Goal: Contribute content

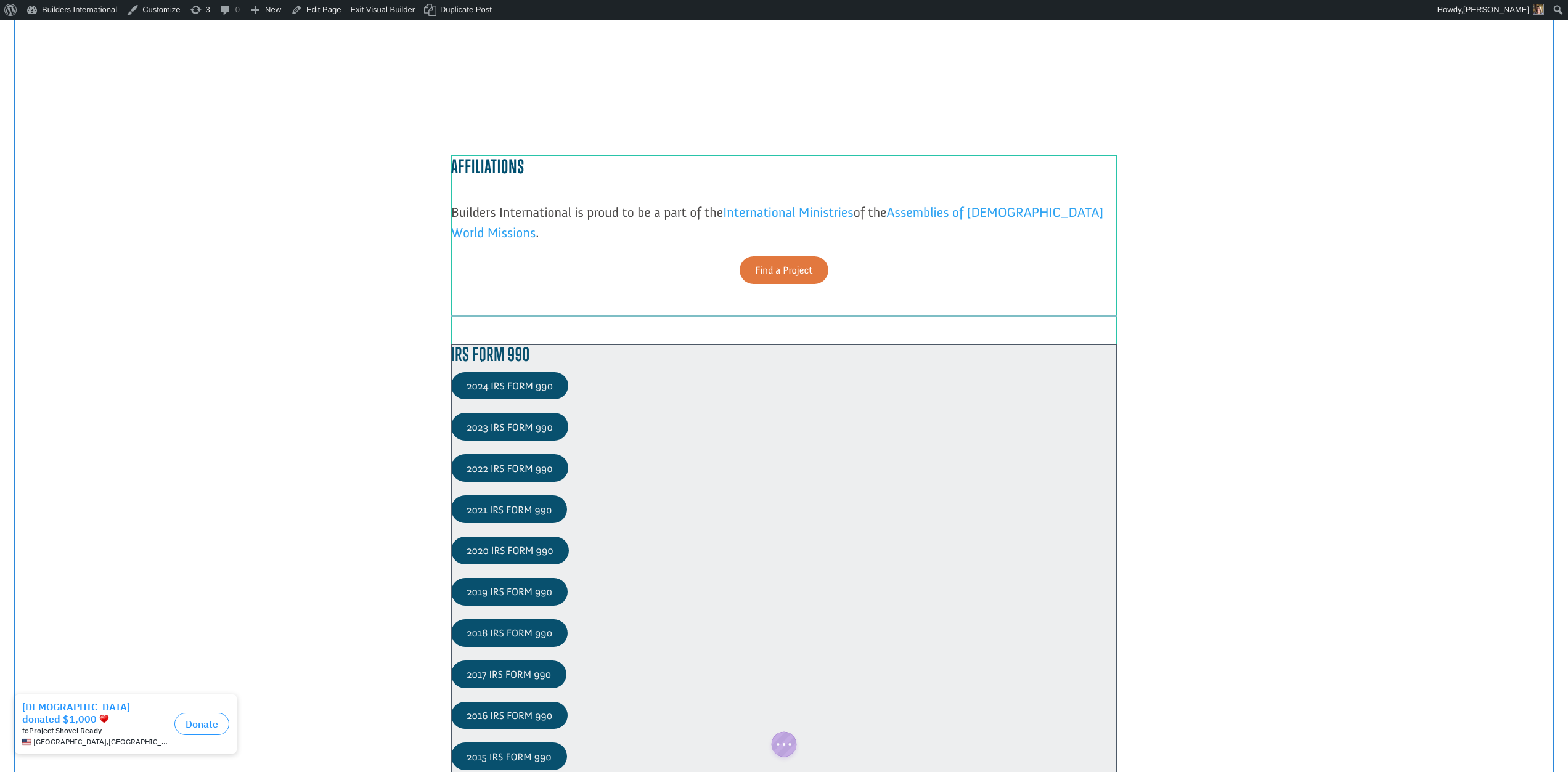
scroll to position [1579, 0]
click at [489, 510] on div at bounding box center [784, 577] width 665 height 467
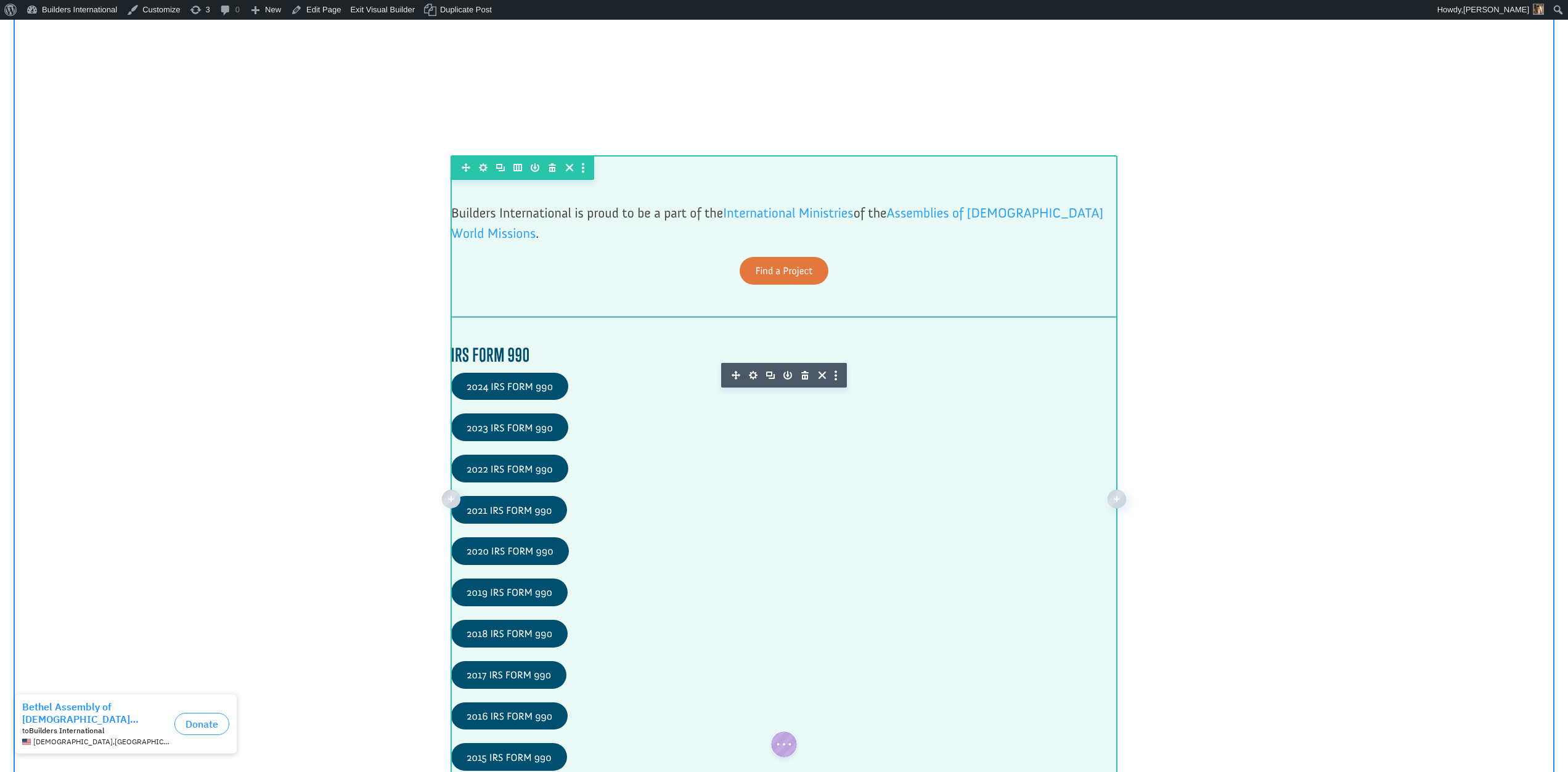
click at [751, 375] on icon "button" at bounding box center [752, 375] width 8 height 8
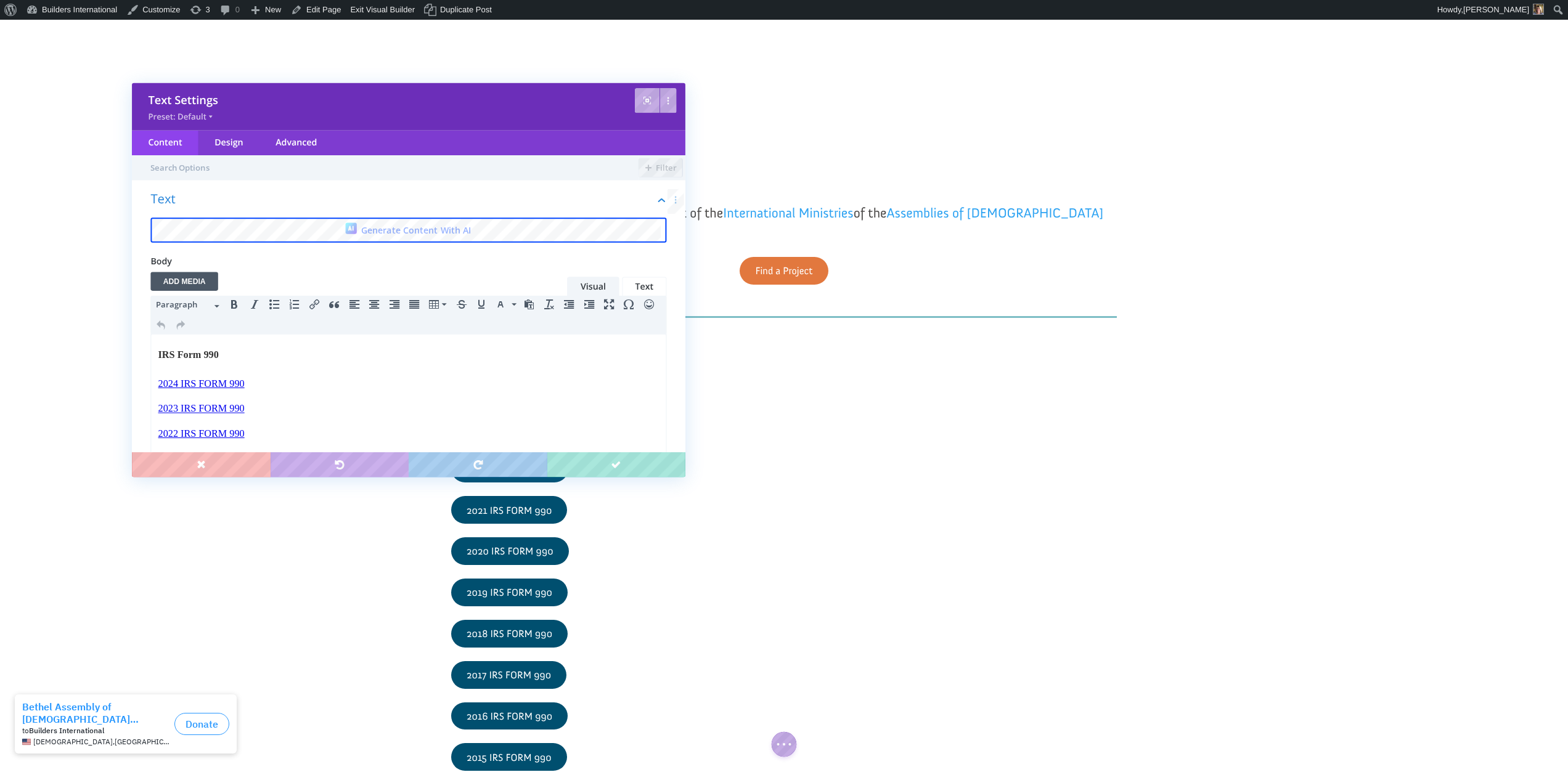
scroll to position [0, 0]
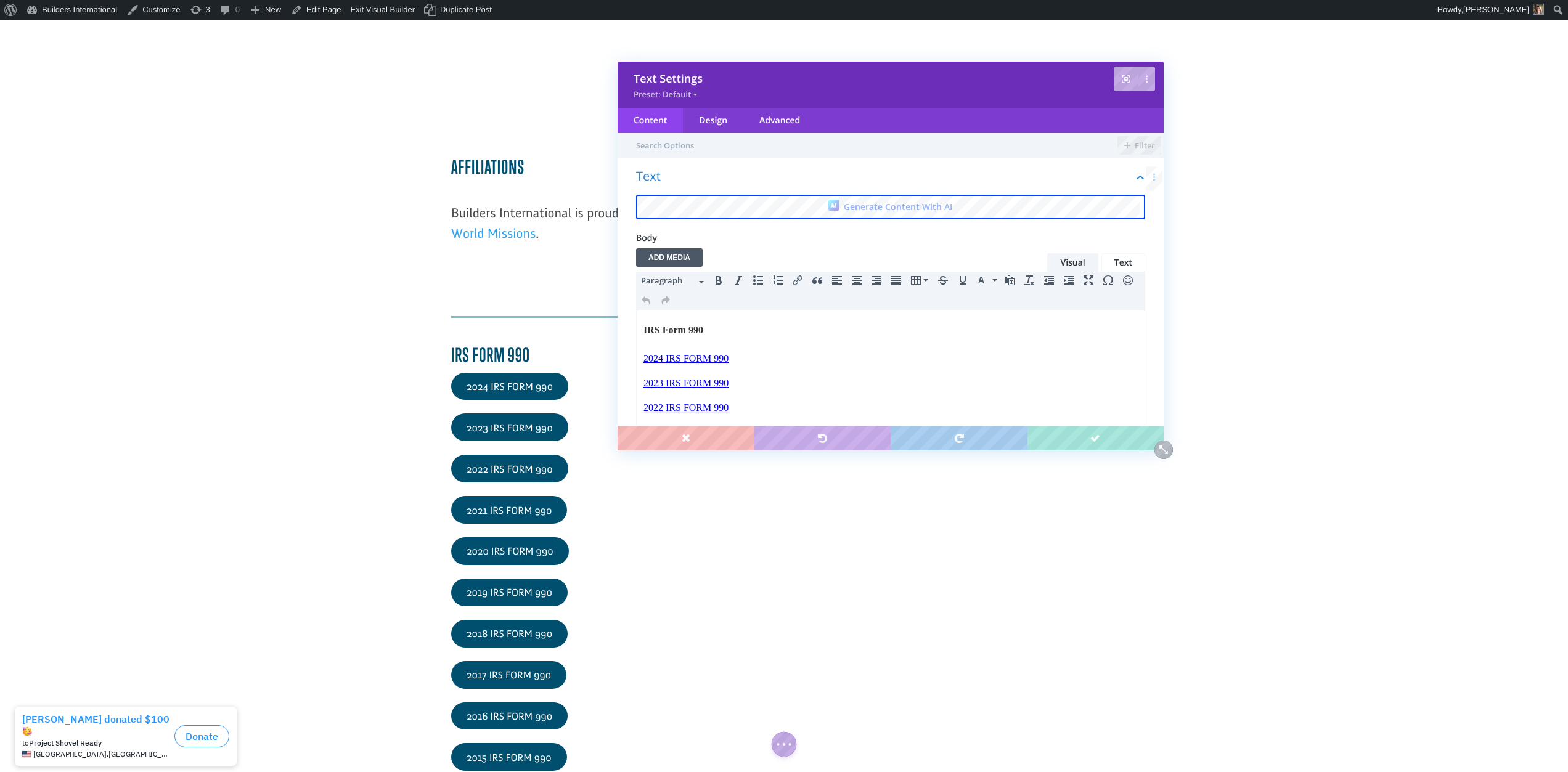
drag, startPoint x: 395, startPoint y: 99, endPoint x: 876, endPoint y: 72, distance: 481.8
click at [877, 73] on div "Text Settings" at bounding box center [890, 79] width 514 height 15
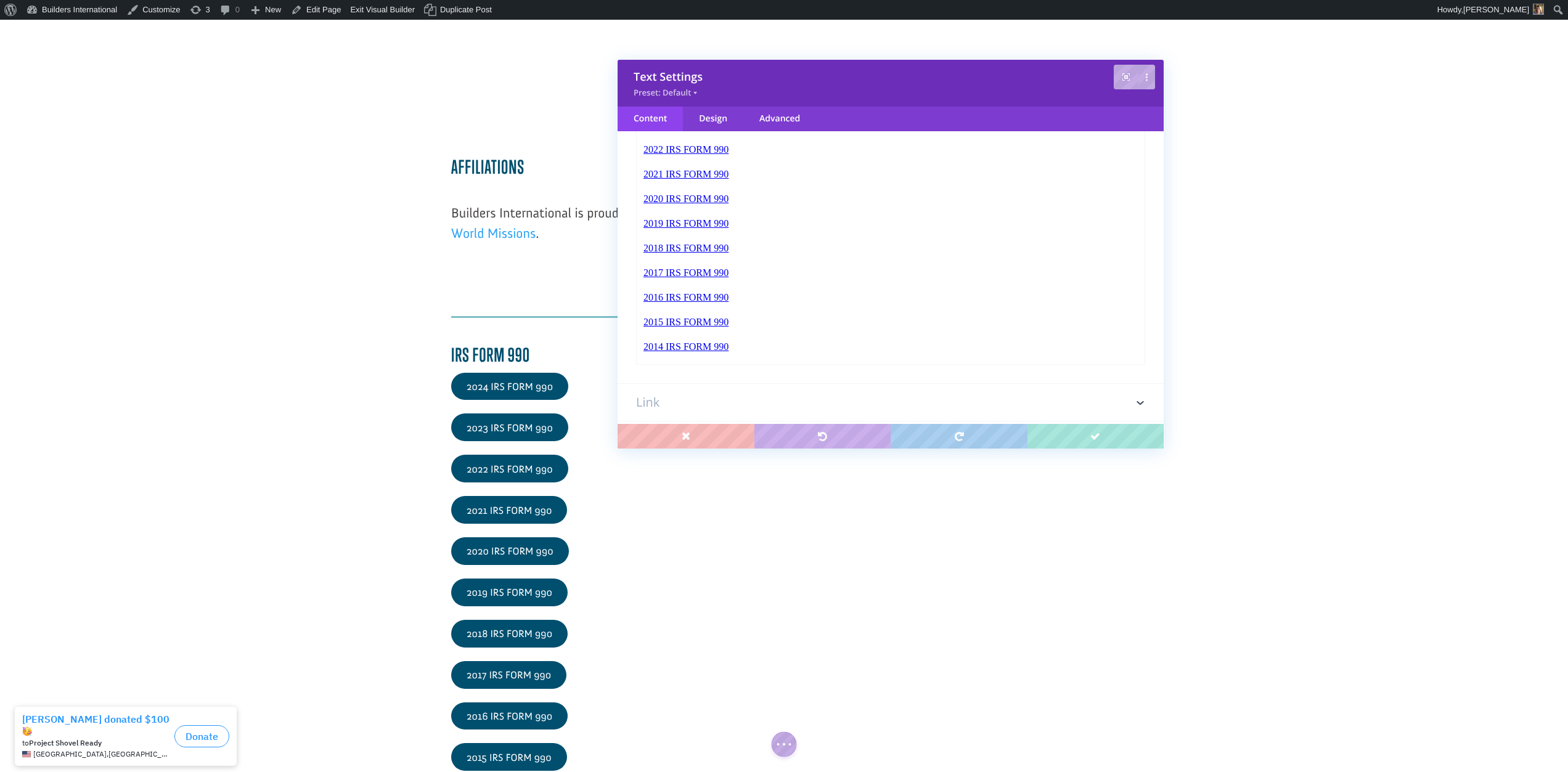
scroll to position [255, 0]
drag, startPoint x: 739, startPoint y: 177, endPoint x: 649, endPoint y: 180, distance: 90.0
click at [648, 179] on p "2021 IRS FORM 990﻿" at bounding box center [890, 175] width 494 height 15
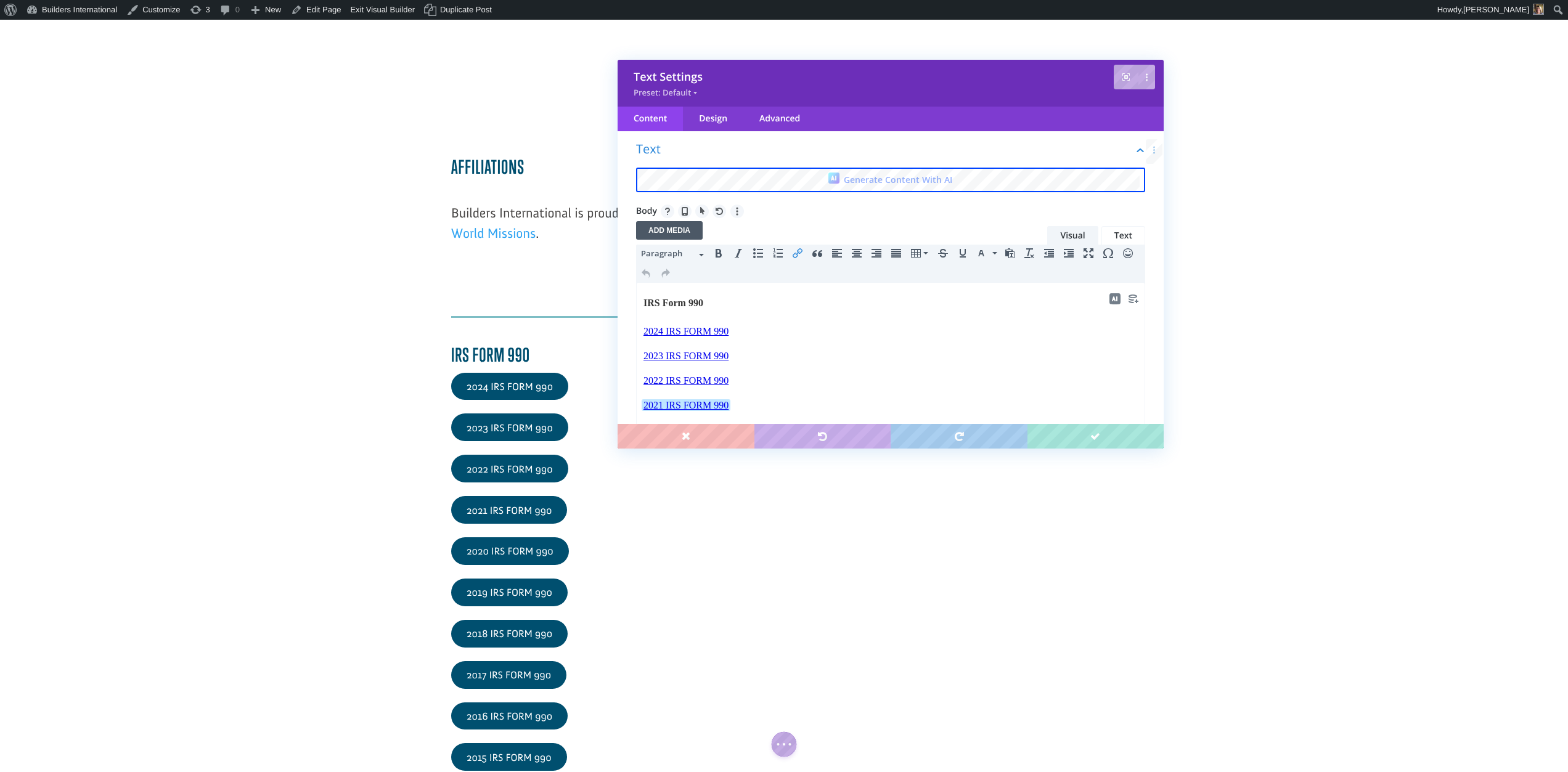
scroll to position [17, 0]
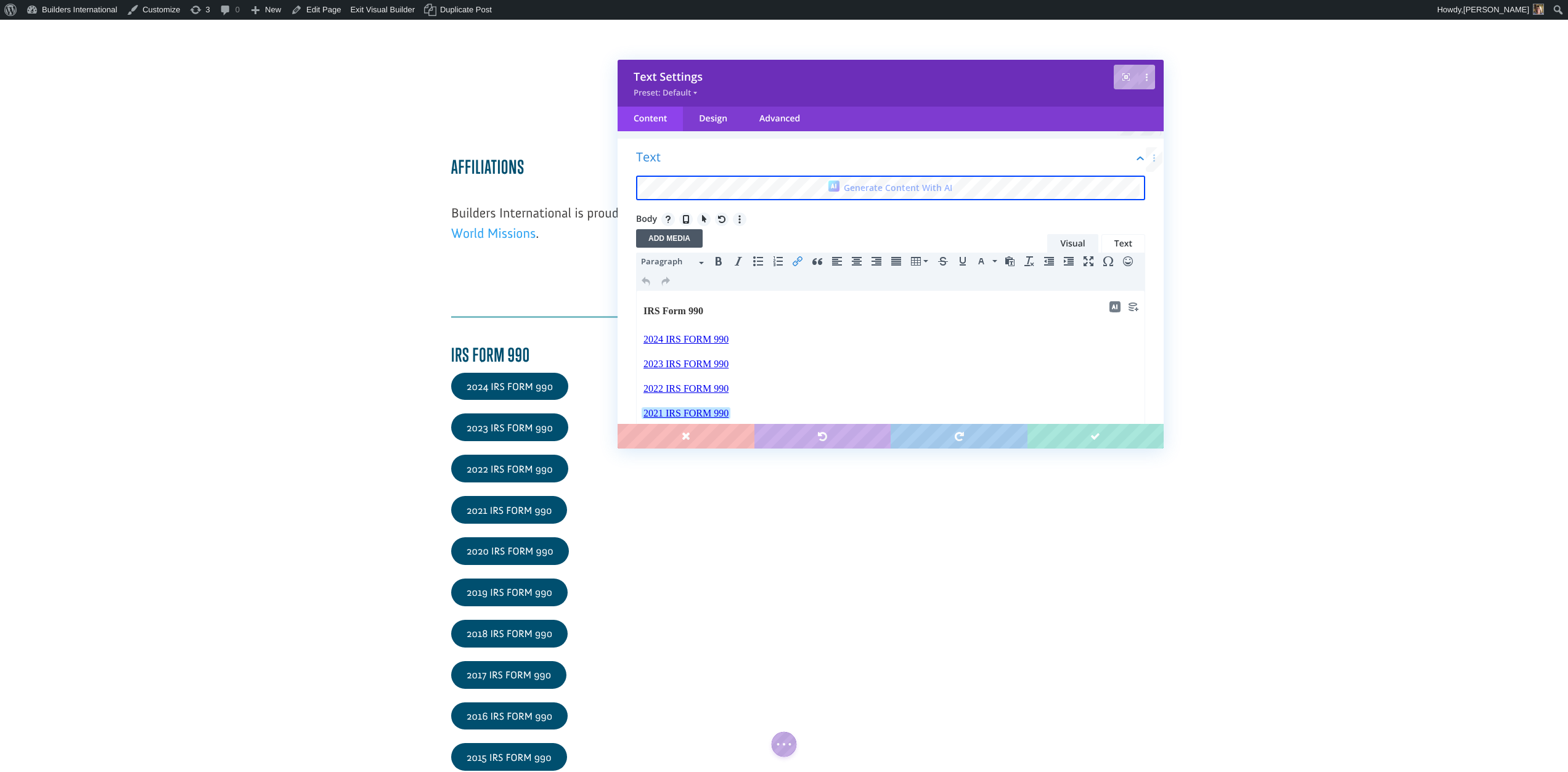
click at [797, 259] on icon "Insert/edit link" at bounding box center [797, 261] width 10 height 10
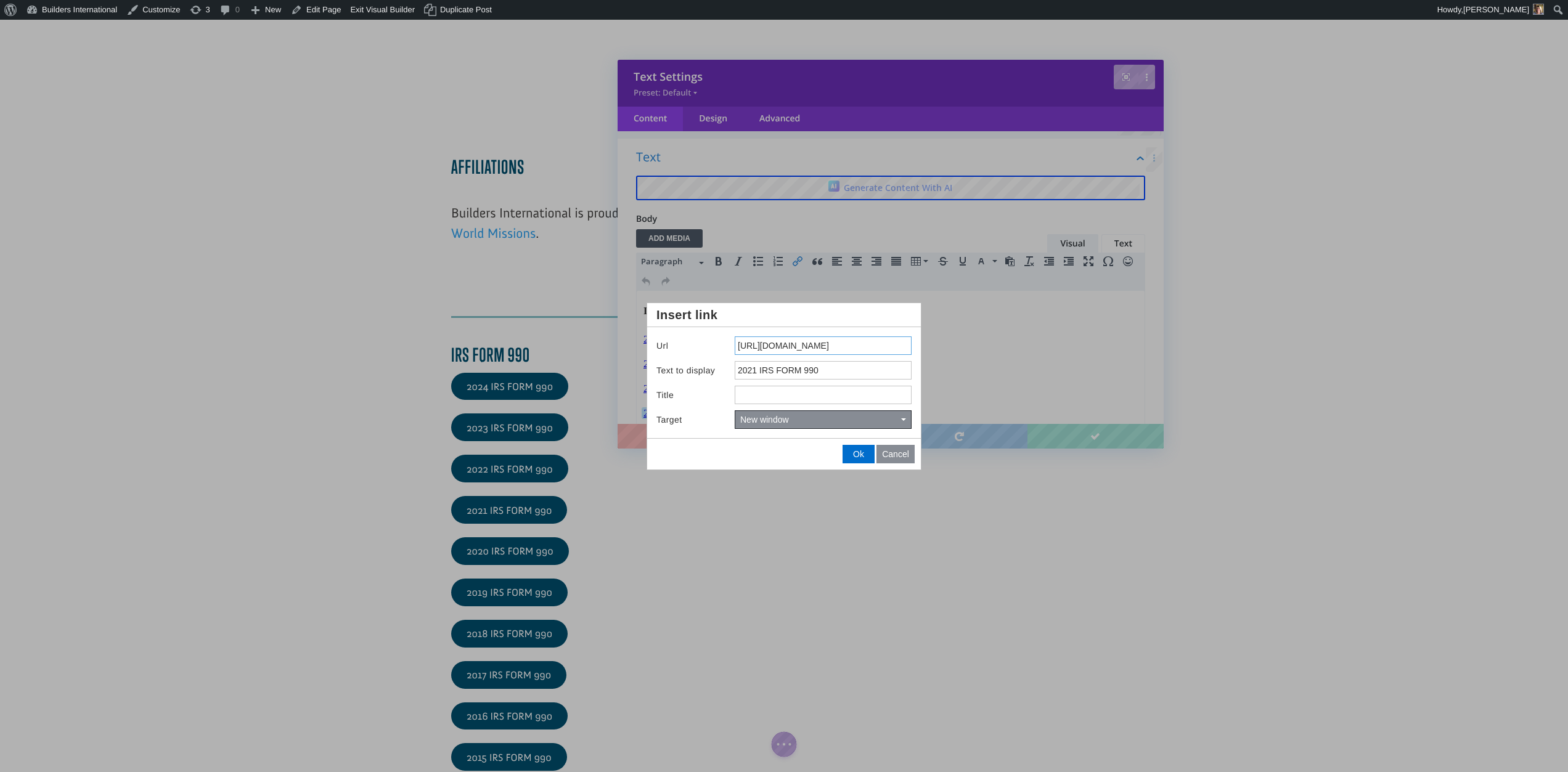
drag, startPoint x: 737, startPoint y: 347, endPoint x: 1106, endPoint y: 408, distance: 374.0
click at [1106, 408] on body "Save Text Settings Preset: Default Content Design Advanced Filter Text Generate…" at bounding box center [784, 386] width 1568 height 772
paste input "uN_faYxYv_-DALmG17G3X9PV8ELx43lO/view?usp=share_link"
type input "https://drive.google.com/file/d/1uN_faYxYv_-DALmG17G3X9PV8ELx43lO/view?usp=shar…"
drag, startPoint x: 852, startPoint y: 457, endPoint x: 846, endPoint y: 458, distance: 6.1
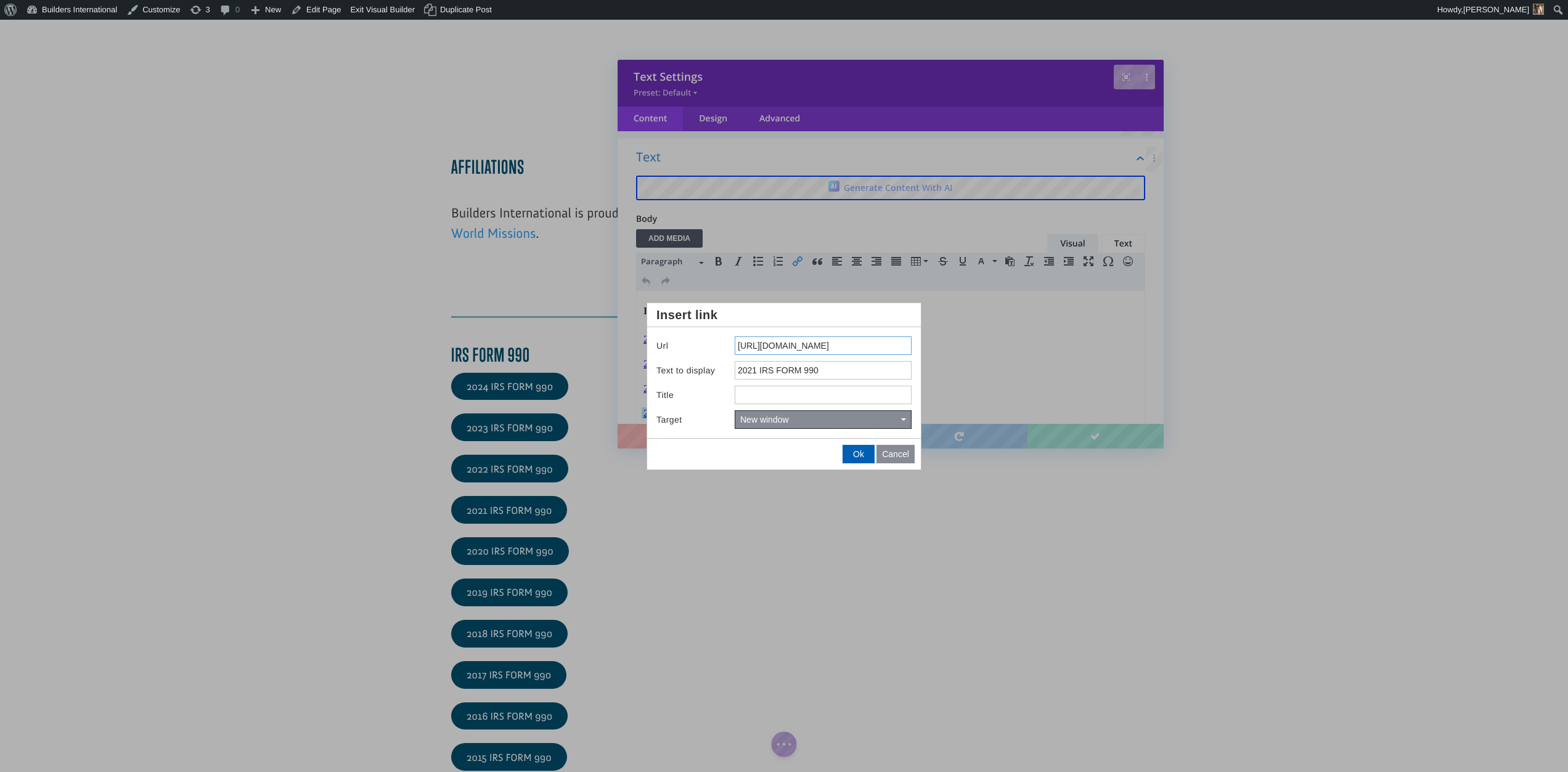
click at [846, 458] on button "Ok" at bounding box center [859, 454] width 31 height 17
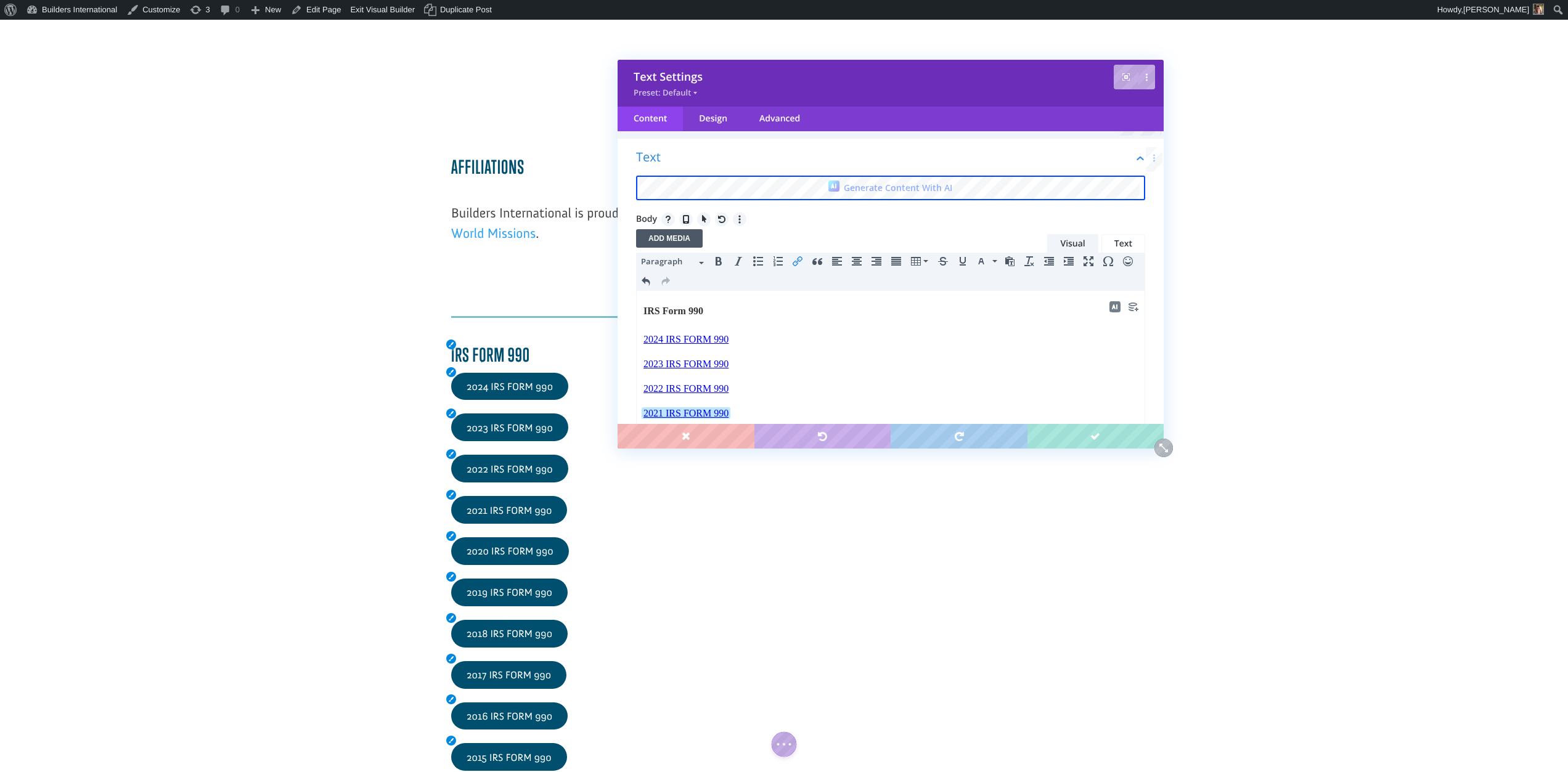
scroll to position [46, 0]
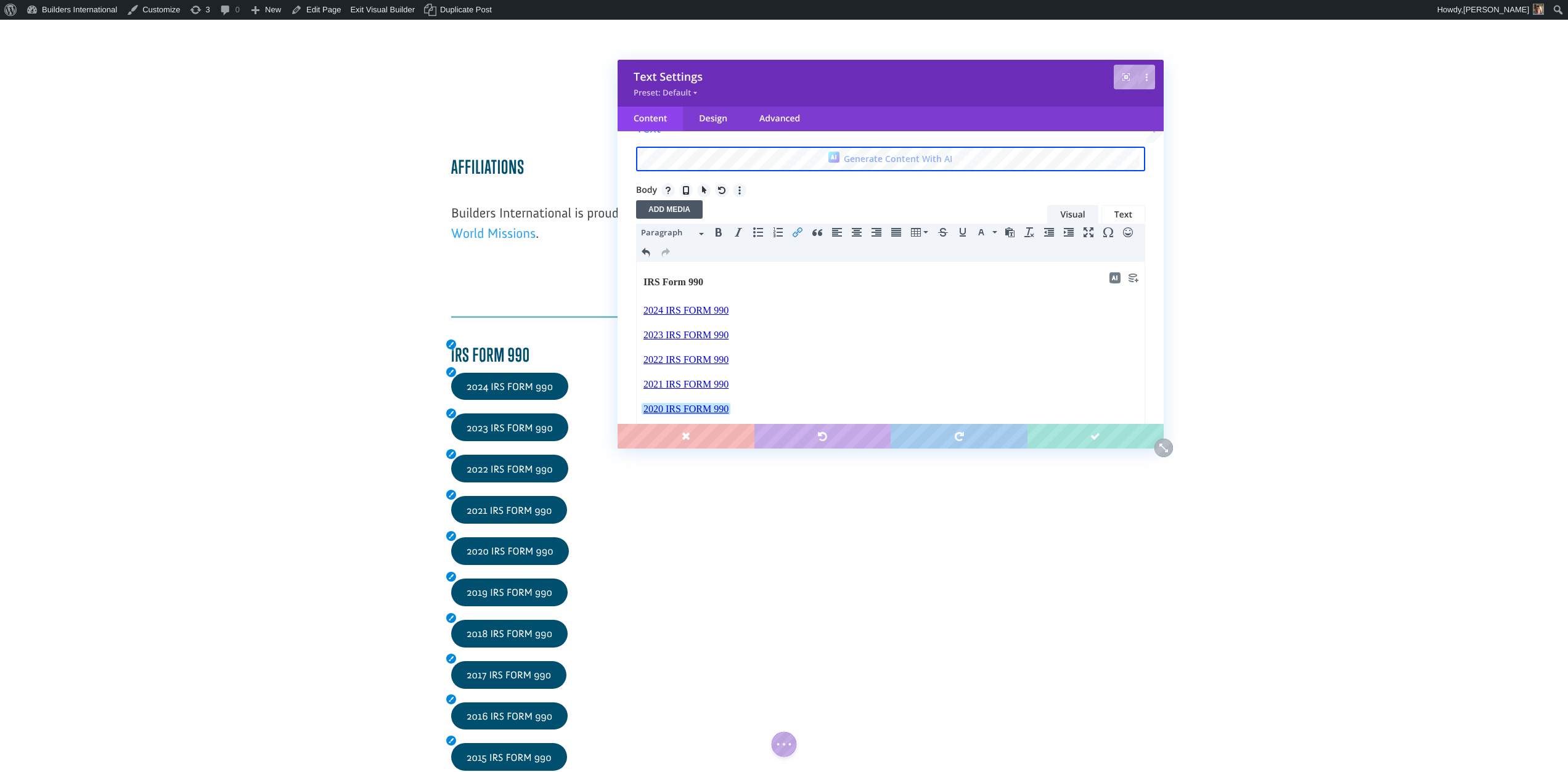
click at [720, 408] on link "2020 IRS FORM 990" at bounding box center [686, 409] width 88 height 11
drag, startPoint x: 736, startPoint y: 406, endPoint x: 642, endPoint y: 410, distance: 94.1
click at [642, 410] on html "IRS Form 990 2024 IRS FORM 990 2023 IRS FORM 990 2022 IRS FORM 990 2021 IRS FOR…" at bounding box center [890, 418] width 508 height 312
click at [745, 413] on p "2020 IRS FORM 990" at bounding box center [890, 409] width 494 height 15
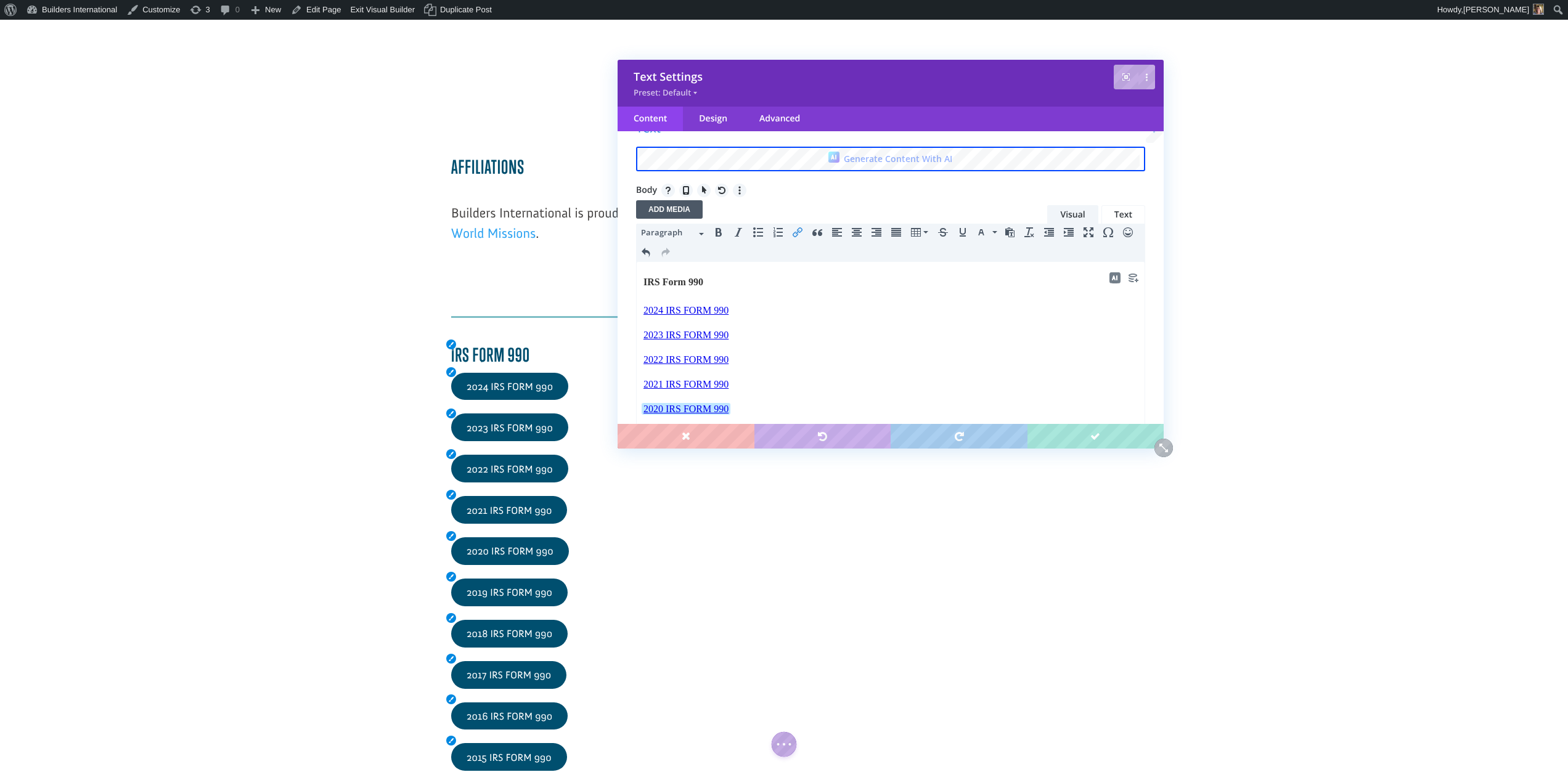
drag, startPoint x: 739, startPoint y: 409, endPoint x: 633, endPoint y: 412, distance: 106.0
click at [637, 412] on html "IRS Form 990 2024 IRS FORM 990 2023 IRS FORM 990 2022 IRS FORM 990 2021 IRS FOR…" at bounding box center [890, 418] width 508 height 312
click at [797, 232] on icon "Insert/edit link" at bounding box center [797, 232] width 10 height 10
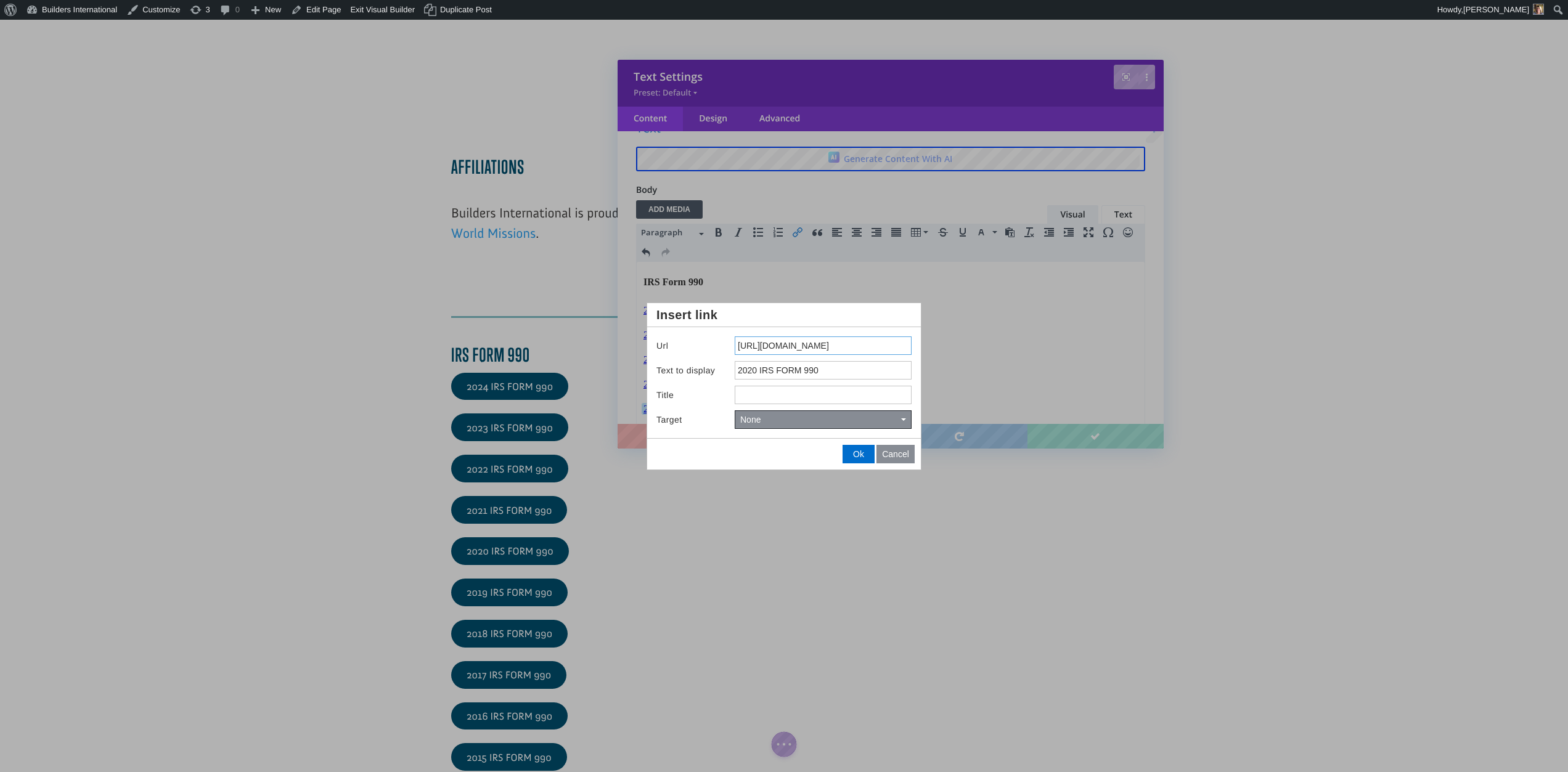
drag, startPoint x: 739, startPoint y: 346, endPoint x: 1011, endPoint y: 387, distance: 275.1
click at [1011, 387] on body "Save Text Settings Preset: Default Content Design Advanced Filter Text Generate…" at bounding box center [784, 386] width 1568 height 772
paste input "drive.google.com/file/d/1VkITIj7OyKP-cl04c2SLWk8lwDar8kQO/view?usp=share_link"
type input "https://drive.google.com/file/d/1VkITIj7OyKP-cl04c2SLWk8lwDar8kQO/view?usp=shar…"
click at [855, 452] on span "Ok" at bounding box center [859, 453] width 11 height 10
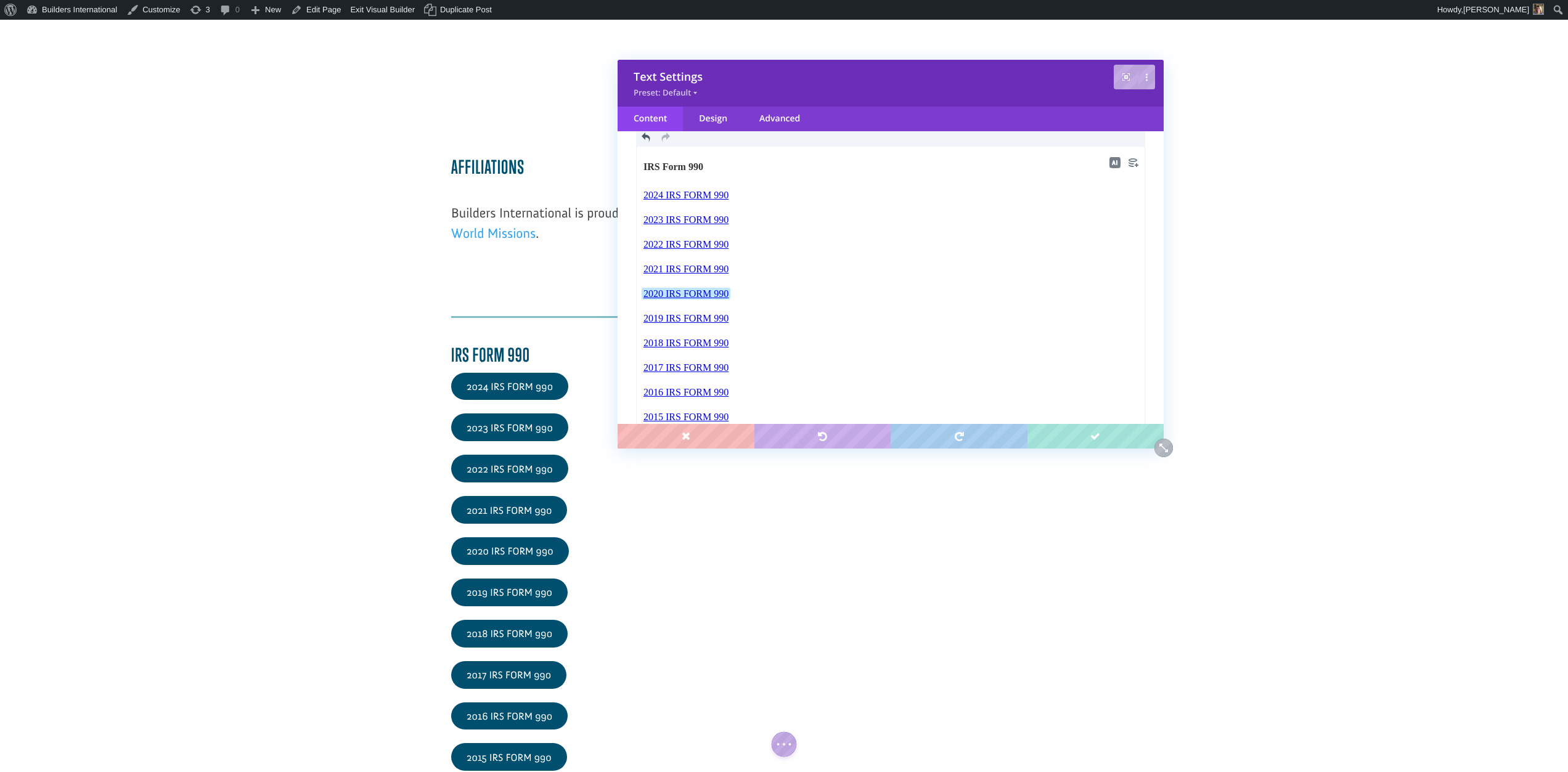
scroll to position [162, 0]
drag, startPoint x: 733, startPoint y: 316, endPoint x: 639, endPoint y: 317, distance: 94.0
click at [639, 317] on html "IRS Form 990 2024 IRS FORM 990 2023 IRS FORM 990 2022 IRS FORM 990 2021 IRS FOR…" at bounding box center [890, 302] width 508 height 312
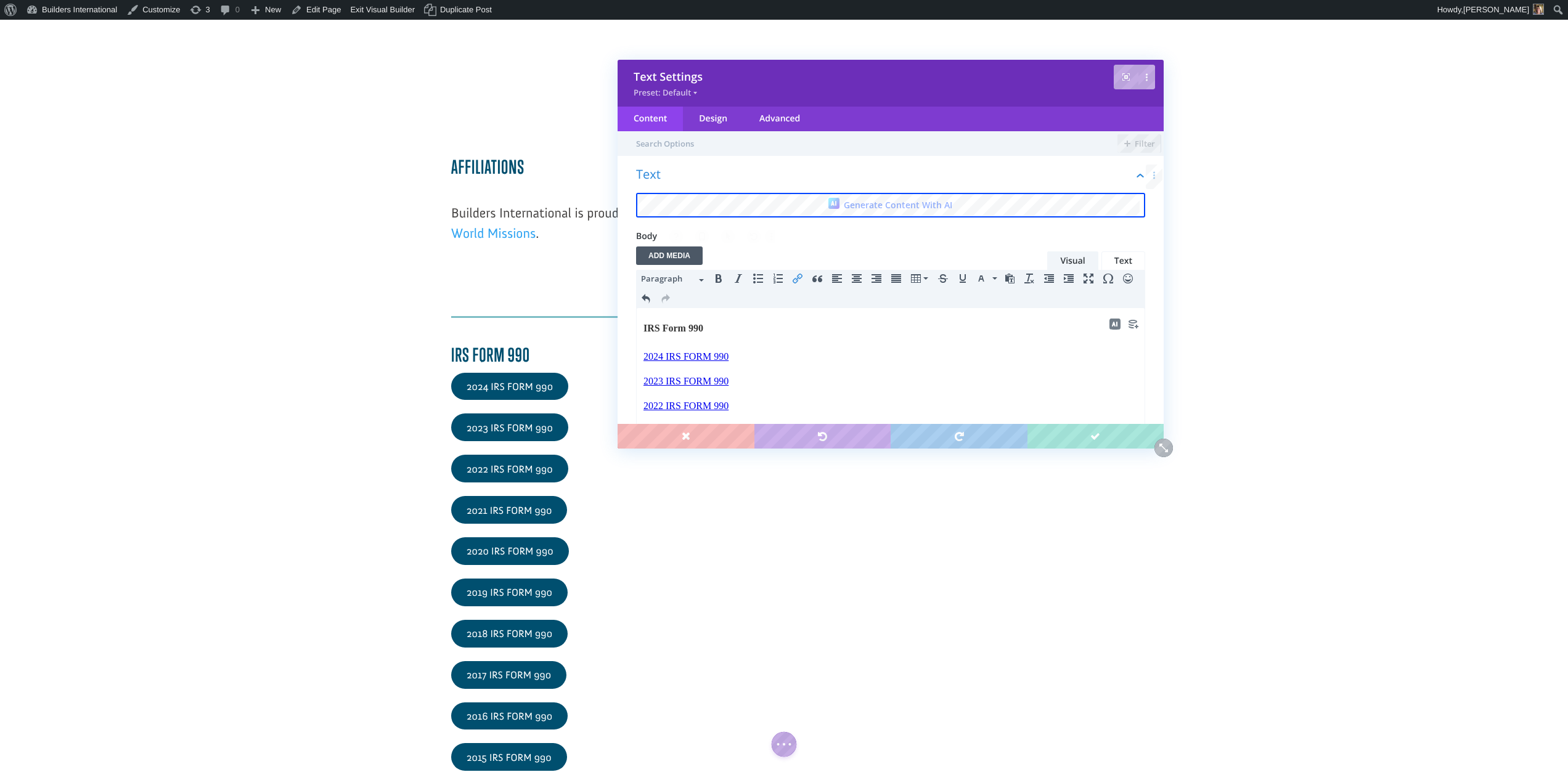
scroll to position [0, 0]
click at [799, 282] on icon "Insert/edit link" at bounding box center [797, 278] width 10 height 10
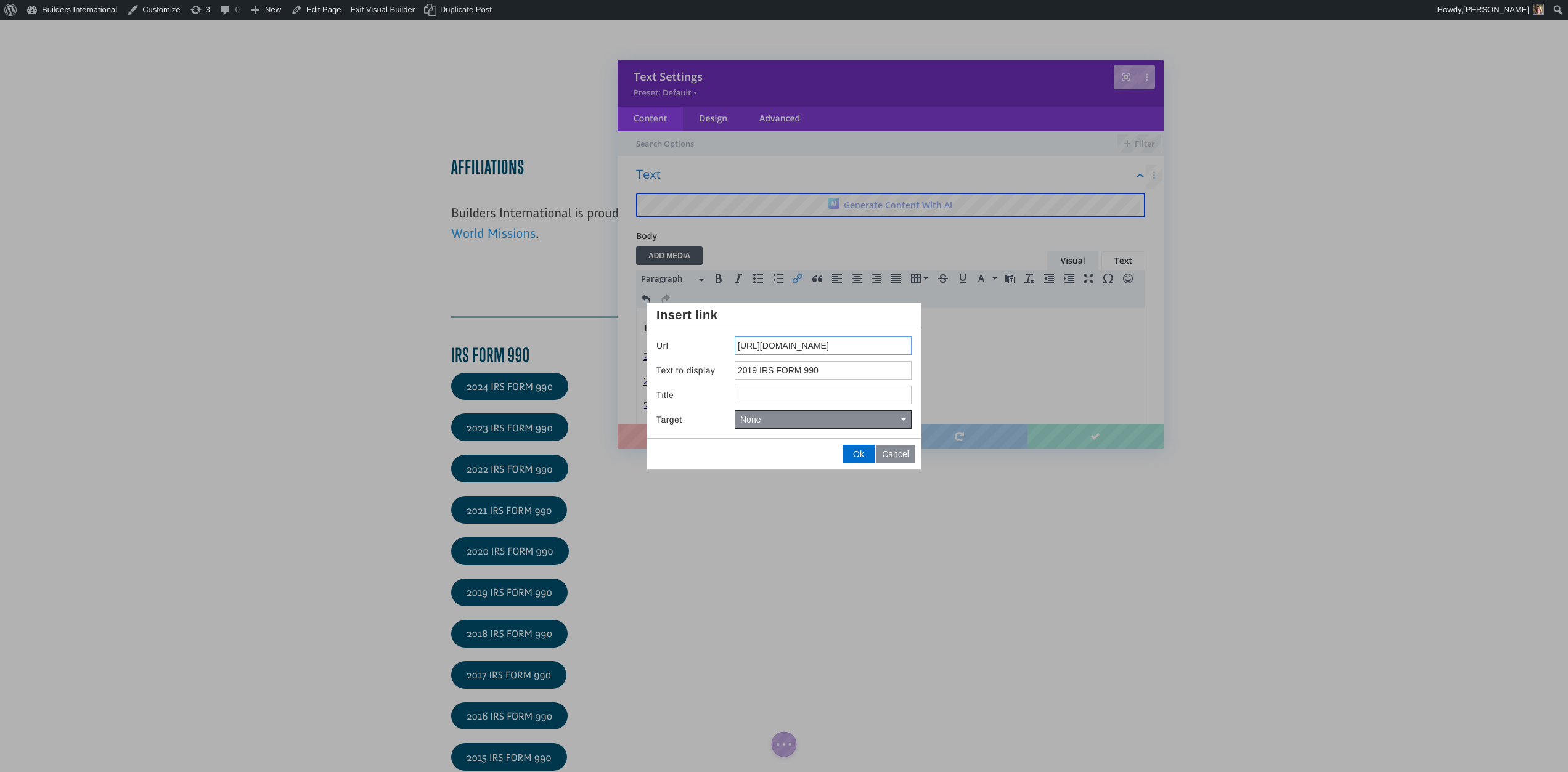
drag, startPoint x: 738, startPoint y: 346, endPoint x: 1026, endPoint y: 372, distance: 289.2
click at [1026, 366] on body "Save Redo Text Settings Preset: Default Content Design Advanced Filter Text Gen…" at bounding box center [784, 386] width 1568 height 772
paste input "drive.google.com/file/d/1_xSicCq40wMOwvL2KkvgI43fCbYG71yB/view?usp=share_link"
type input "https://drive.google.com/file/d/1_xSicCq40wMOwvL2KkvgI43fCbYG71yB/view?usp=shar…"
click at [863, 455] on button "Ok" at bounding box center [859, 454] width 31 height 17
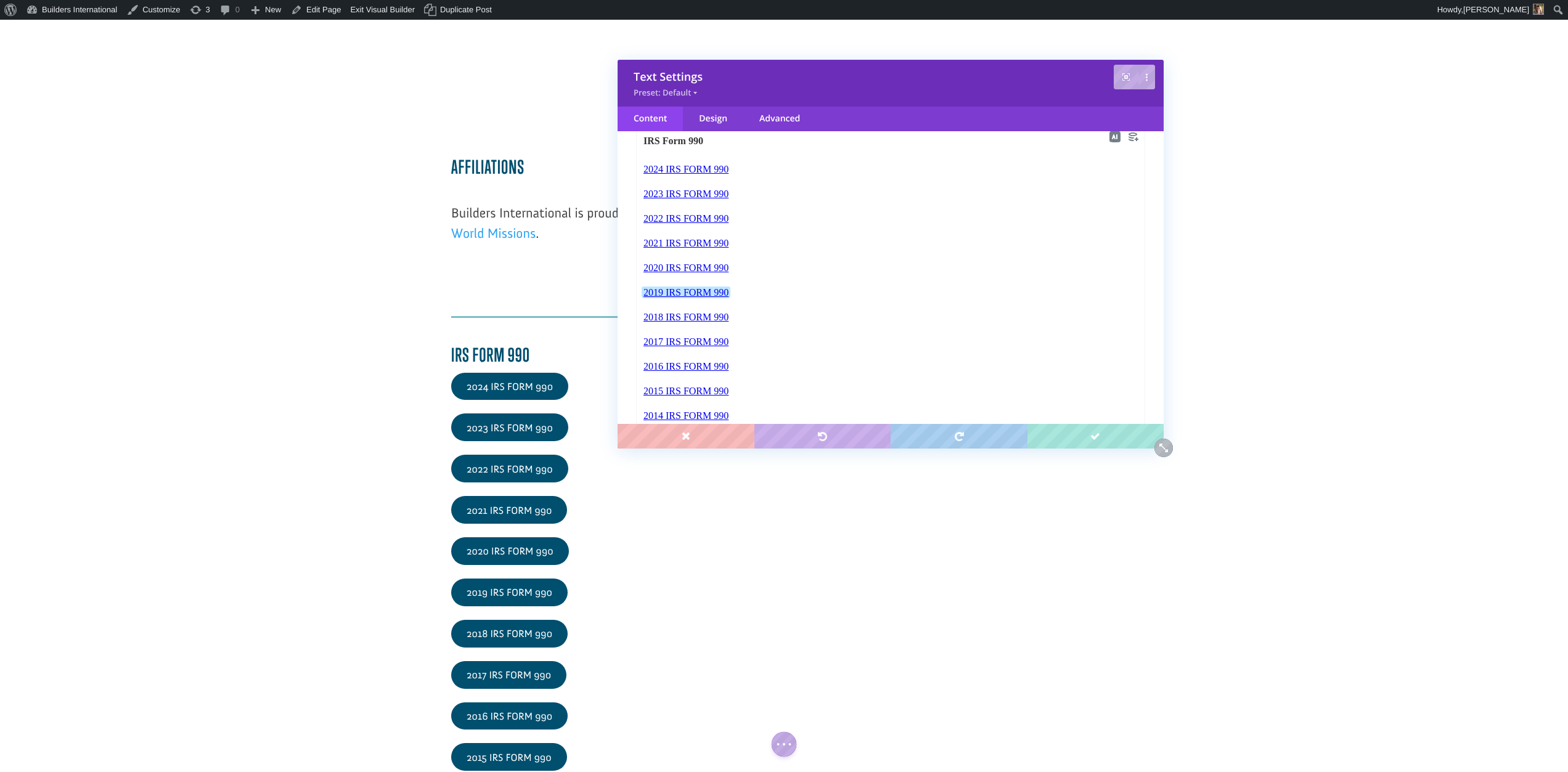
scroll to position [192, 0]
drag, startPoint x: 734, startPoint y: 313, endPoint x: 643, endPoint y: 318, distance: 91.1
click at [643, 318] on body "IRS Form 990 2024 IRS FORM 990 2023 IRS FORM 990 2022 IRS FORM 990 2021 IRS FOR…" at bounding box center [890, 272] width 495 height 289
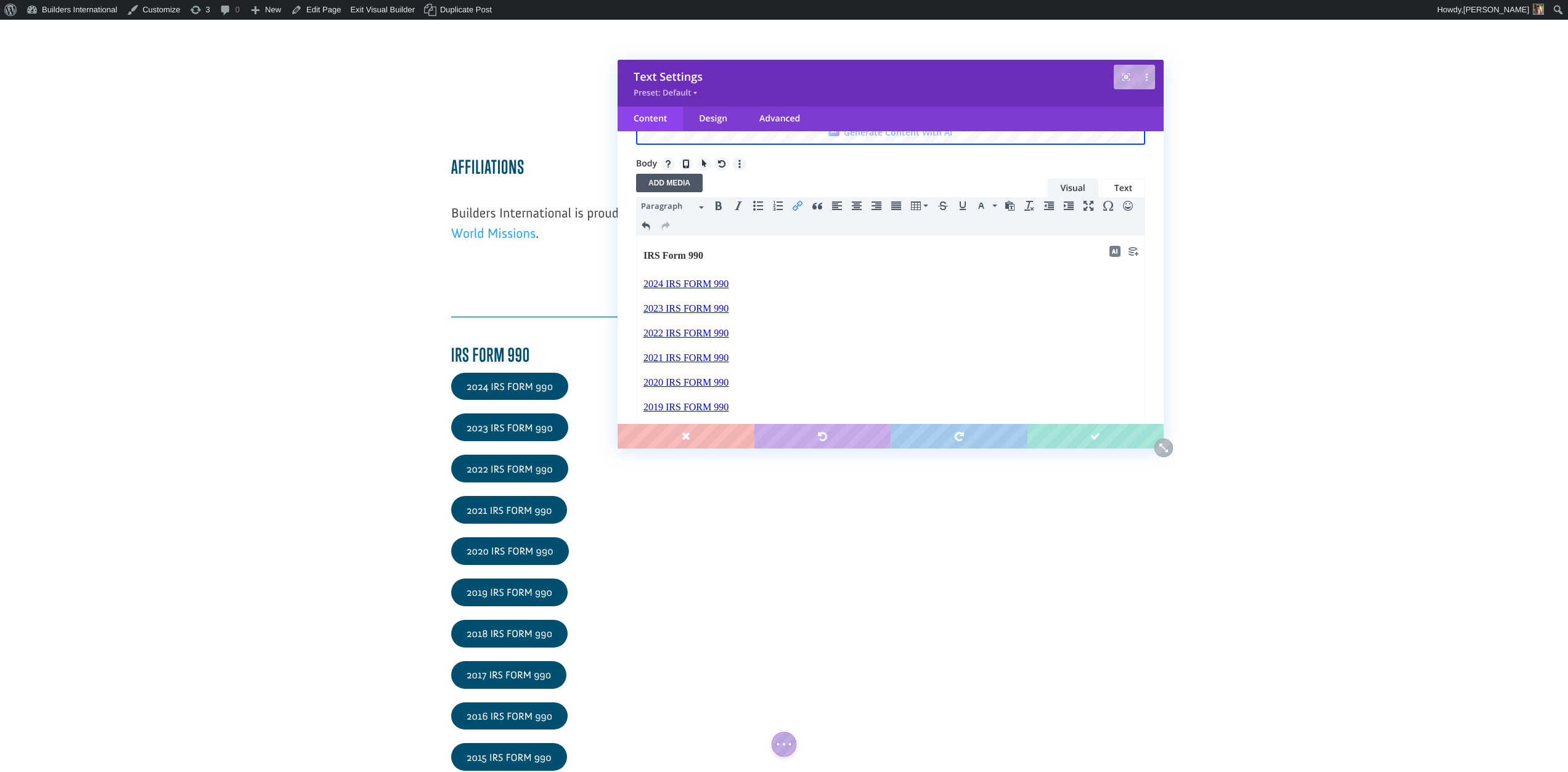
scroll to position [79, 0]
click at [803, 202] on button "Insert/edit link" at bounding box center [798, 200] width 20 height 17
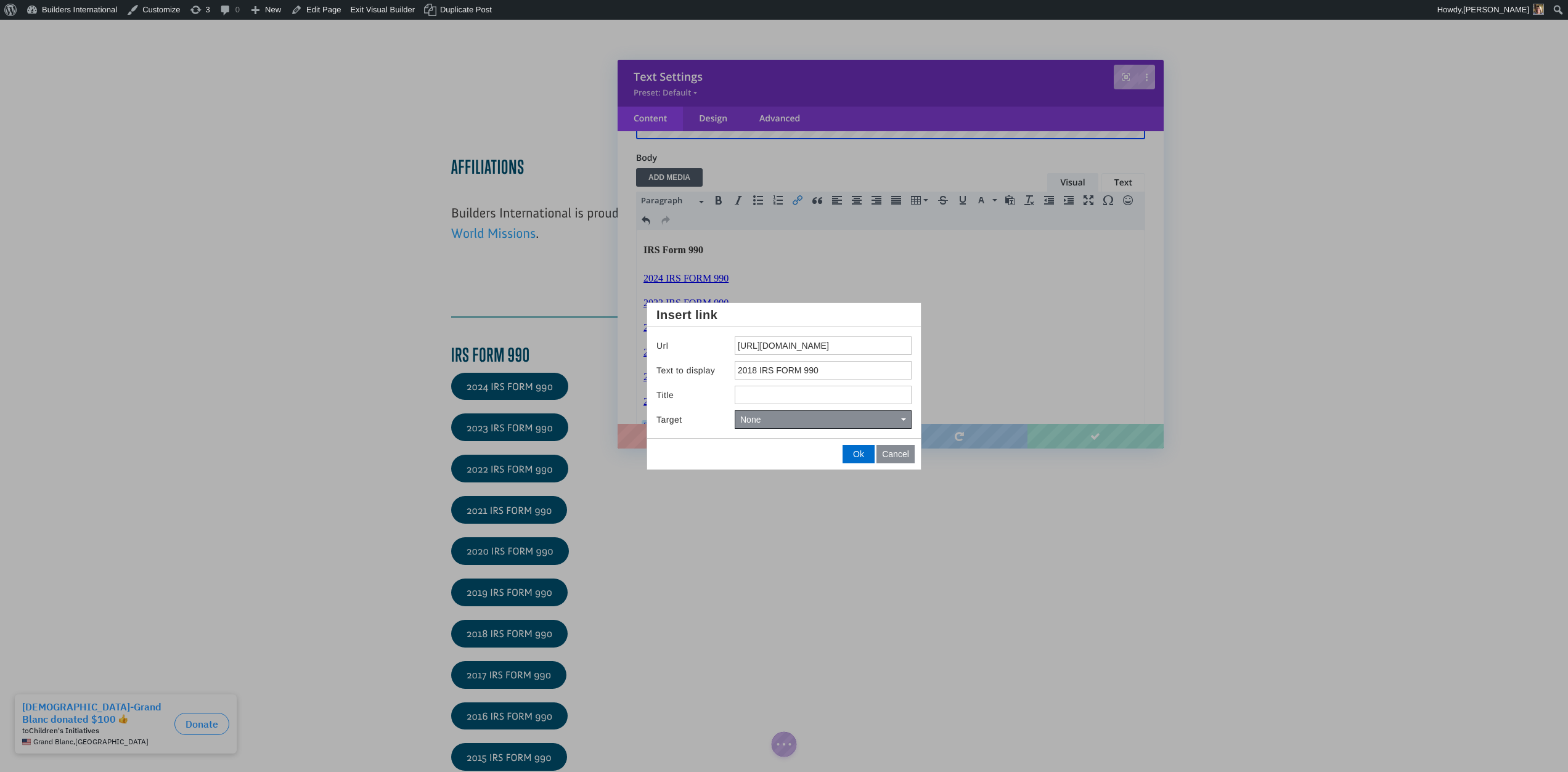
drag, startPoint x: 735, startPoint y: 341, endPoint x: 938, endPoint y: 398, distance: 210.9
click at [938, 398] on body "Save Undo Text Settings Preset: Default Content Design Advanced Filter Text Gen…" at bounding box center [784, 386] width 1568 height 772
type input "https://drive.google.com/file/d/1_xSicCq40wMOwvL2KkvgI43fCbYG71yB/view?usp=shar…"
click at [853, 458] on span "Ok" at bounding box center [859, 453] width 11 height 10
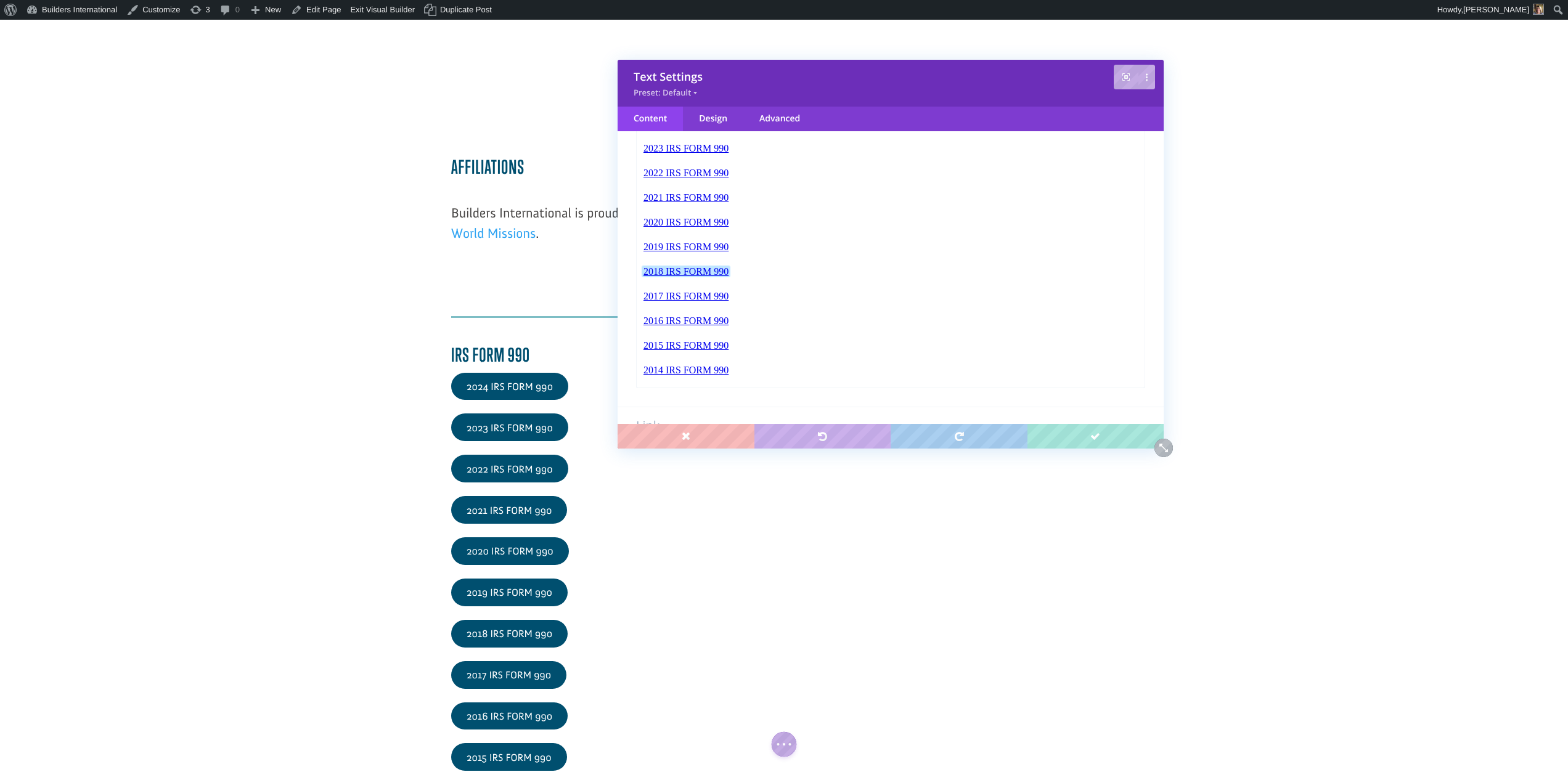
scroll to position [231, 0]
drag, startPoint x: 732, startPoint y: 299, endPoint x: 639, endPoint y: 298, distance: 93.0
click at [639, 298] on html "IRS Form 990 2024 IRS FORM 990 2023 IRS FORM 990 2022 IRS FORM 990 2021 IRS FOR…" at bounding box center [890, 233] width 508 height 312
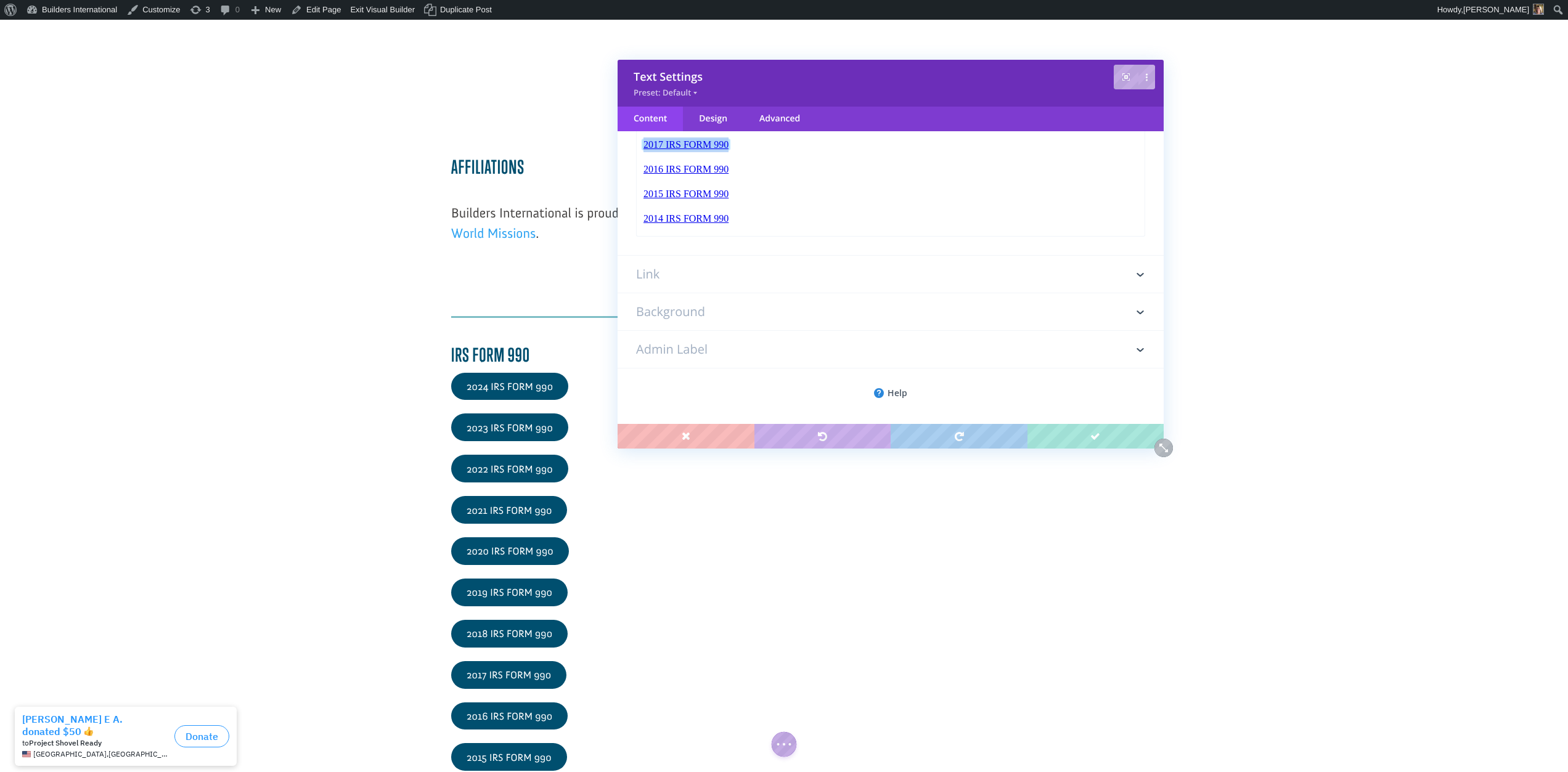
scroll to position [384, 0]
click at [677, 286] on h3 "Link" at bounding box center [890, 274] width 509 height 37
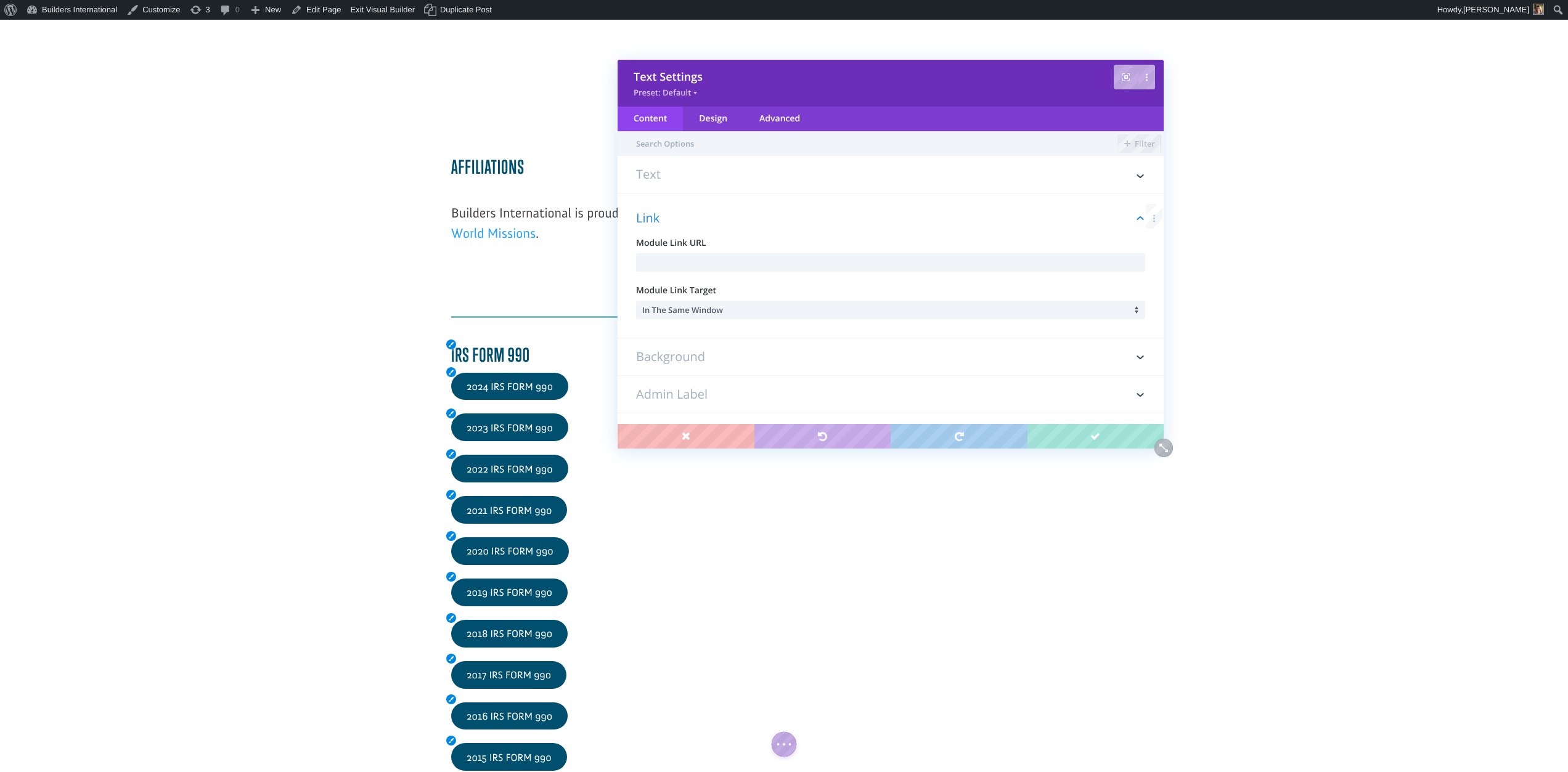
scroll to position [0, 0]
click at [730, 177] on h3 "Text" at bounding box center [890, 180] width 509 height 25
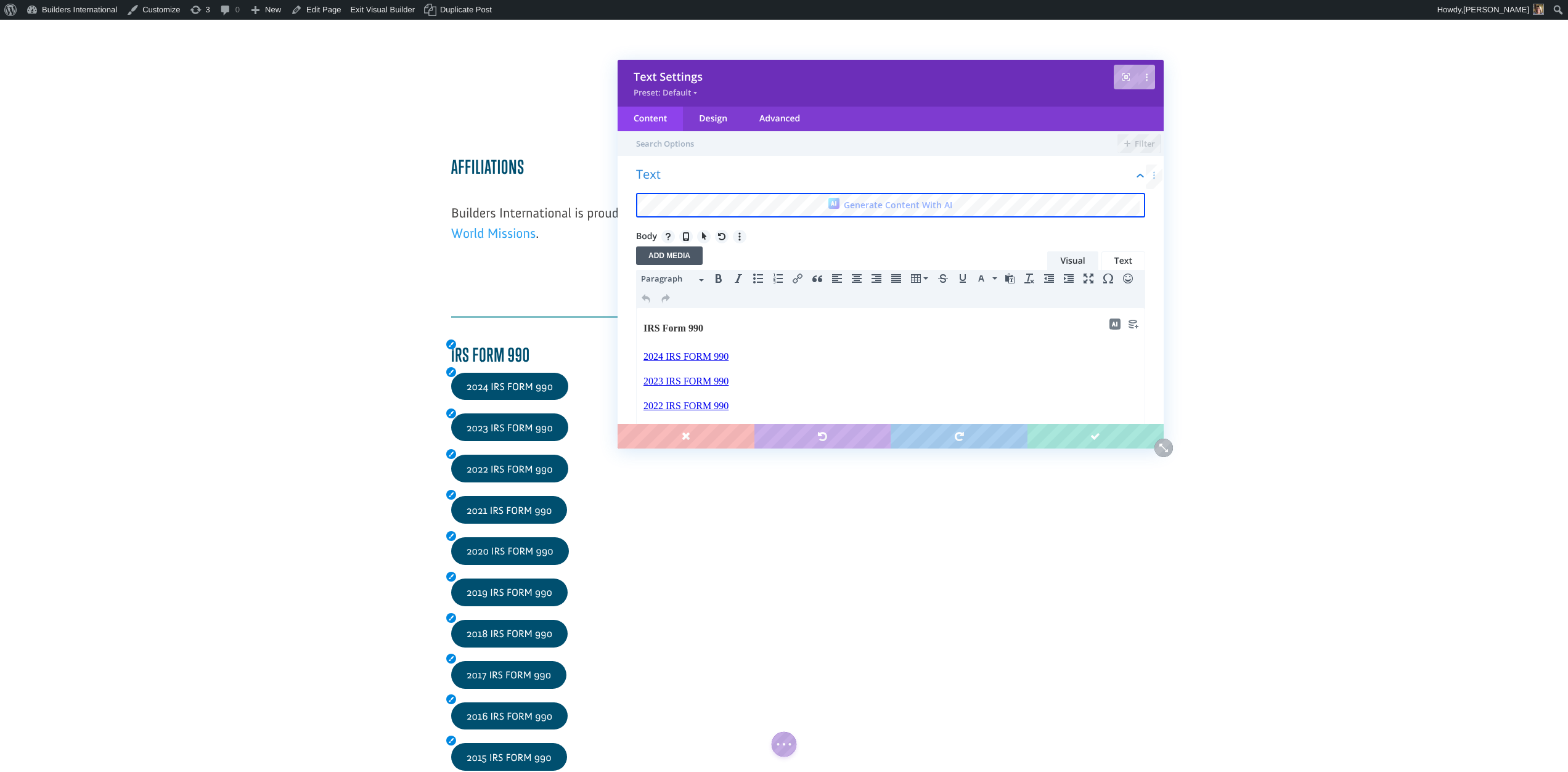
click at [791, 276] on button "Insert/edit link" at bounding box center [798, 279] width 20 height 17
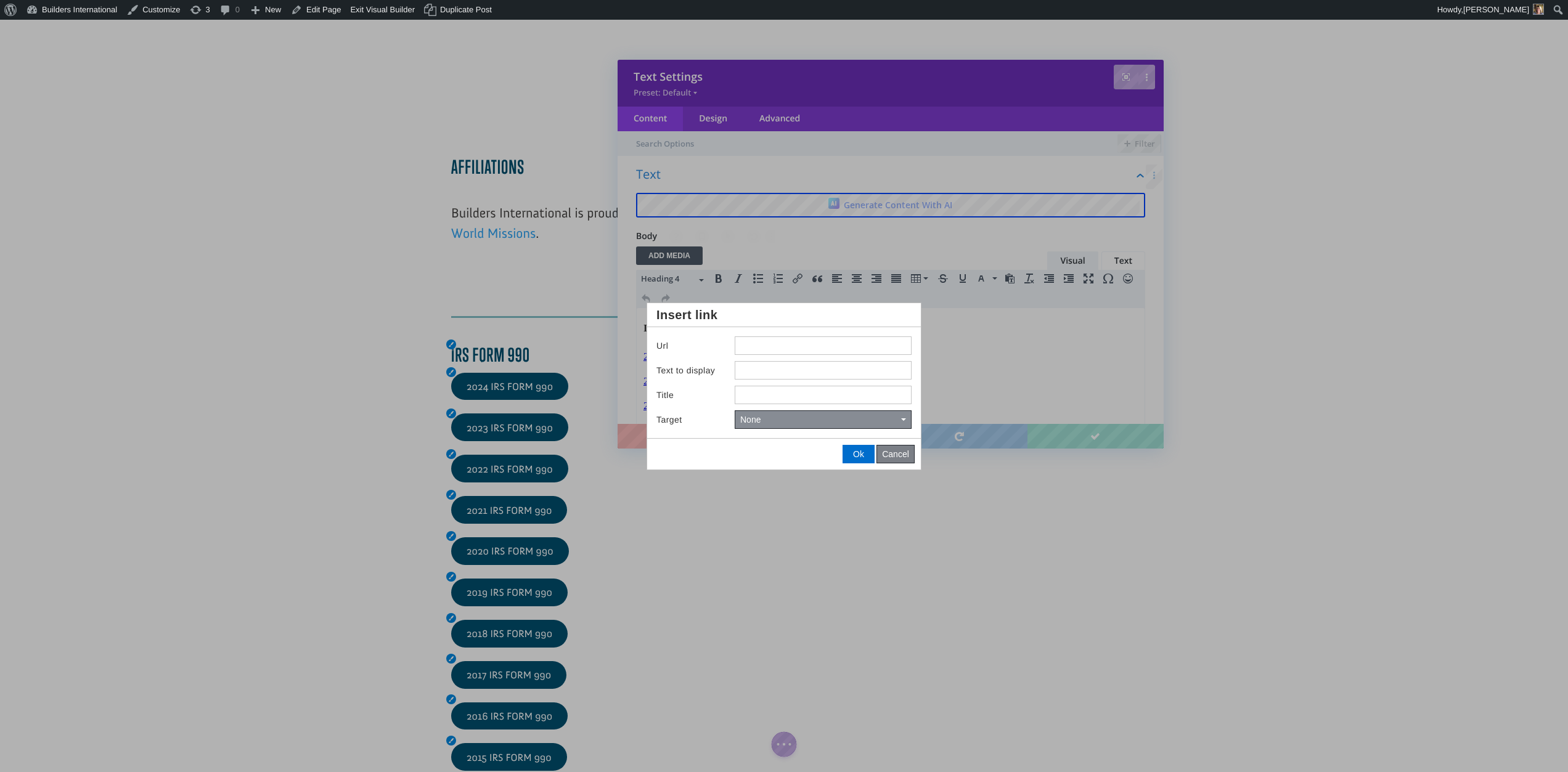
click at [898, 452] on span "Cancel" at bounding box center [895, 453] width 27 height 10
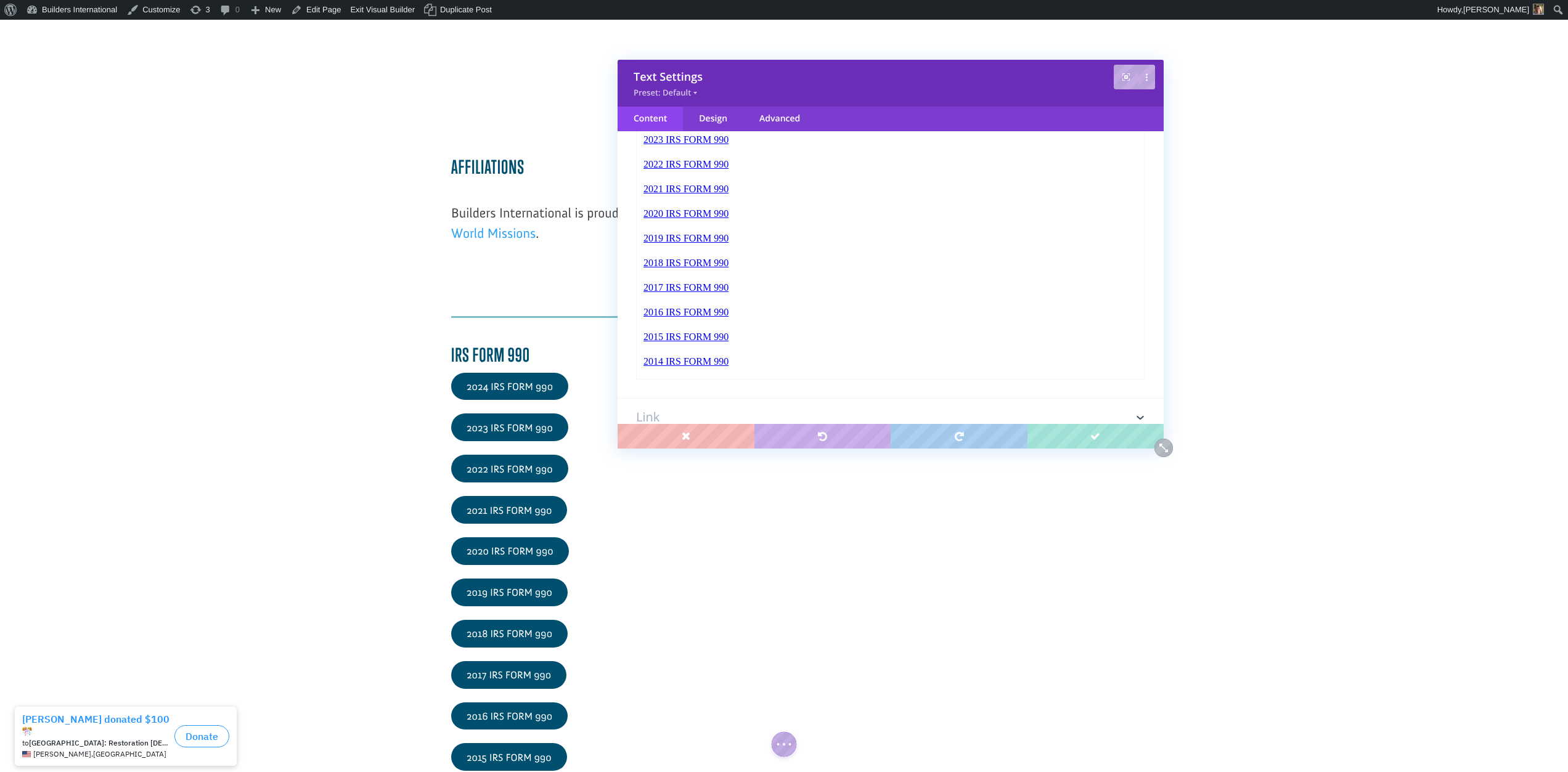
scroll to position [239, 0]
click at [660, 294] on link "2017 IRS FORM 990" at bounding box center [686, 289] width 88 height 11
drag, startPoint x: 735, startPoint y: 312, endPoint x: 644, endPoint y: 312, distance: 91.0
click at [644, 312] on p "2016 IRS FORM 990﻿" at bounding box center [890, 314] width 494 height 15
copy link "2016 IRS FORM 990﻿"
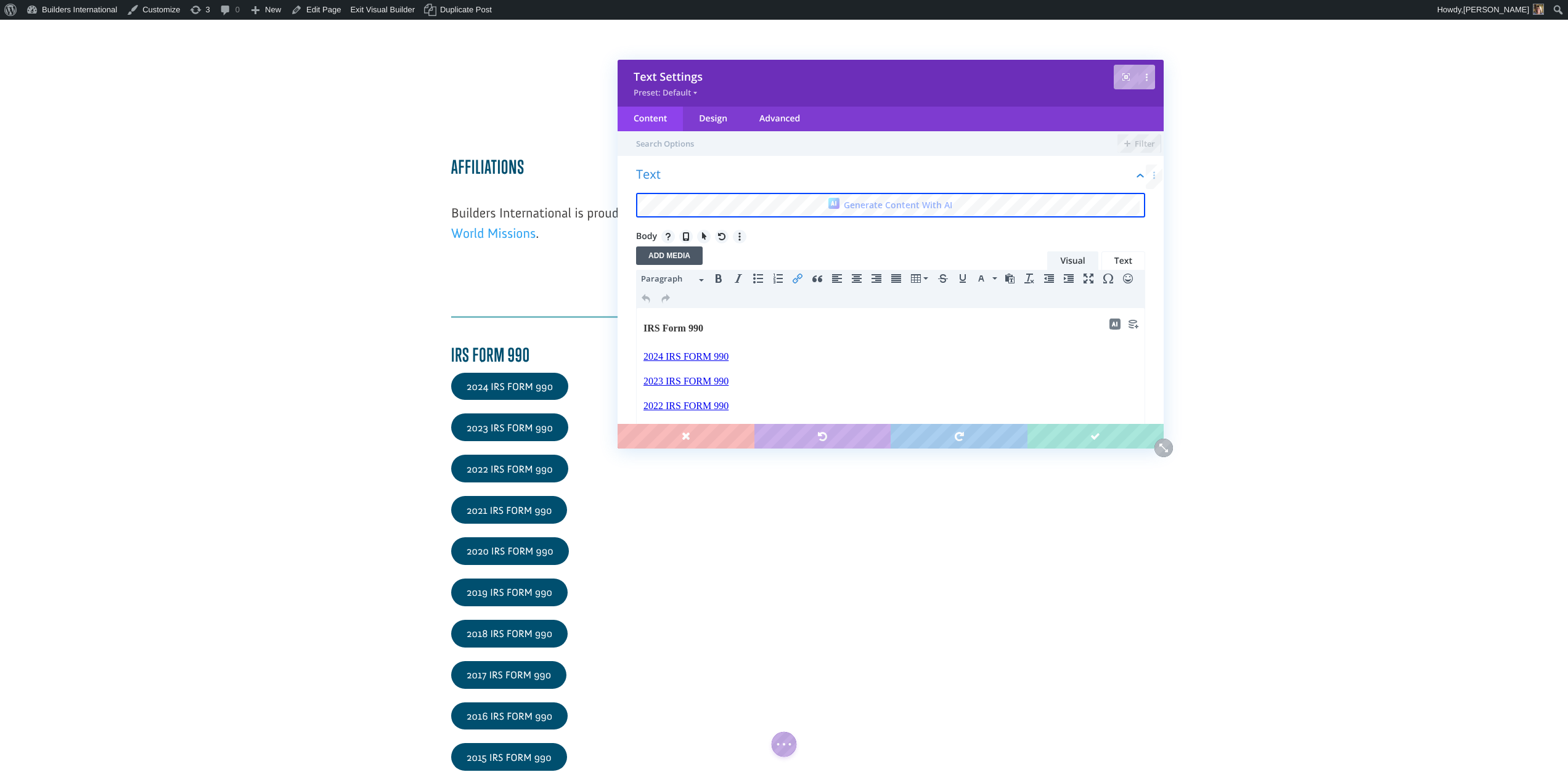
scroll to position [0, 0]
click at [796, 274] on icon "Insert/edit link" at bounding box center [797, 278] width 10 height 10
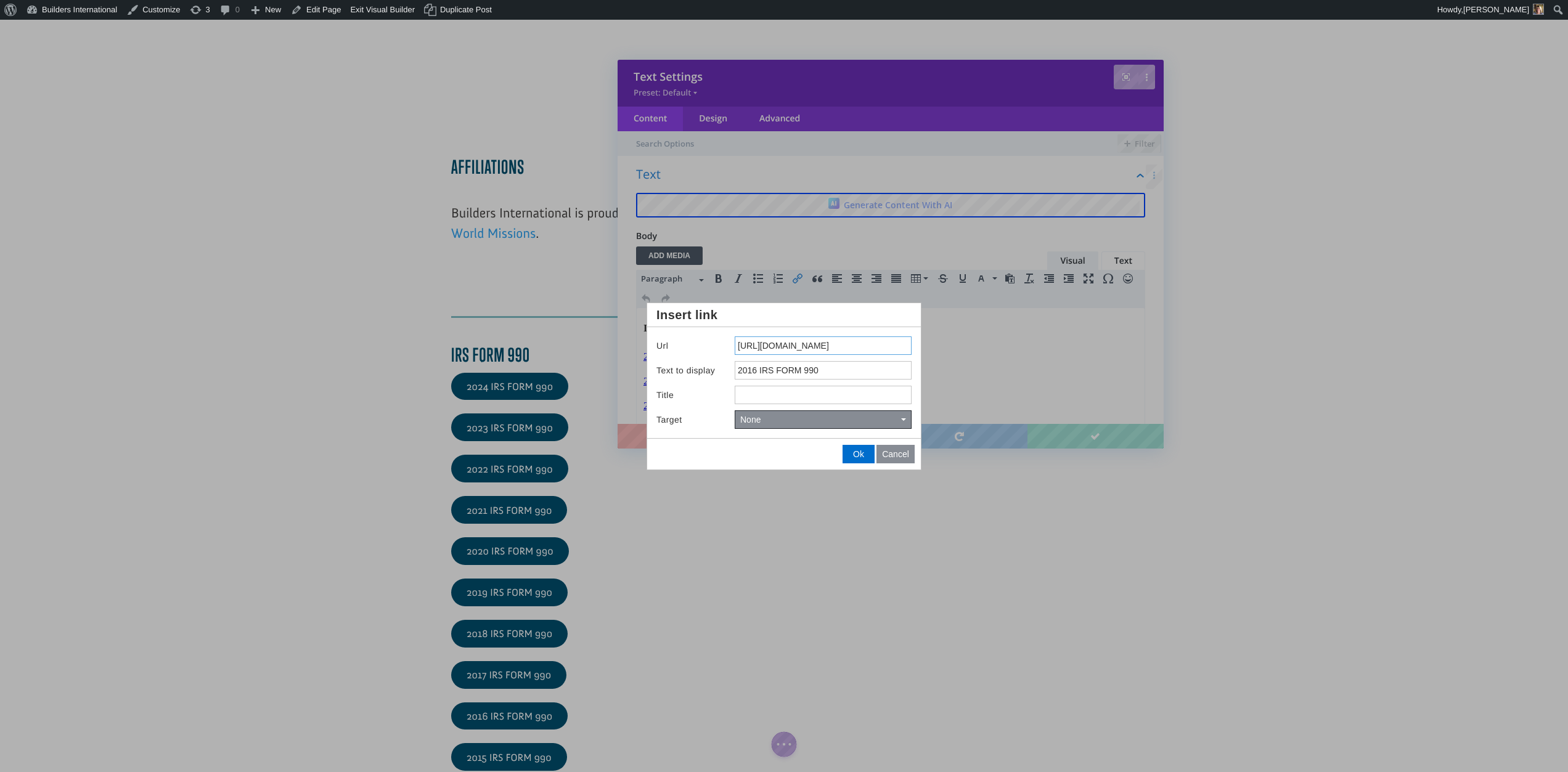
drag, startPoint x: 738, startPoint y: 348, endPoint x: 920, endPoint y: 357, distance: 182.2
click at [920, 357] on div "Url https://buildersintl.org/wp-content/uploads/2017/12/Builders-990-2016.pdf T…" at bounding box center [783, 383] width 273 height 111
type input "https://drive.google.com/file/d/1Dbt9HPbb0C-lPMi_VV55szQHDmbjCTo1/view?usp=shar…"
click at [856, 449] on span "Ok" at bounding box center [859, 453] width 11 height 10
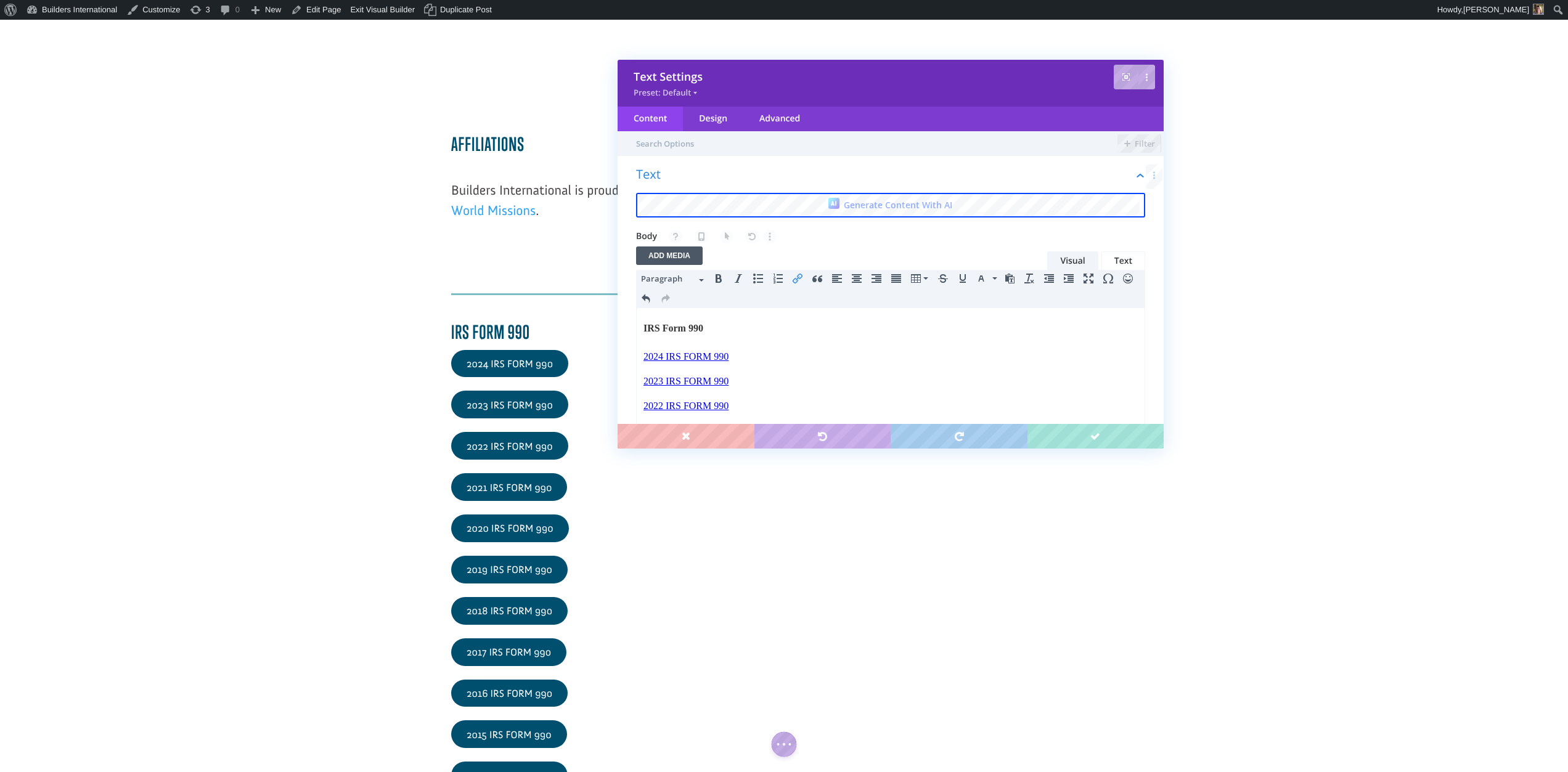
scroll to position [1599, 0]
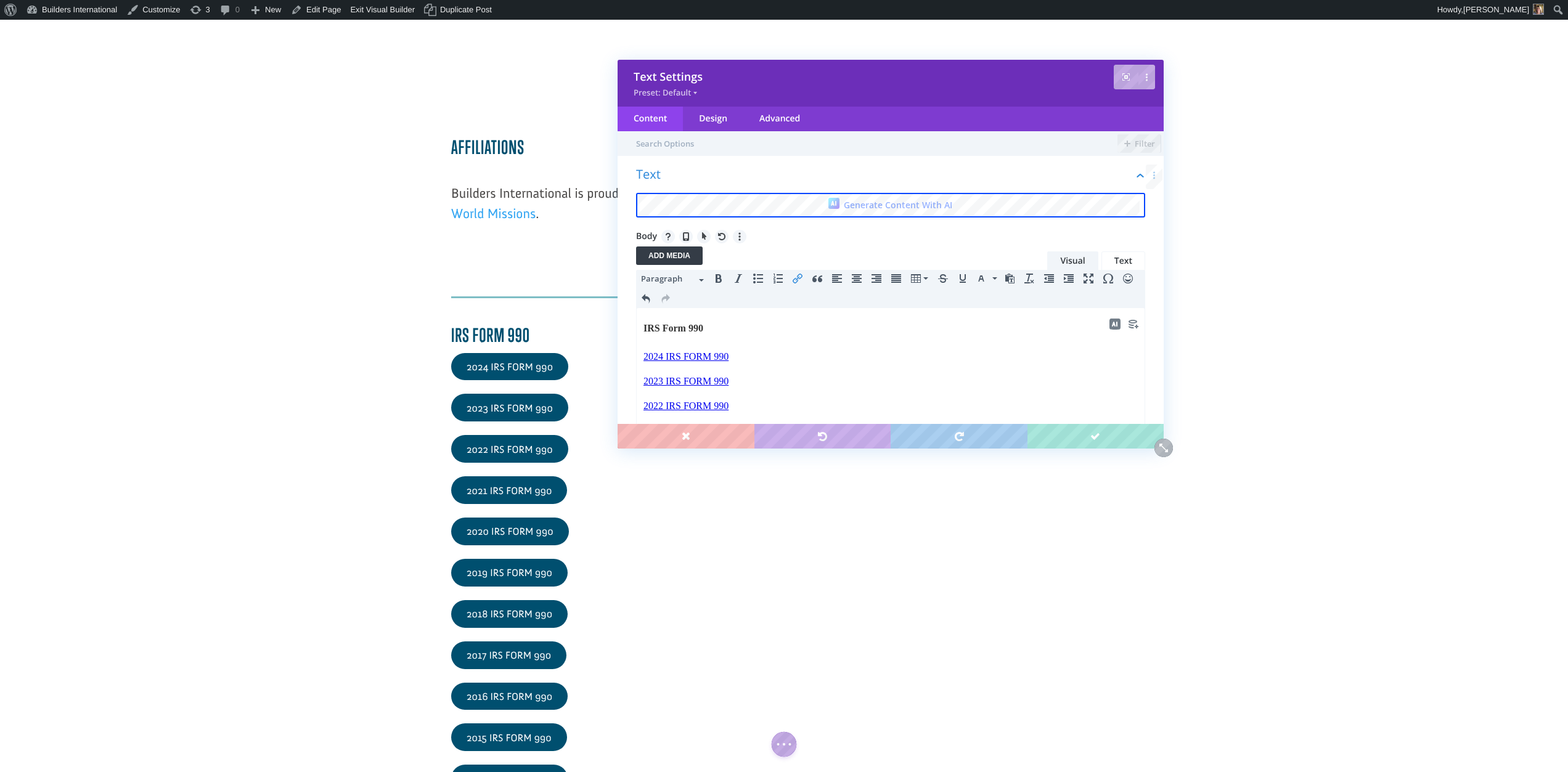
click at [661, 253] on button "Add Media" at bounding box center [669, 256] width 66 height 18
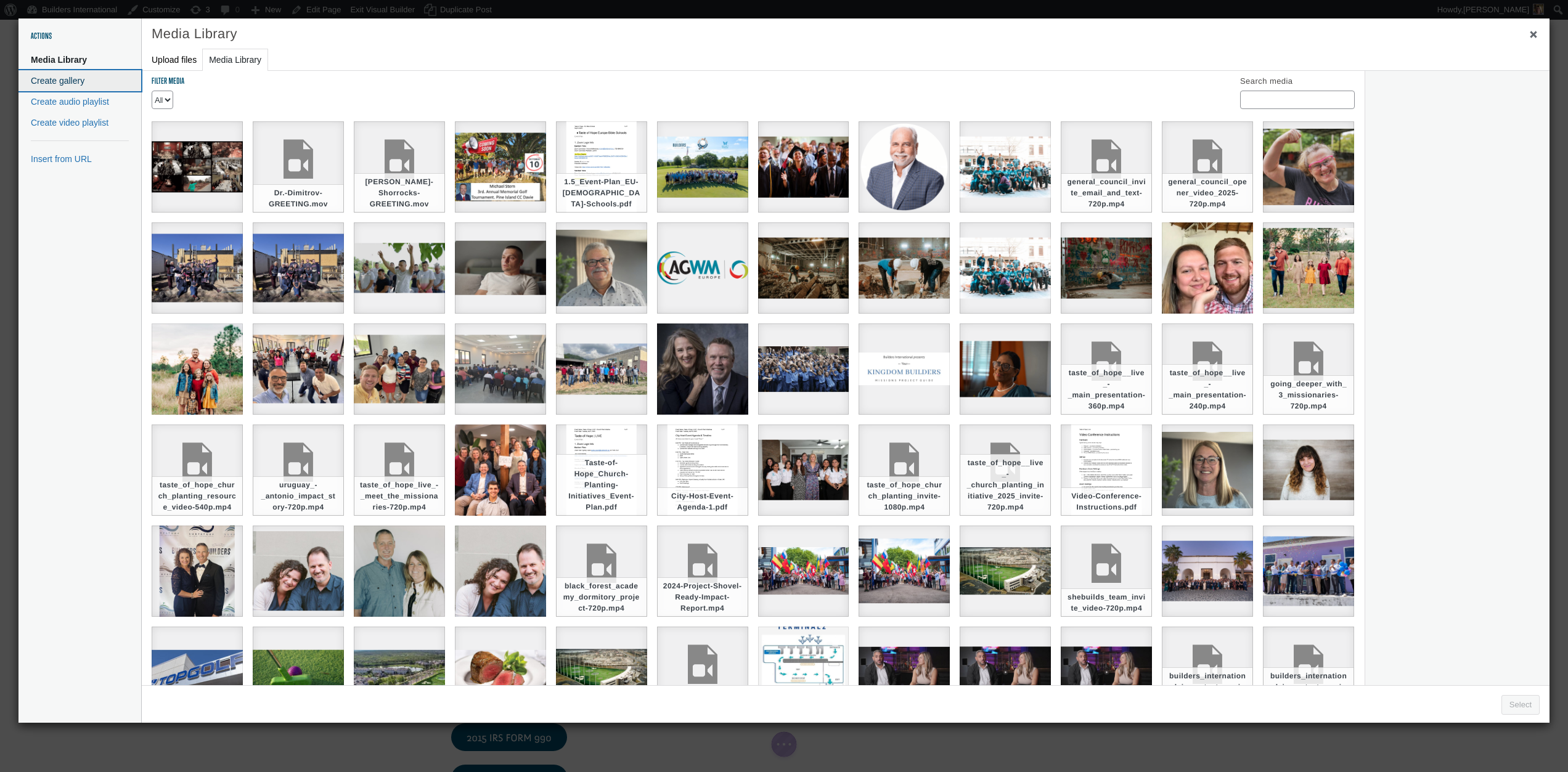
click at [88, 75] on button "Create gallery" at bounding box center [79, 80] width 122 height 21
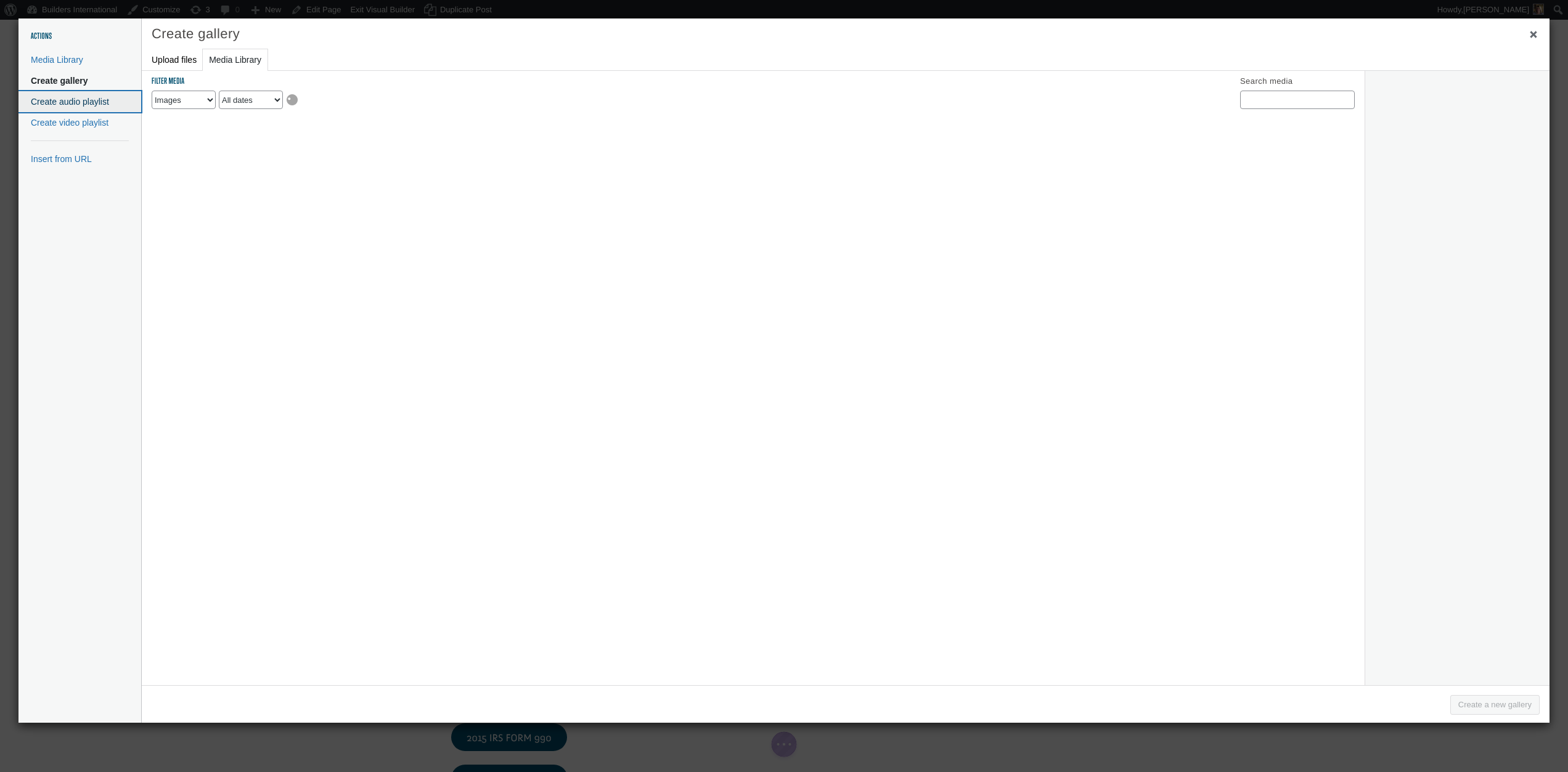
click at [97, 97] on button "Create audio playlist" at bounding box center [79, 101] width 122 height 21
click at [1534, 35] on span "Close dialog" at bounding box center [1533, 34] width 12 height 9
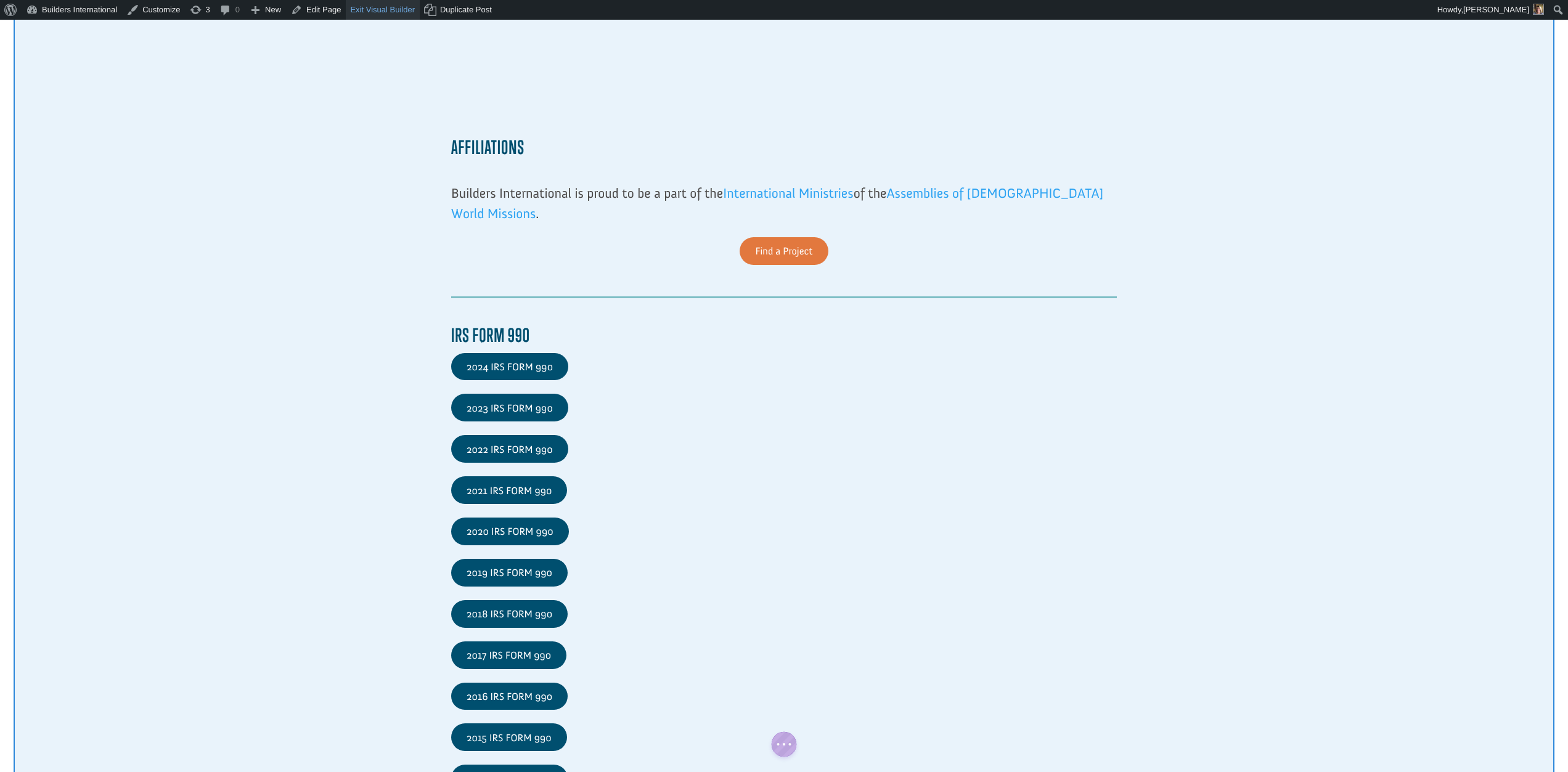
click at [393, 12] on link "Exit Visual Builder" at bounding box center [383, 10] width 74 height 20
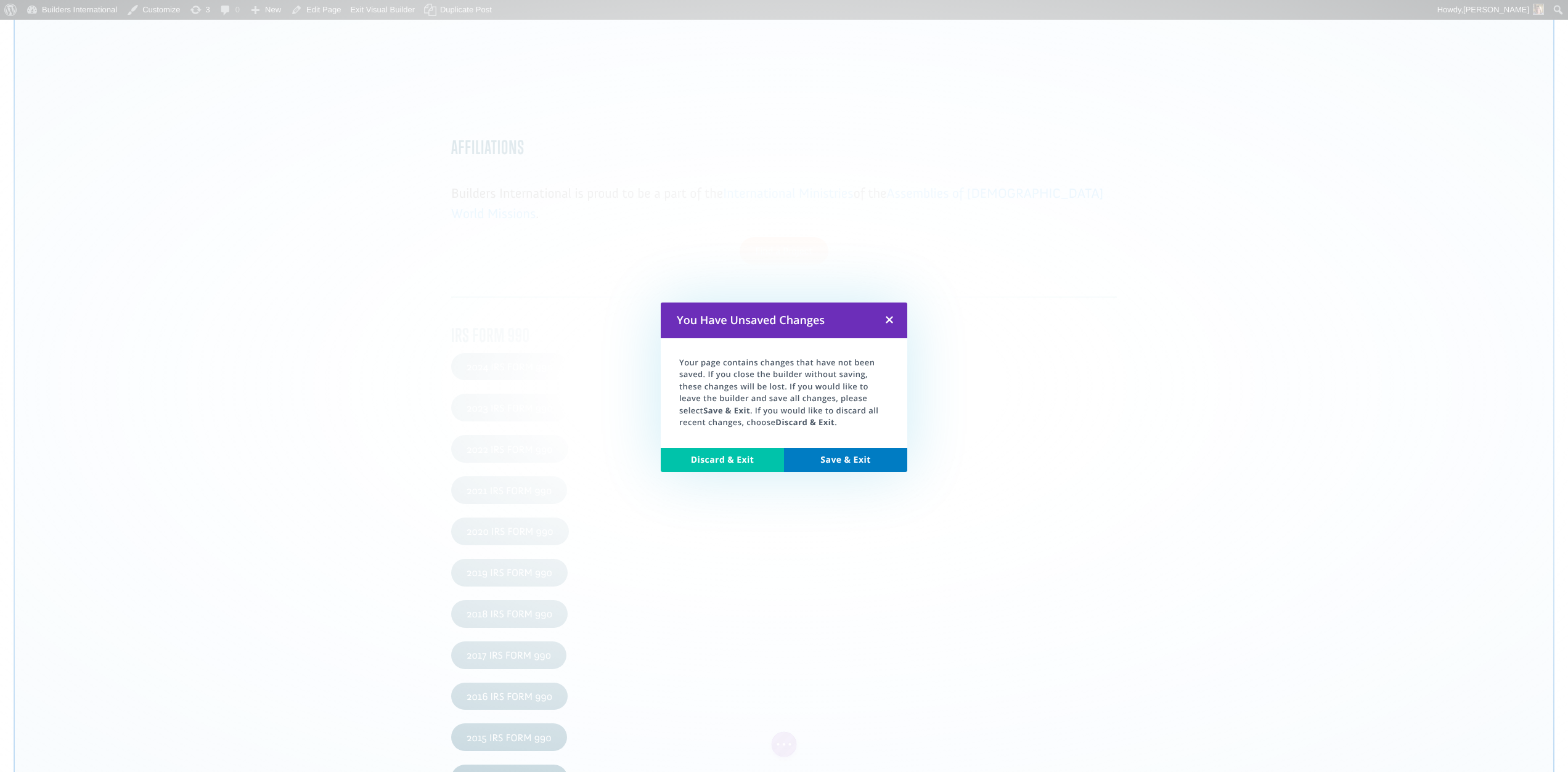
click at [849, 458] on link "Save & Exit" at bounding box center [846, 460] width 123 height 25
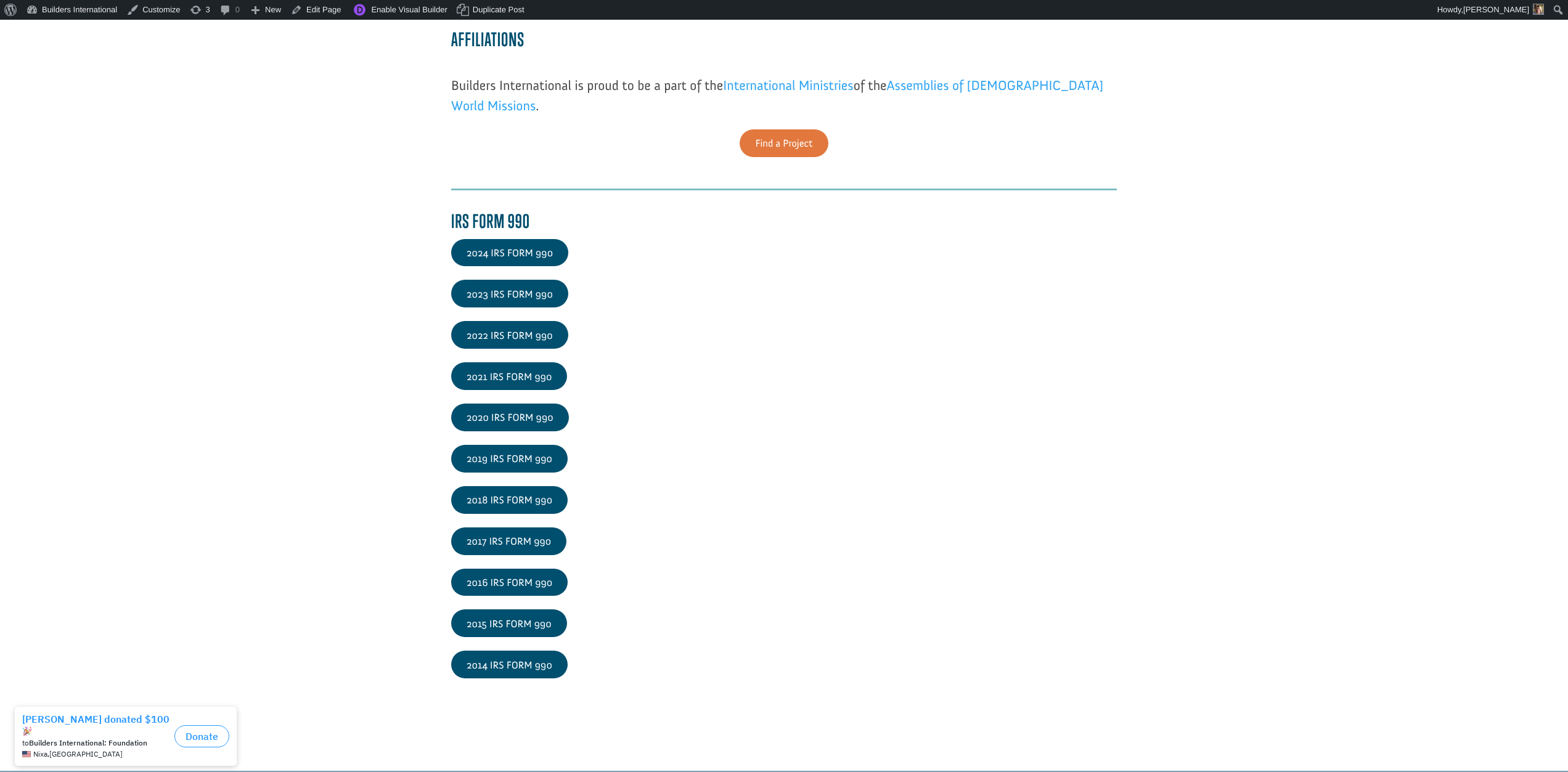
scroll to position [1833, 0]
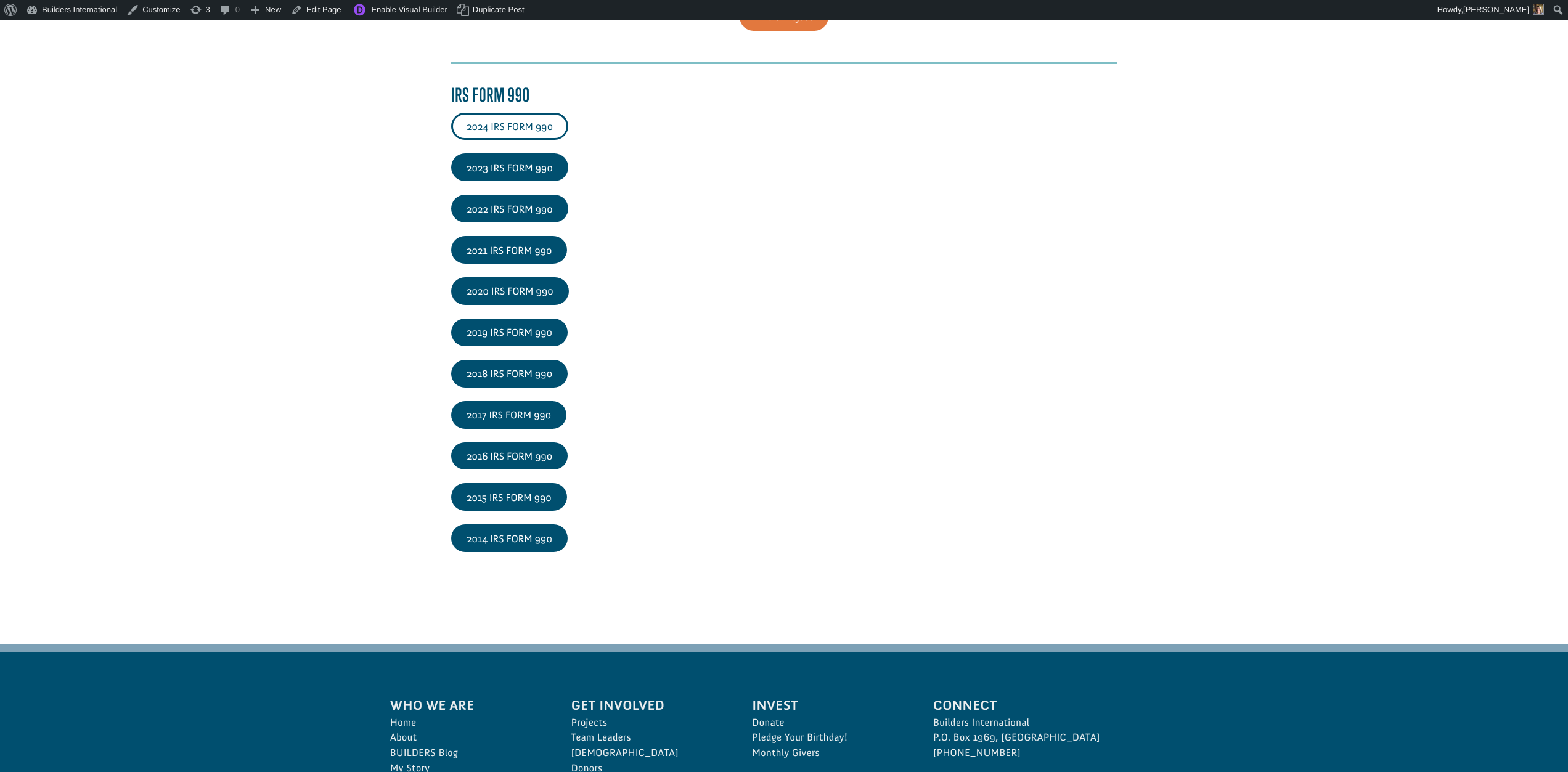
click at [537, 129] on link "2024 IRS FORM 990" at bounding box center [510, 126] width 117 height 28
click at [499, 165] on link "2023 IRS FORM 990" at bounding box center [510, 167] width 117 height 28
click at [477, 199] on link "2022 IRS FORM 990" at bounding box center [510, 209] width 117 height 28
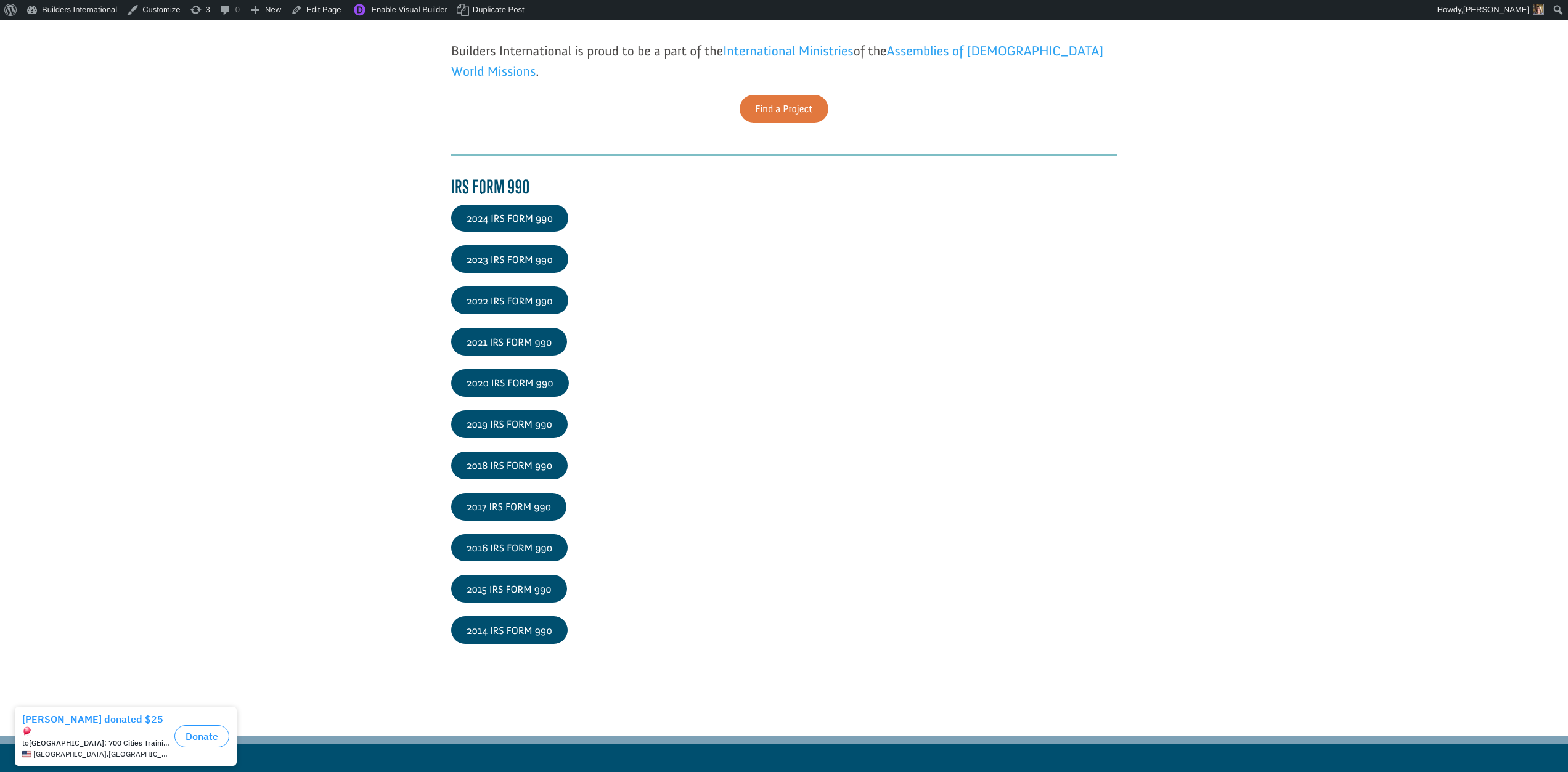
scroll to position [1726, 0]
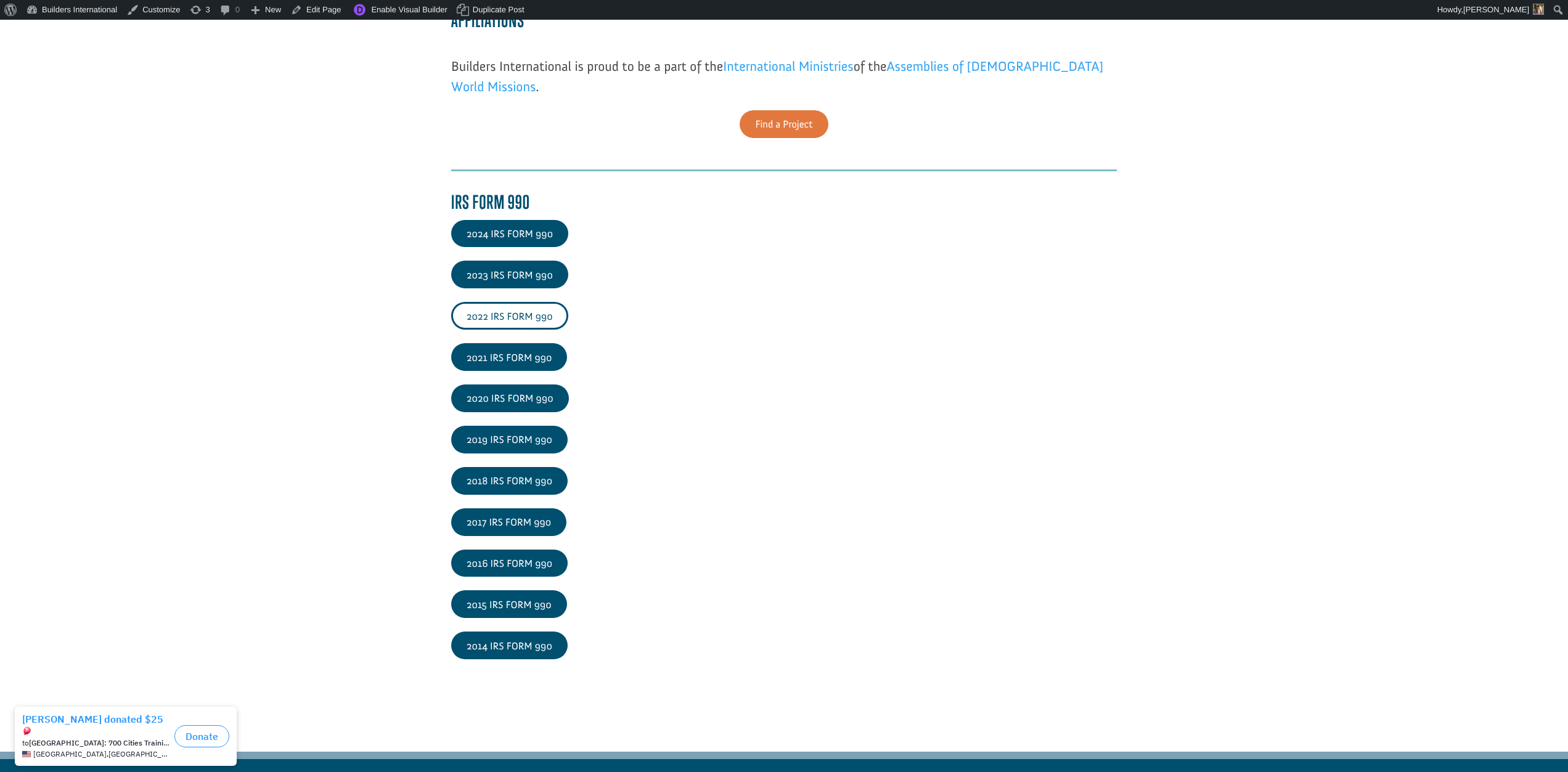
click at [491, 312] on link "2022 IRS FORM 990" at bounding box center [510, 316] width 117 height 28
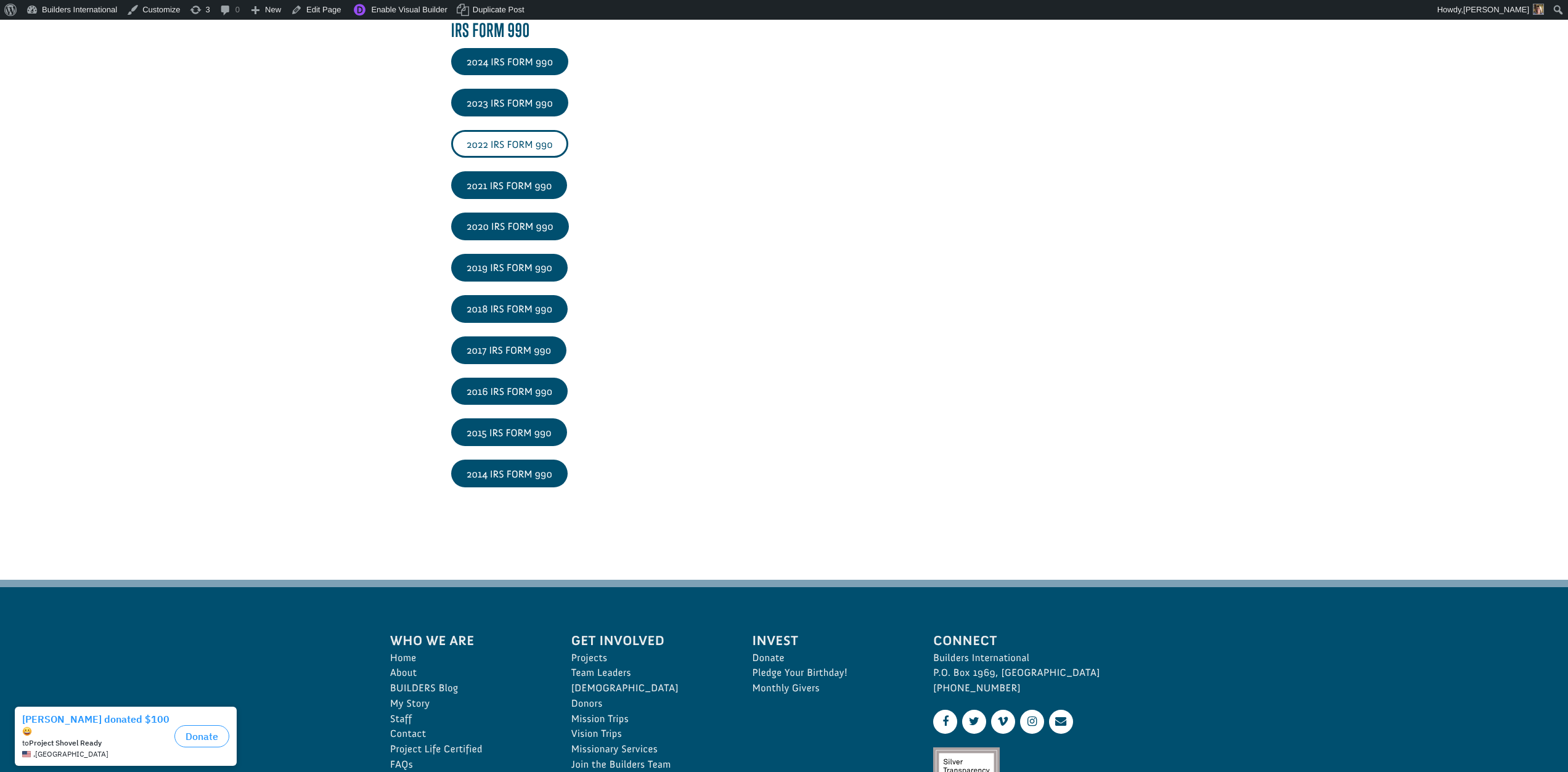
click at [514, 137] on link "2022 IRS FORM 990" at bounding box center [510, 144] width 117 height 28
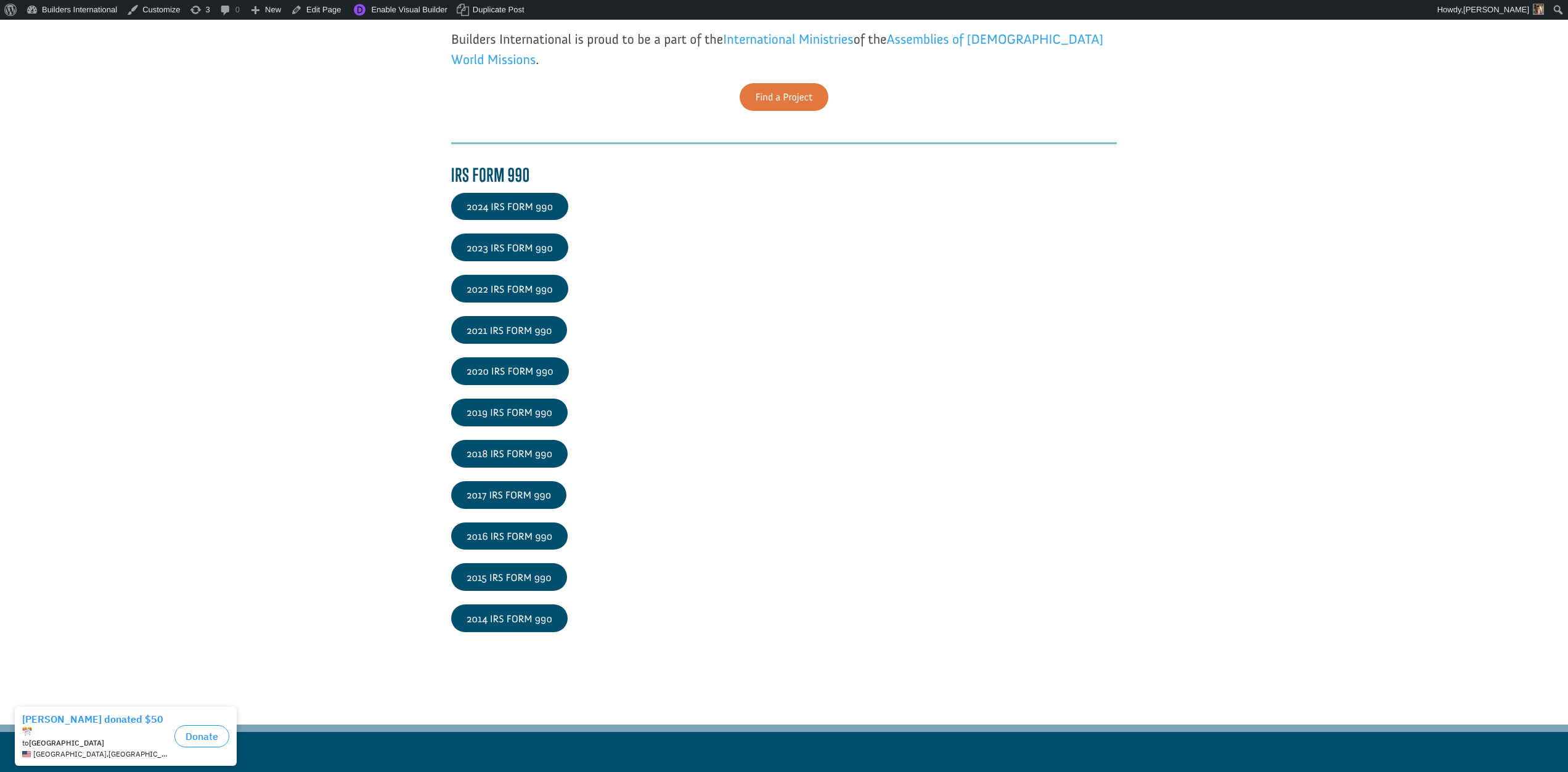
scroll to position [1744, 0]
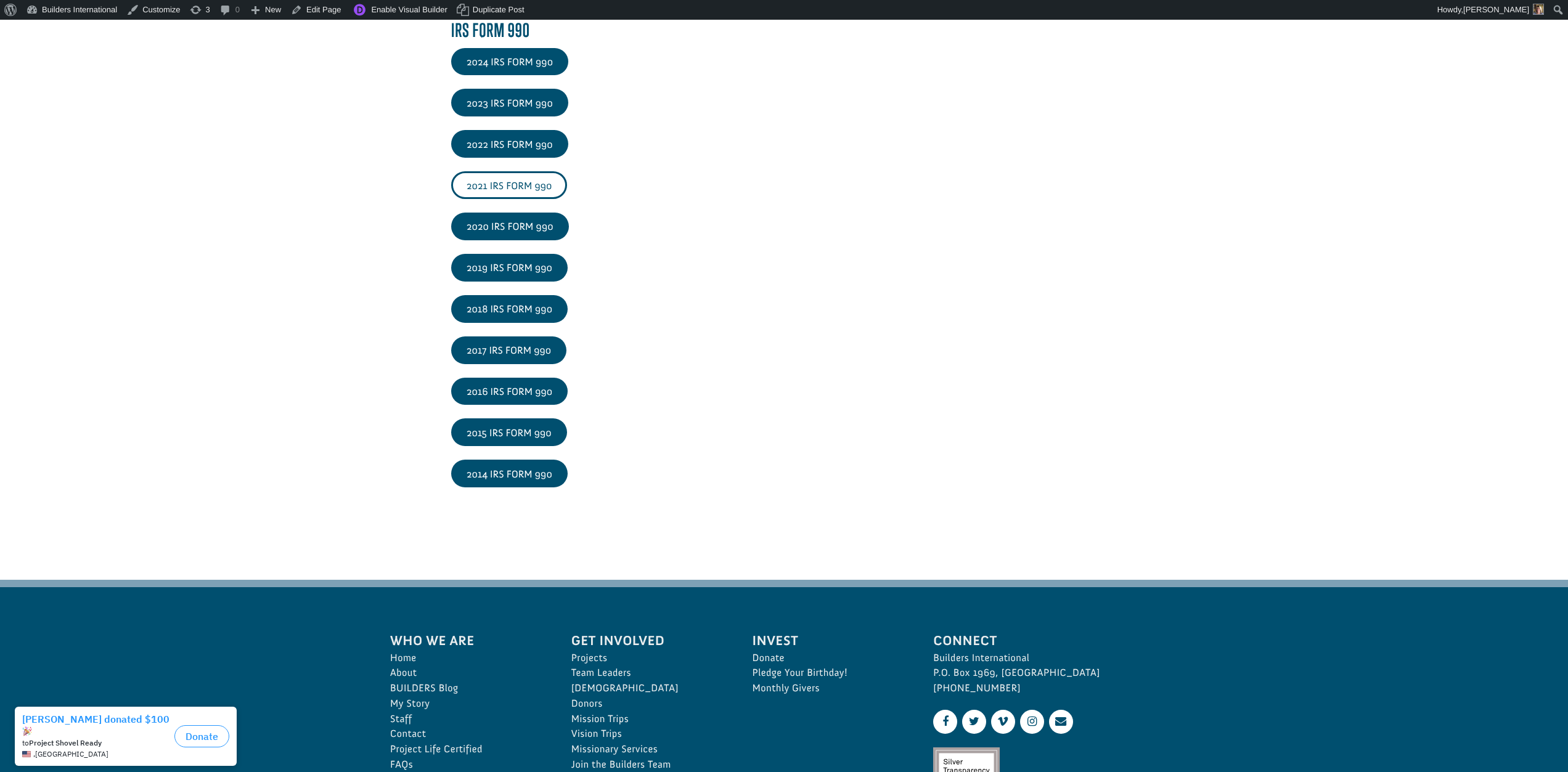
click at [504, 177] on link "2021 IRS FORM 990" at bounding box center [509, 185] width 116 height 28
click at [477, 217] on link "2020 IRS FORM 990" at bounding box center [510, 226] width 118 height 28
click at [511, 266] on link "2019 IRS FORM 990" at bounding box center [509, 268] width 116 height 28
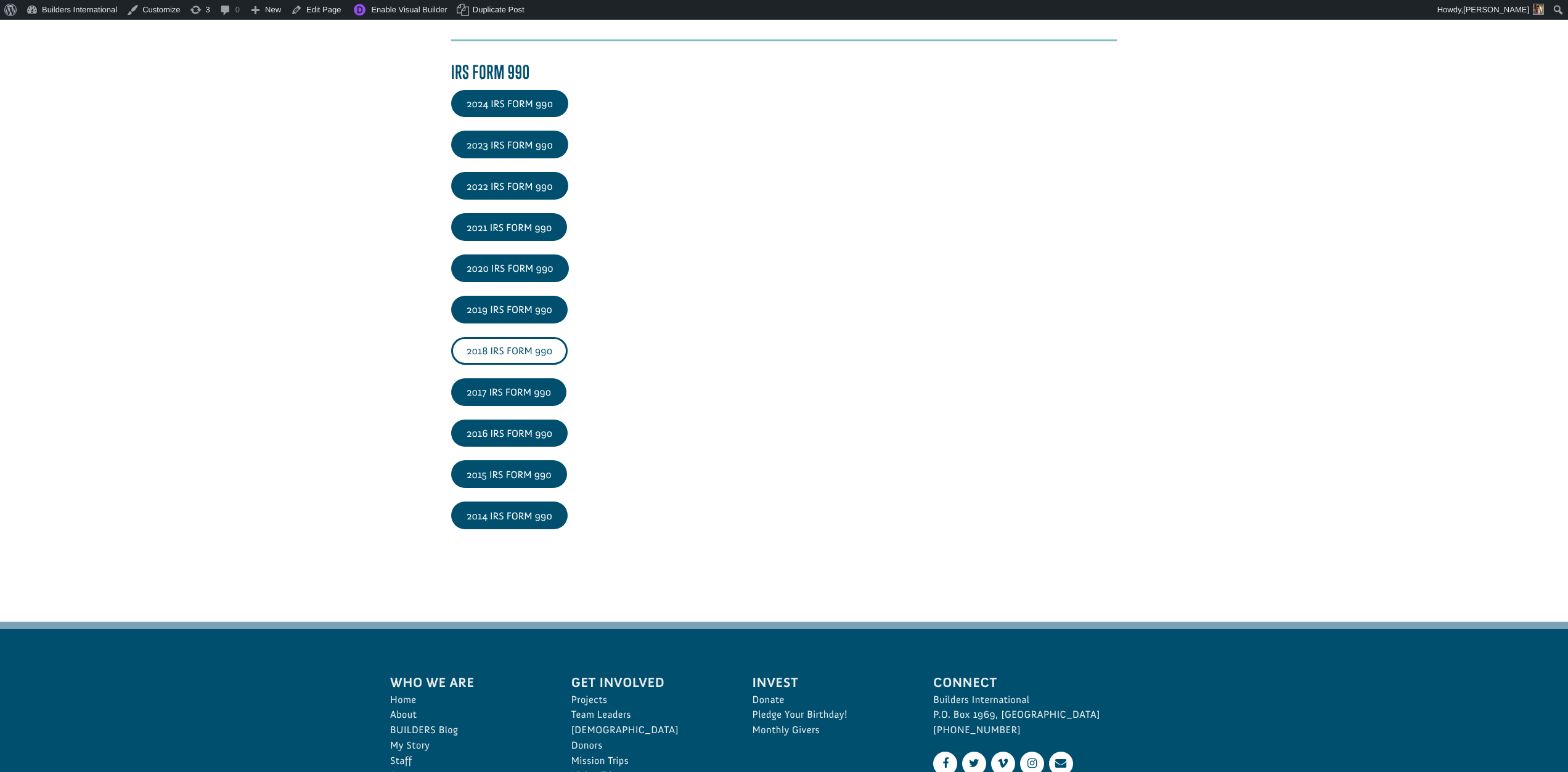
scroll to position [1898, 0]
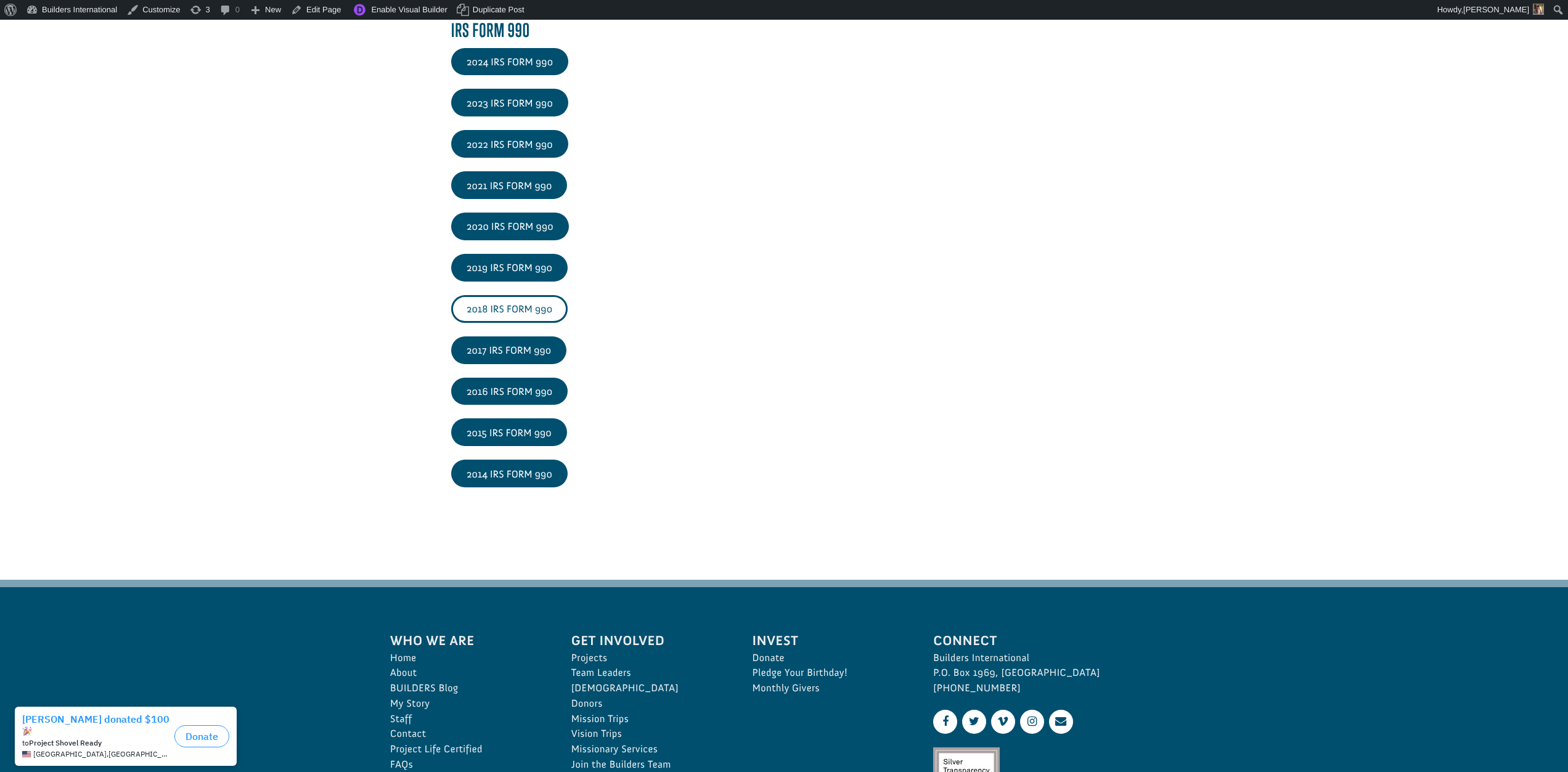
click at [492, 310] on link "2018 IRS FORM 990" at bounding box center [509, 309] width 116 height 28
click at [498, 298] on link "2018 IRS FORM 990" at bounding box center [509, 309] width 116 height 28
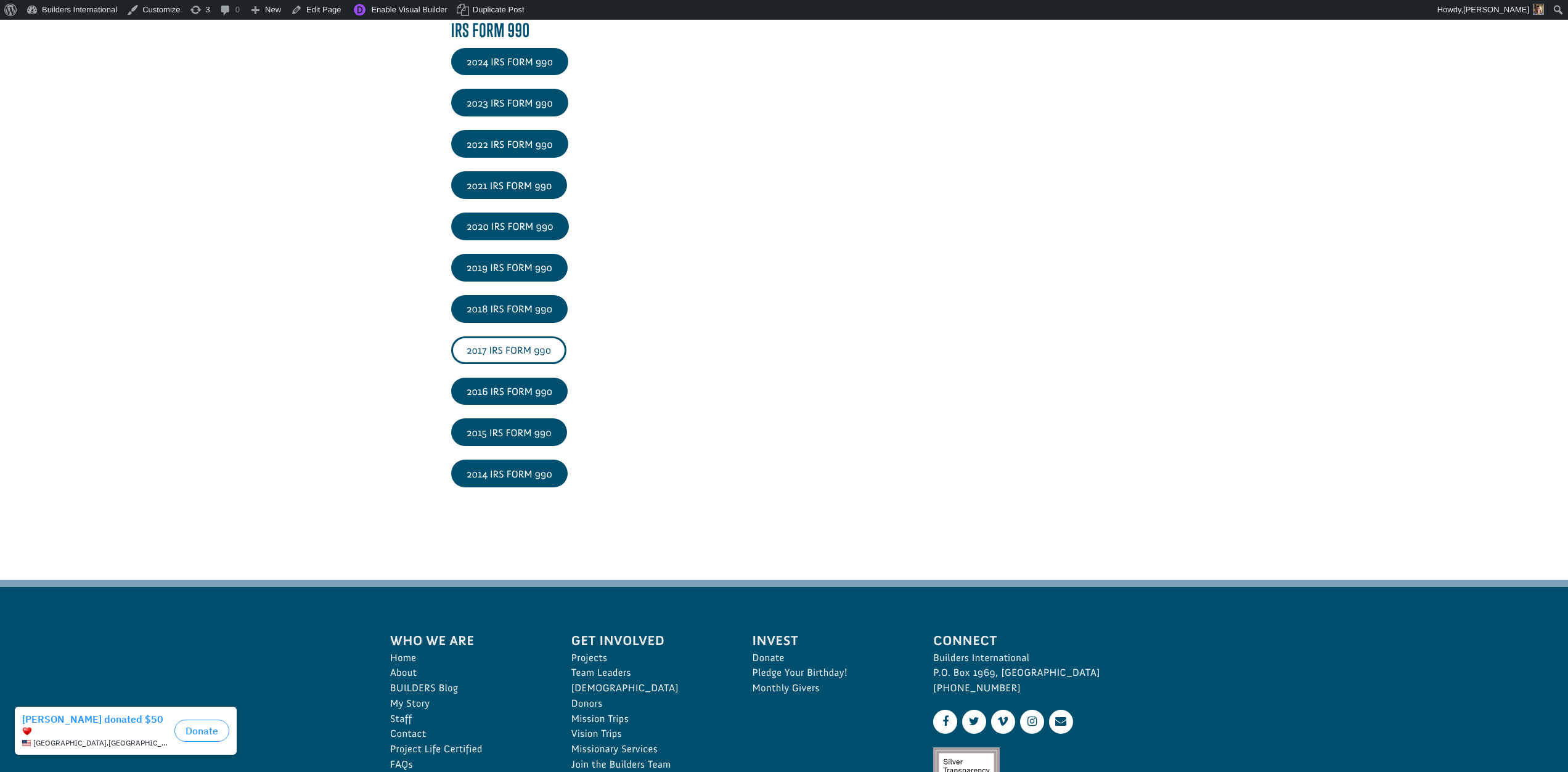
click at [501, 340] on link "2017 IRS FORM 990" at bounding box center [509, 350] width 116 height 28
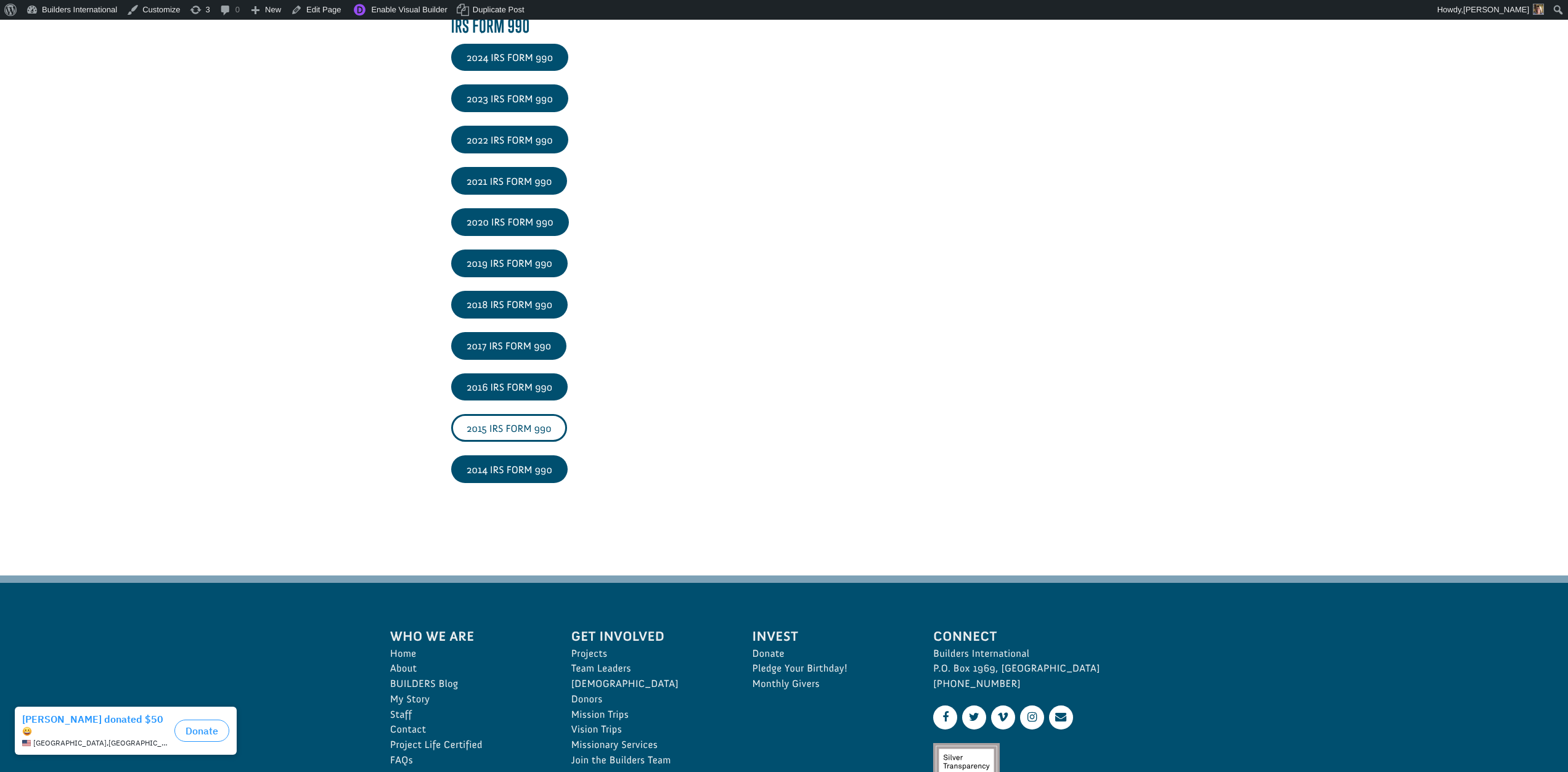
scroll to position [1901, 0]
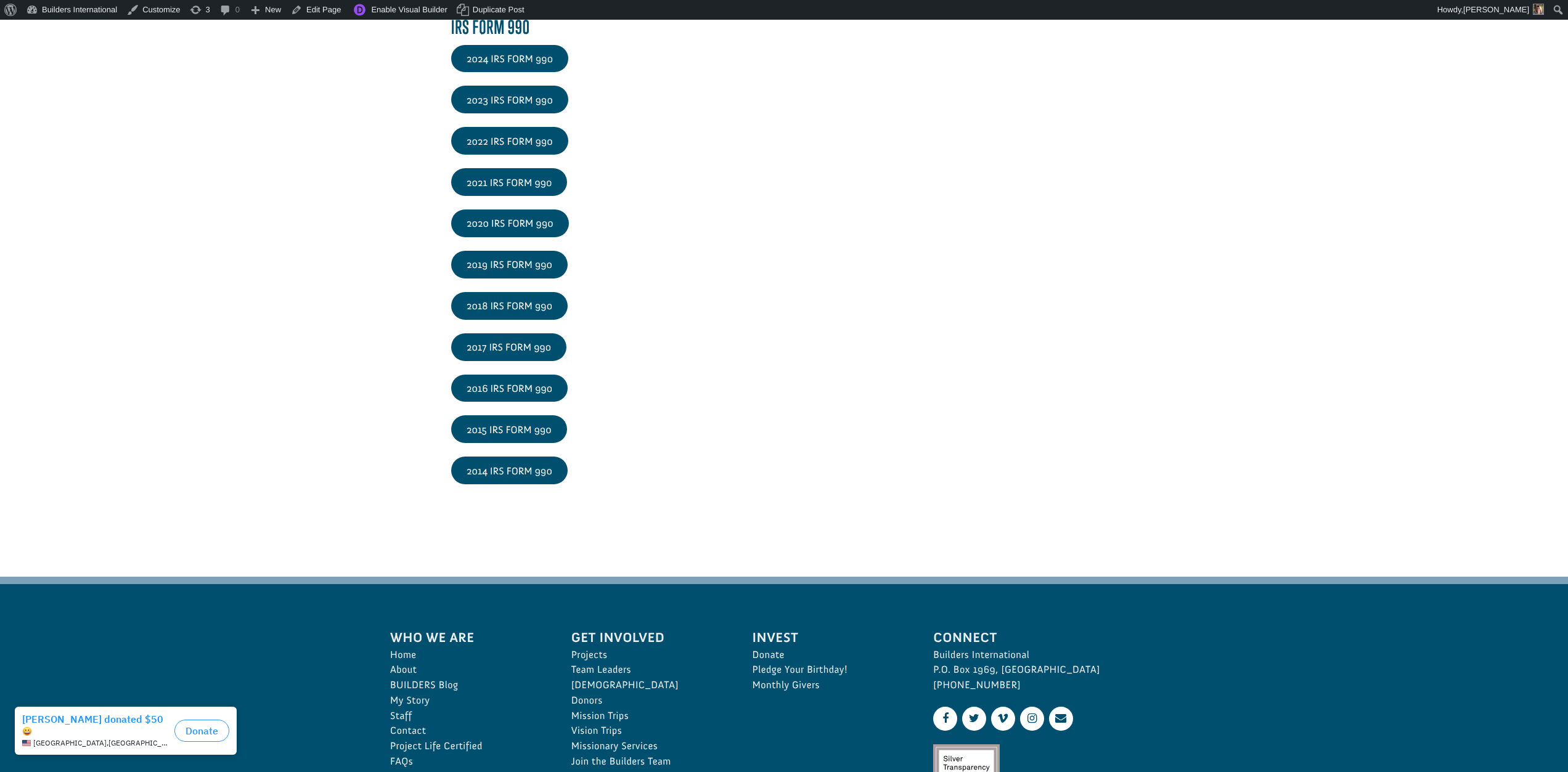
click at [514, 415] on link "2015 IRS FORM 990" at bounding box center [509, 429] width 116 height 28
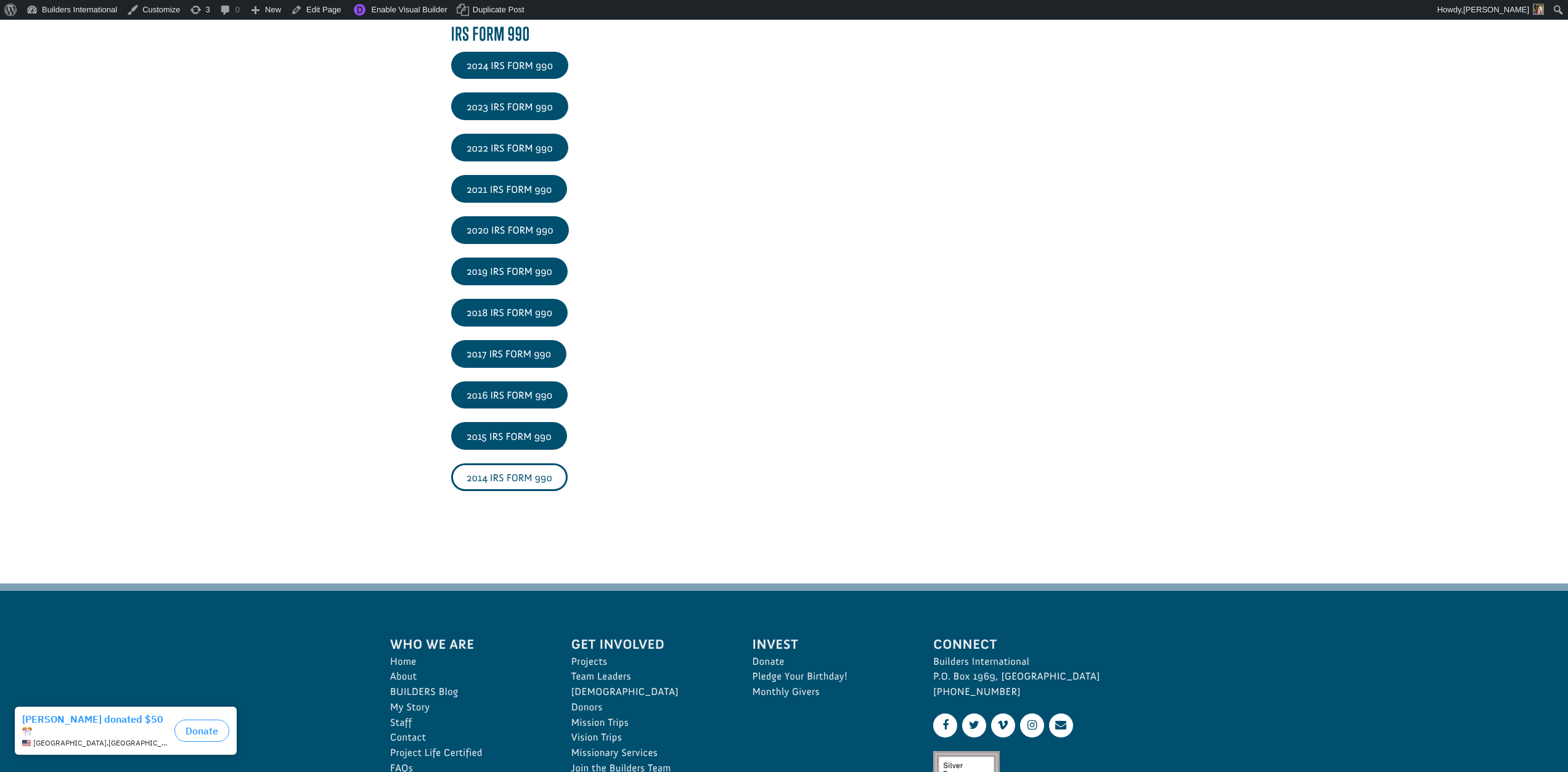
scroll to position [1895, 1]
click at [523, 479] on link "2014 IRS FORM 990" at bounding box center [509, 476] width 116 height 28
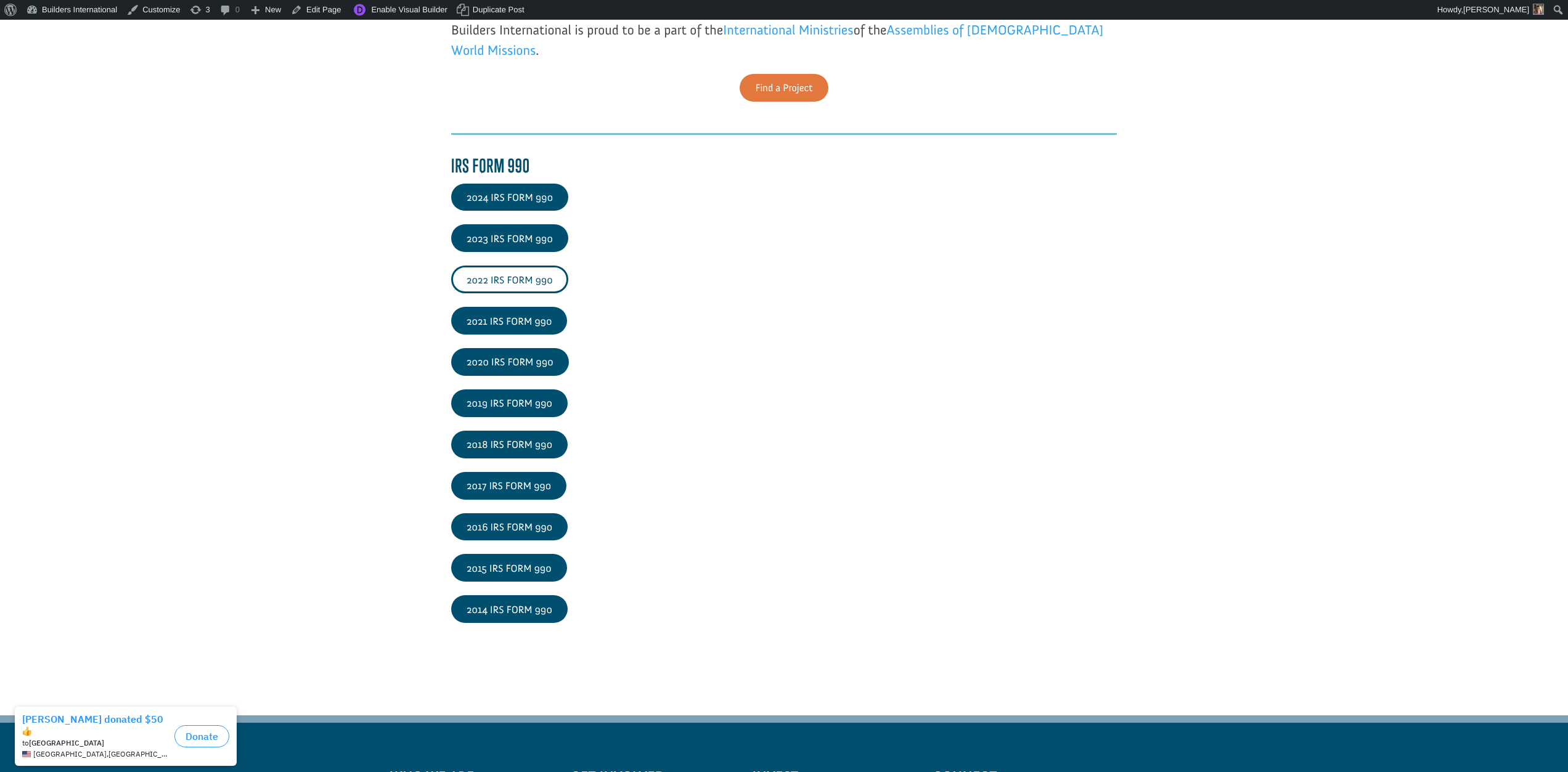
scroll to position [1762, 1]
click at [526, 279] on link "2022 IRS FORM 990" at bounding box center [510, 279] width 117 height 28
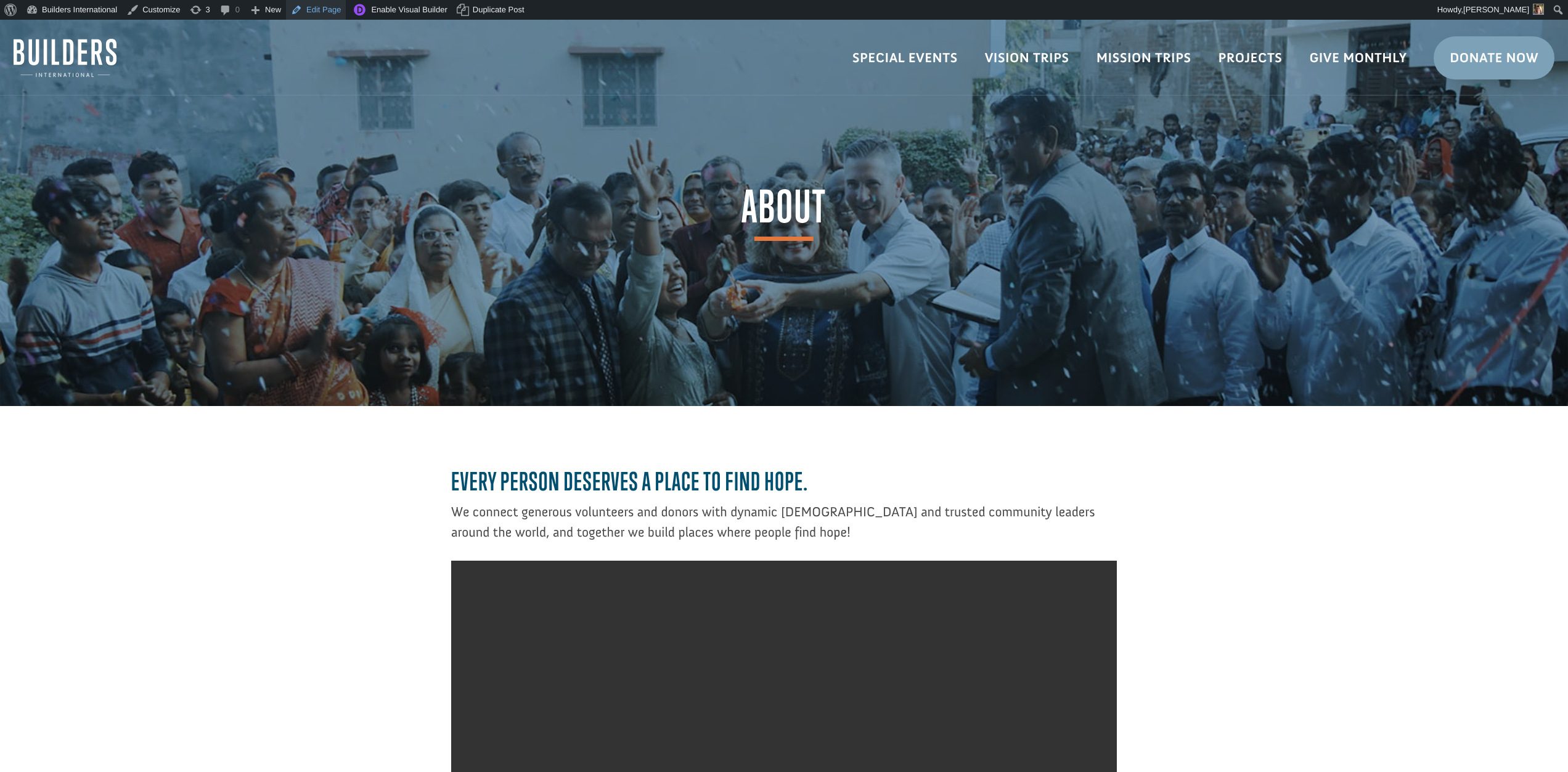
click at [325, 11] on link "Edit Page" at bounding box center [316, 10] width 60 height 20
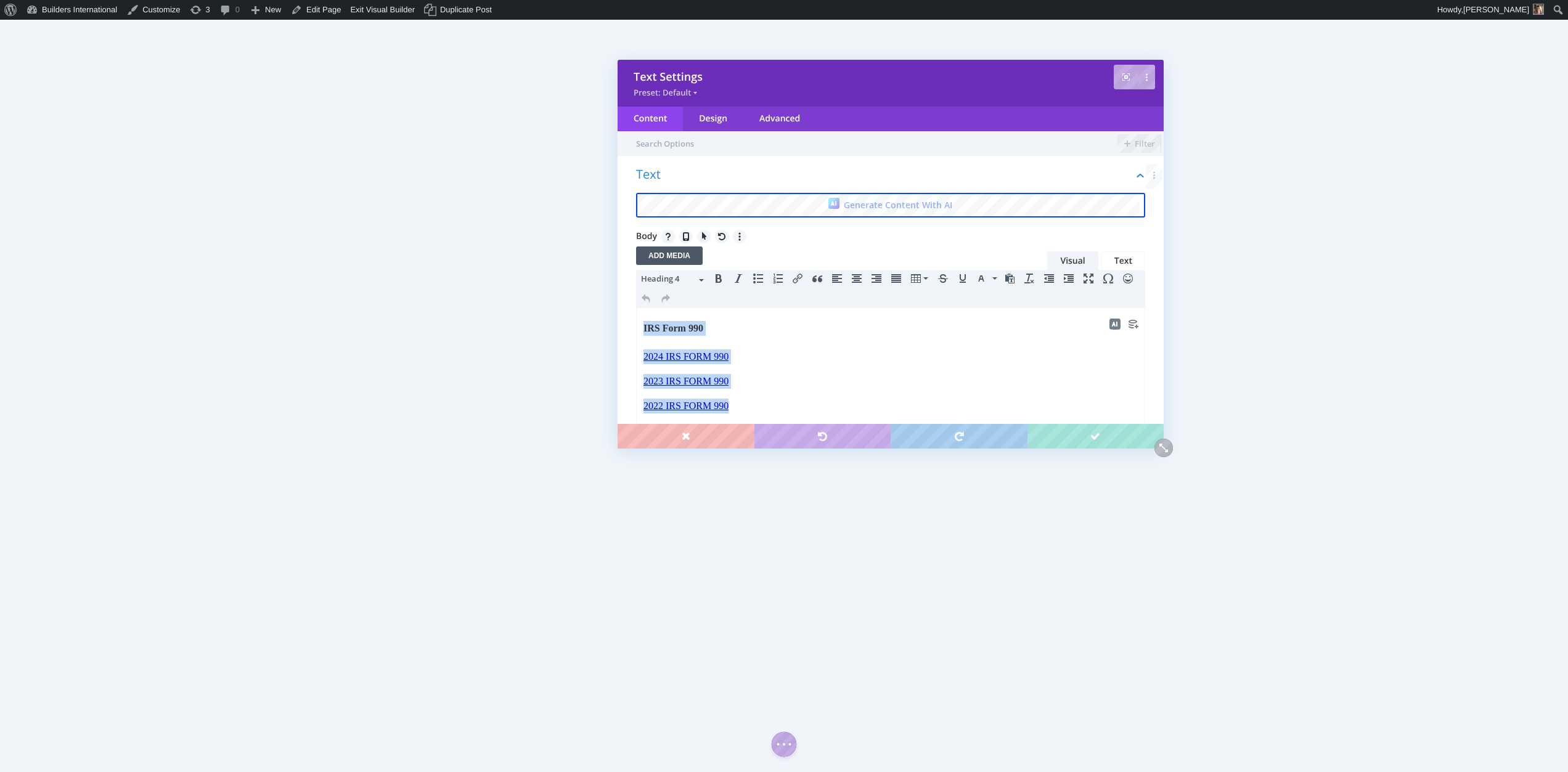
drag, startPoint x: 735, startPoint y: 405, endPoint x: 701, endPoint y: 295, distance: 115.1
click at [701, 308] on html "IRS Form 990 2024 IRS FORM 990 2023 IRS FORM 990 2022 IRS FORM 990﻿ 2021 IRS FO…" at bounding box center [890, 464] width 508 height 312
click at [702, 292] on div "Heading 4" at bounding box center [890, 289] width 509 height 38
click at [719, 360] on link "2024 IRS FORM 990" at bounding box center [685, 356] width 85 height 11
drag, startPoint x: 739, startPoint y: 406, endPoint x: 622, endPoint y: 396, distance: 117.4
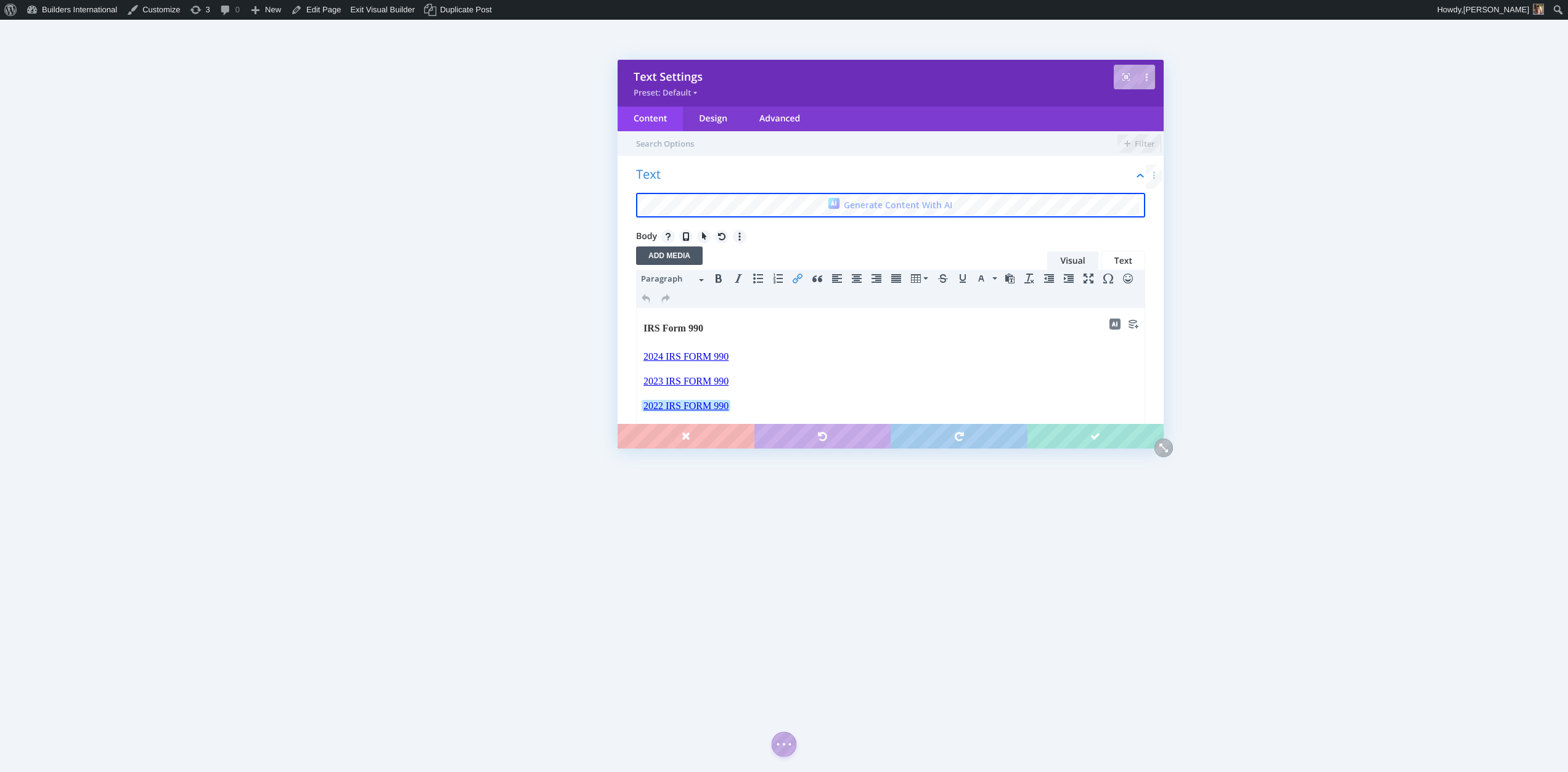
click at [637, 396] on html "IRS Form 990 2024 IRS FORM 990 2023 IRS FORM 990 2022 IRS FORM 990﻿ 2021 IRS FO…" at bounding box center [890, 464] width 508 height 312
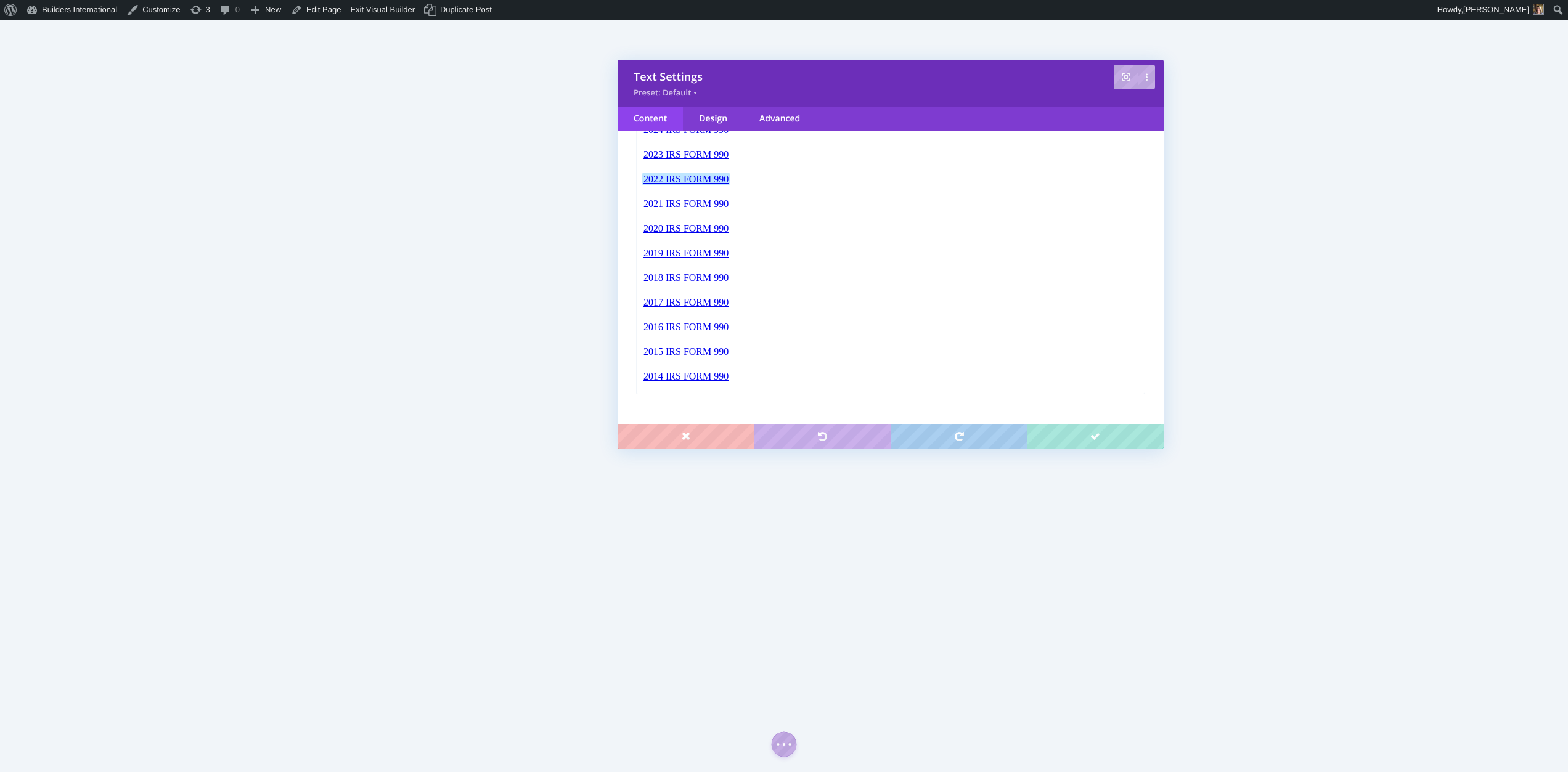
scroll to position [226, 0]
drag, startPoint x: 735, startPoint y: 279, endPoint x: 639, endPoint y: 283, distance: 96.1
click at [639, 283] on html "IRS Form 990 2024 IRS FORM 990 2023 IRS FORM 990 2022 IRS FORM 990 2021 IRS FOR…" at bounding box center [890, 239] width 508 height 312
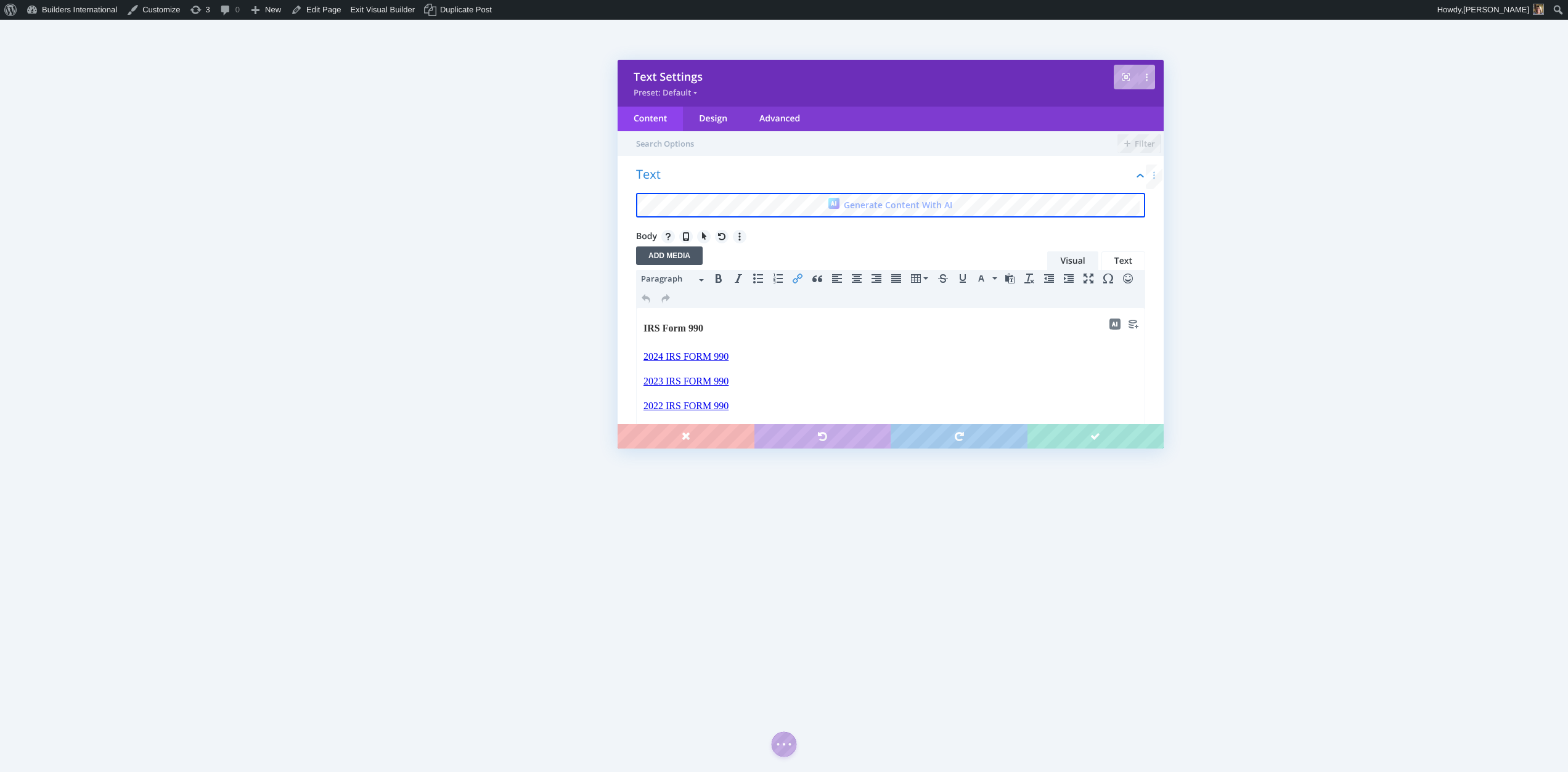
scroll to position [0, 0]
click at [795, 279] on icon "Insert/edit link" at bounding box center [797, 278] width 10 height 10
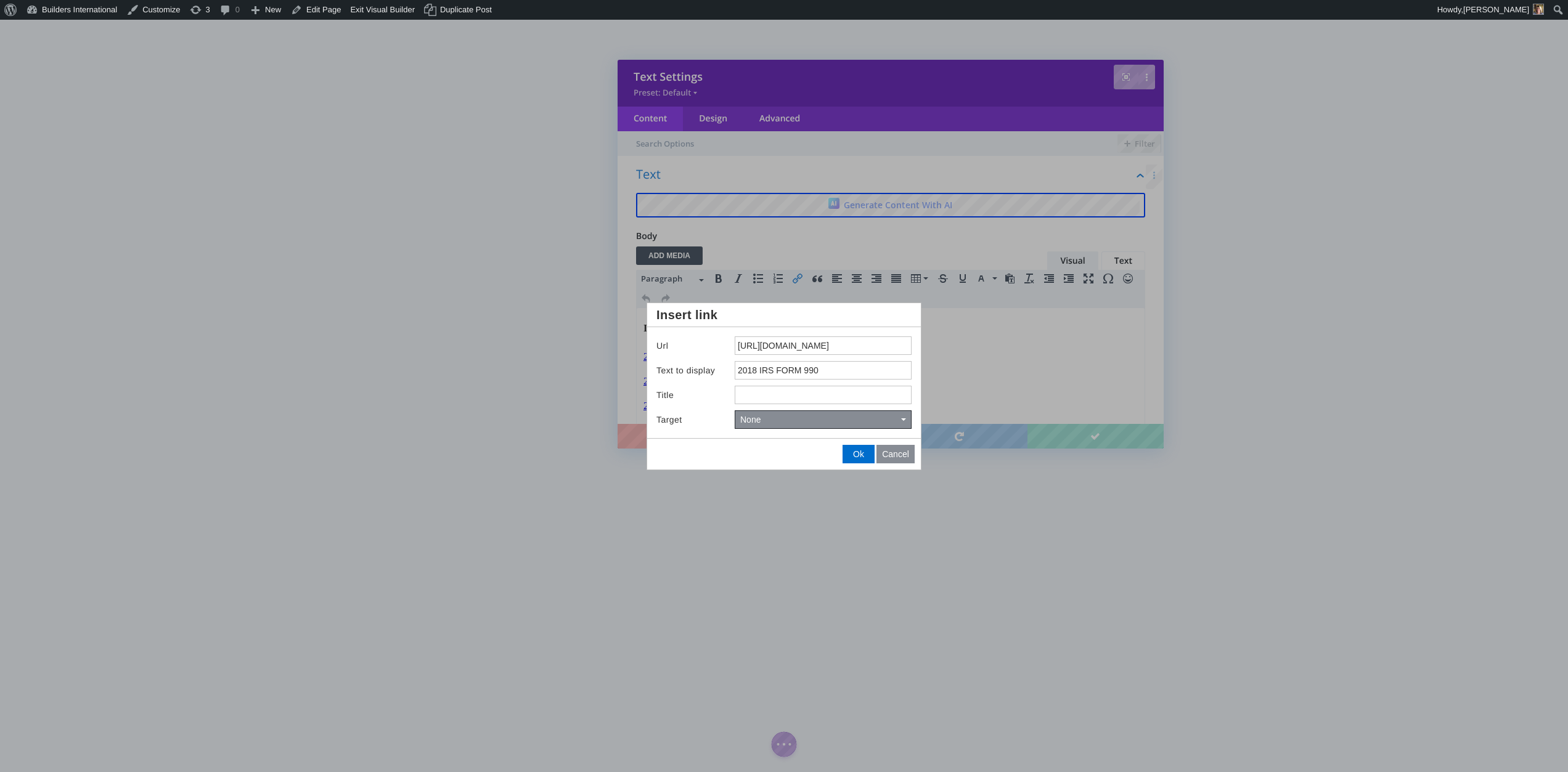
drag, startPoint x: 738, startPoint y: 345, endPoint x: 943, endPoint y: 361, distance: 205.6
click at [943, 360] on body "Save Text Settings Preset: Default Content Design Advanced Filter Text Generate…" at bounding box center [784, 386] width 1568 height 772
type input "https://drive.google.com/file/d/1kGpU8JLqYiANprO4N8xZlR6s996m4JYD/view?usp=shar…"
click at [865, 452] on button "Ok" at bounding box center [859, 454] width 31 height 17
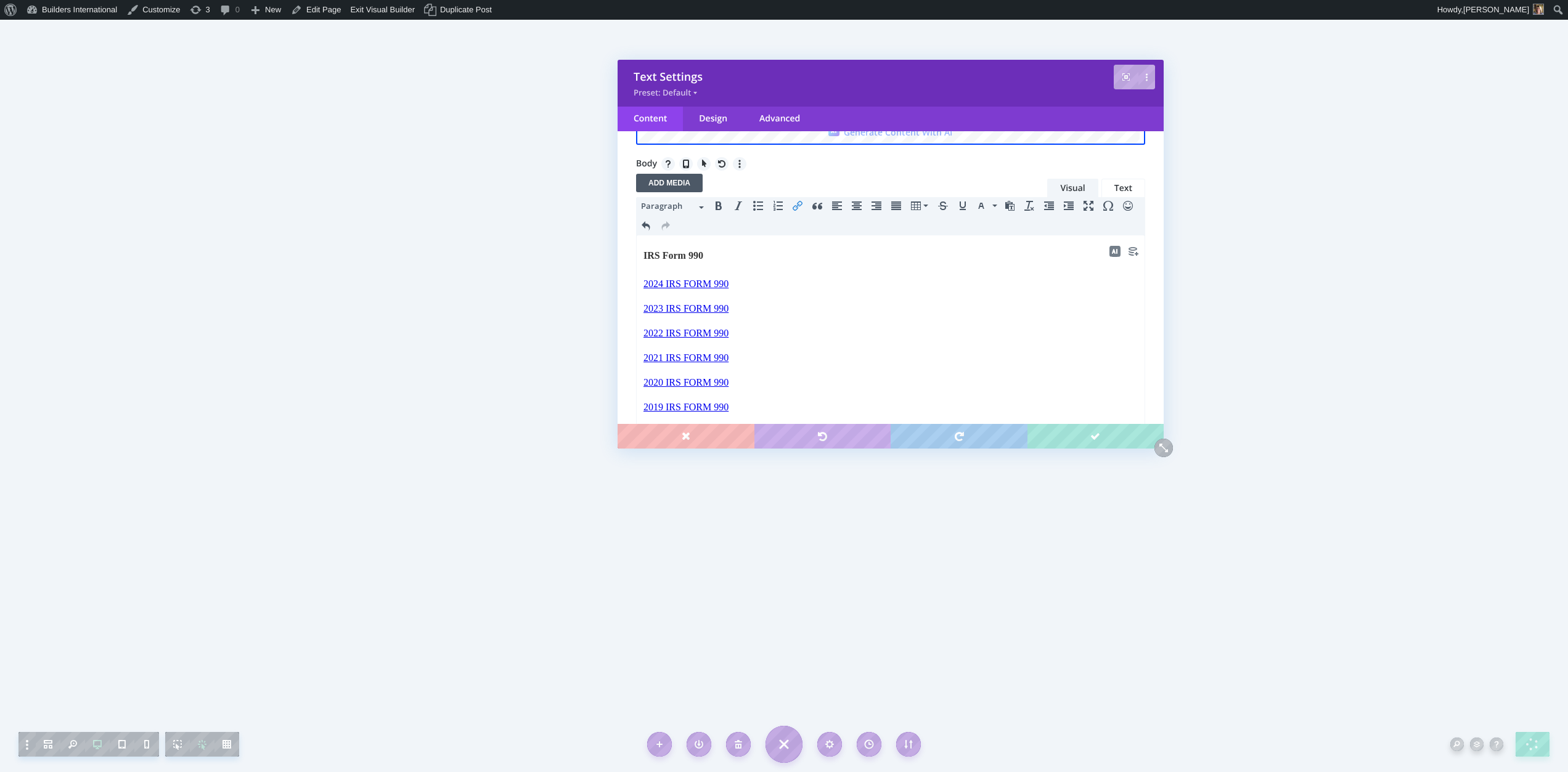
scroll to position [72, 0]
click at [741, 330] on p "2022 IRS FORM 990﻿" at bounding box center [890, 337] width 494 height 15
drag, startPoint x: 735, startPoint y: 342, endPoint x: 588, endPoint y: 344, distance: 147.0
click at [637, 344] on html "IRS Form 990 2024 IRS FORM 990 2023 IRS FORM 990 2022 IRS FORM 990﻿ 2021 IRS FO…" at bounding box center [890, 398] width 508 height 312
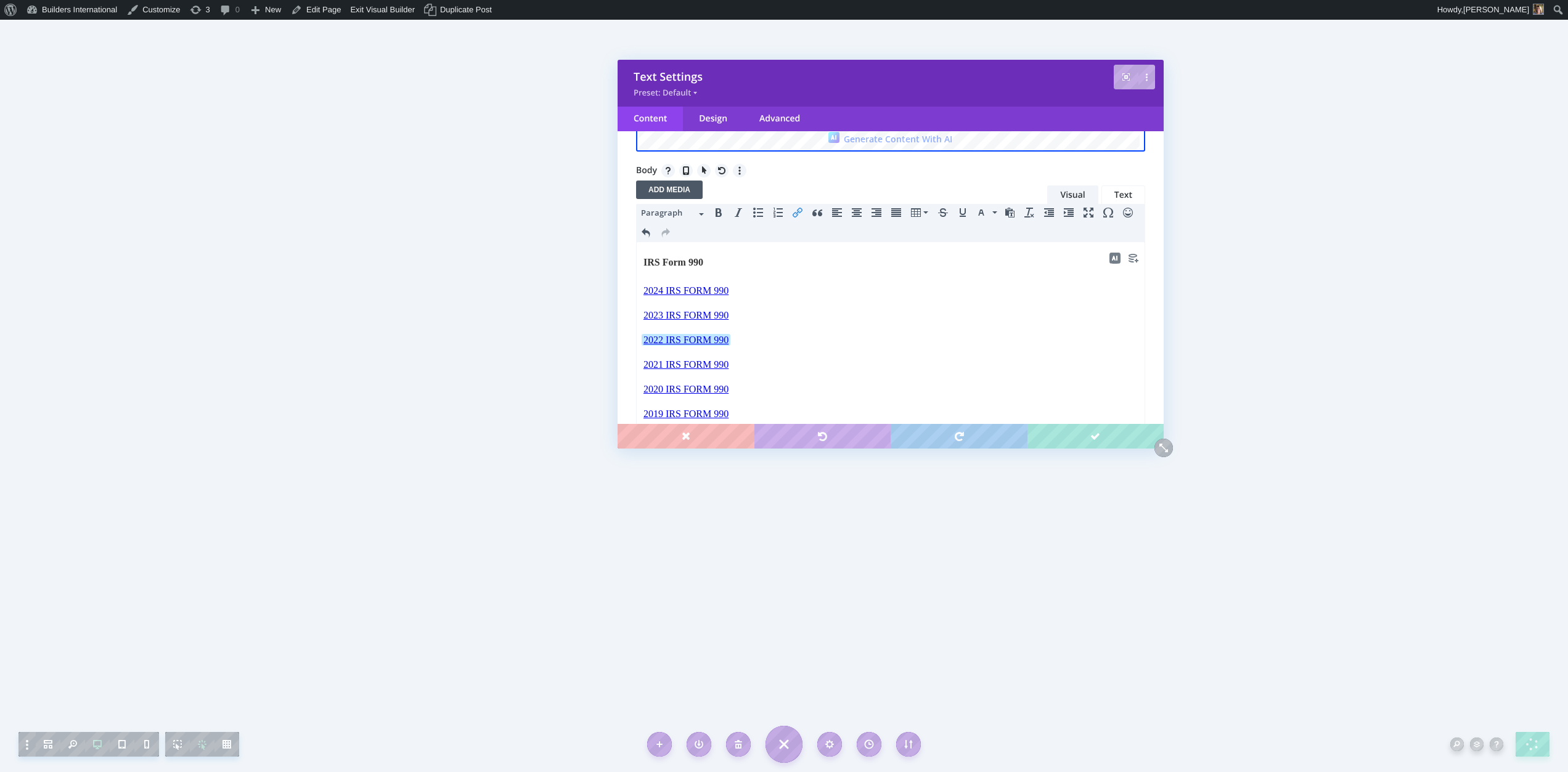
click at [802, 212] on button "Insert/edit link" at bounding box center [798, 212] width 20 height 17
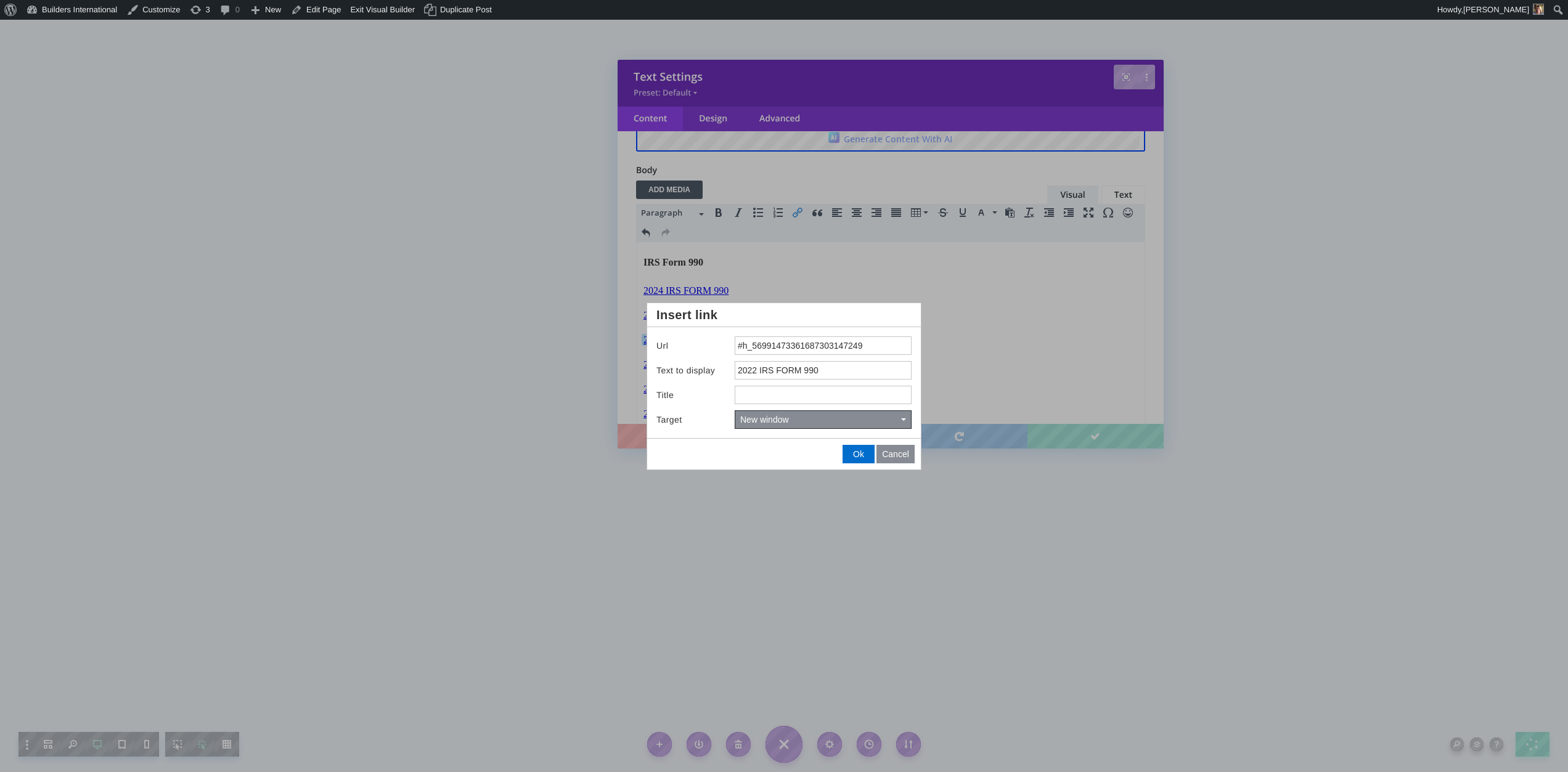
drag, startPoint x: 887, startPoint y: 341, endPoint x: 662, endPoint y: 332, distance: 225.2
click at [662, 332] on div "Url #h_56991473361687303147249 Text to display 2022 IRS FORM 990 Title Target N…" at bounding box center [783, 383] width 273 height 111
click at [856, 458] on span "Ok" at bounding box center [859, 453] width 11 height 10
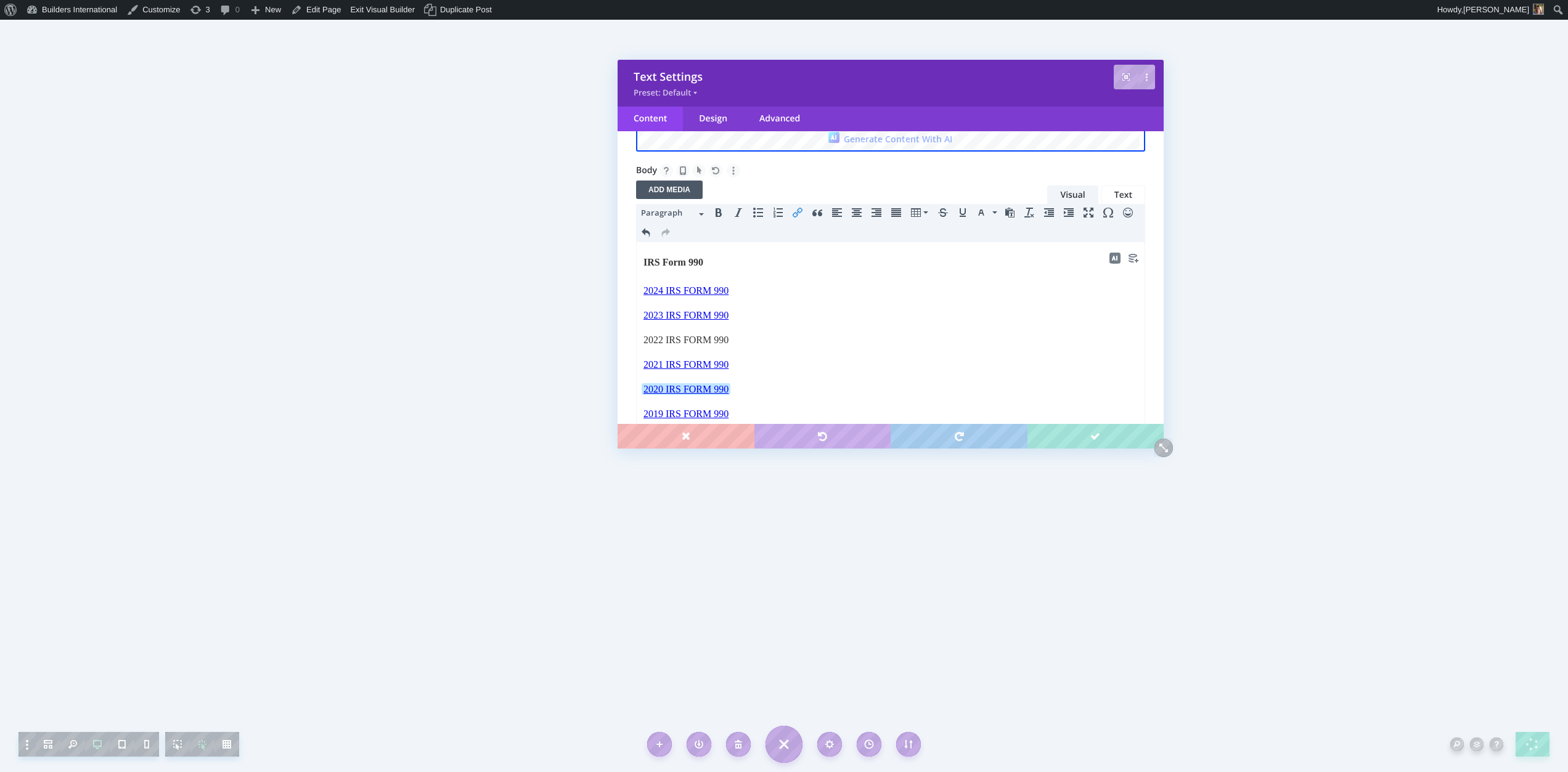
drag, startPoint x: 784, startPoint y: 375, endPoint x: 779, endPoint y: 383, distance: 9.4
click at [782, 377] on body "IRS Form 990 2024 IRS FORM 990 2023 IRS FORM 990 2022 IRS FORM 990﻿ 2021 IRS FO…" at bounding box center [890, 399] width 495 height 289
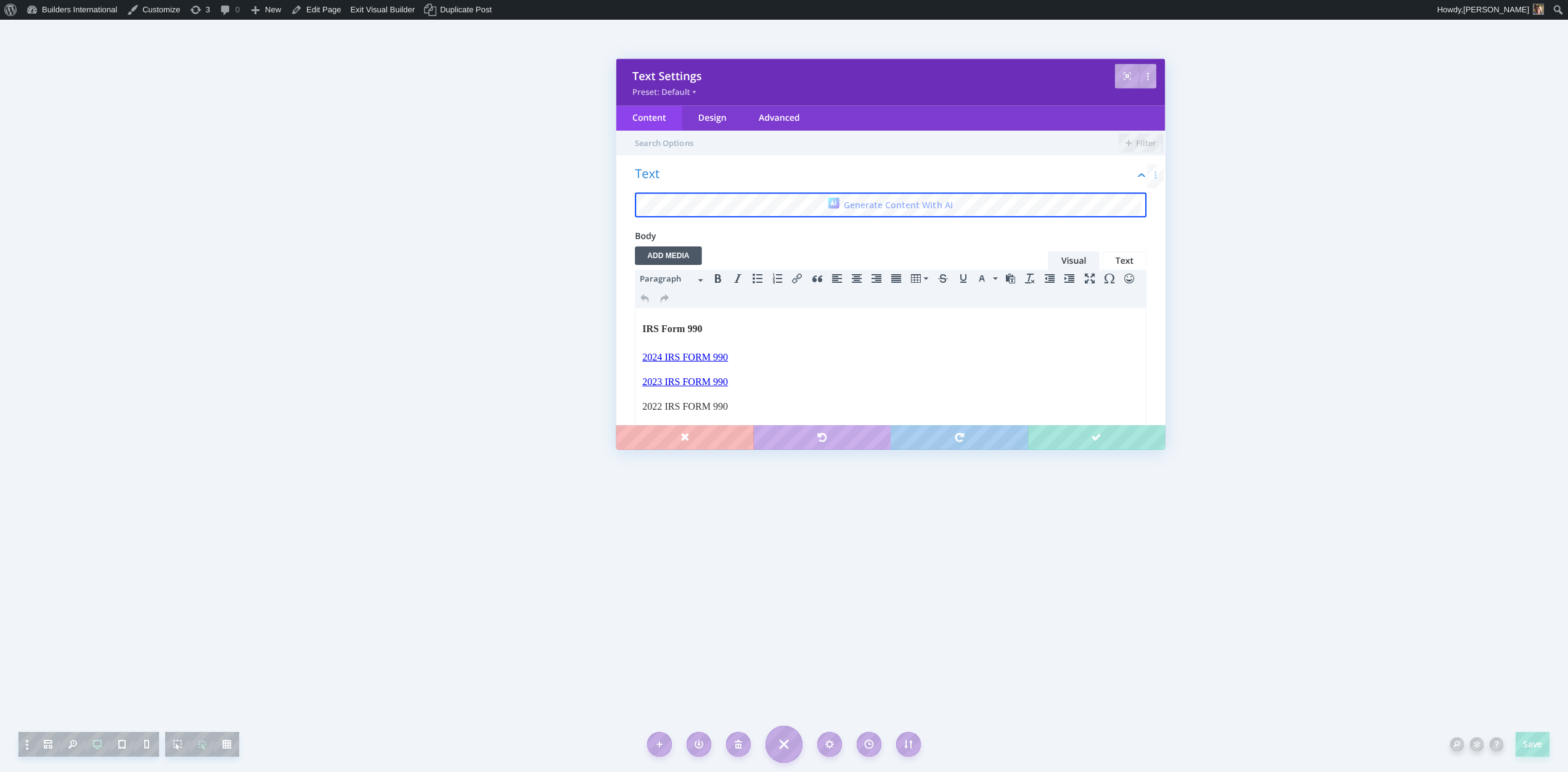
scroll to position [0, 0]
drag, startPoint x: 736, startPoint y: 407, endPoint x: 634, endPoint y: 408, distance: 102.0
click at [637, 408] on html "IRS Form 990 2024 IRS FORM 990 2023 IRS FORM 990 2022 IRS FORM 990 2021 IRS FOR…" at bounding box center [890, 464] width 508 height 312
click at [795, 276] on icon "Insert/edit link" at bounding box center [797, 278] width 10 height 10
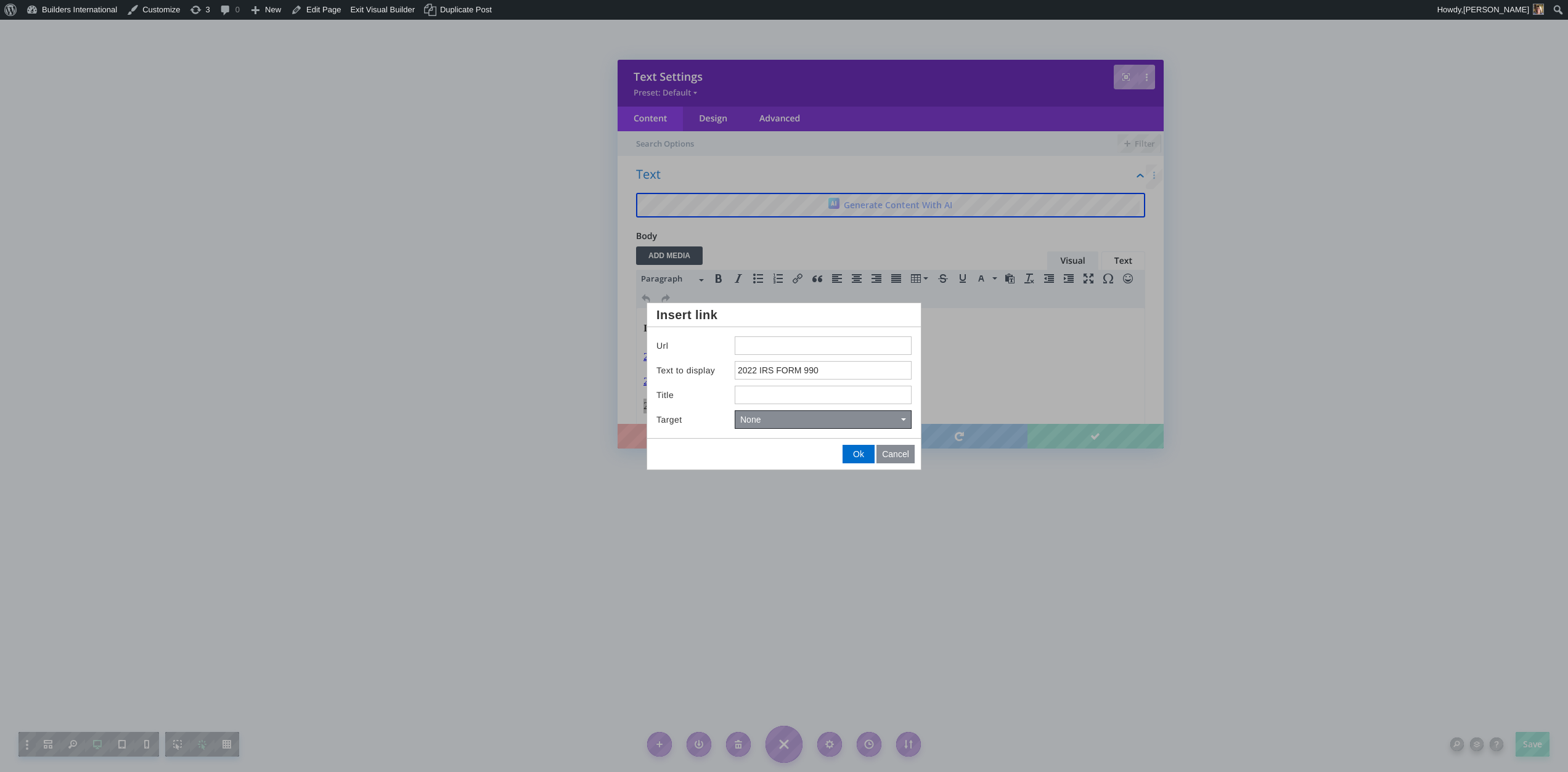
click at [719, 590] on div at bounding box center [784, 386] width 1568 height 772
click at [896, 449] on span "Cancel" at bounding box center [895, 453] width 27 height 10
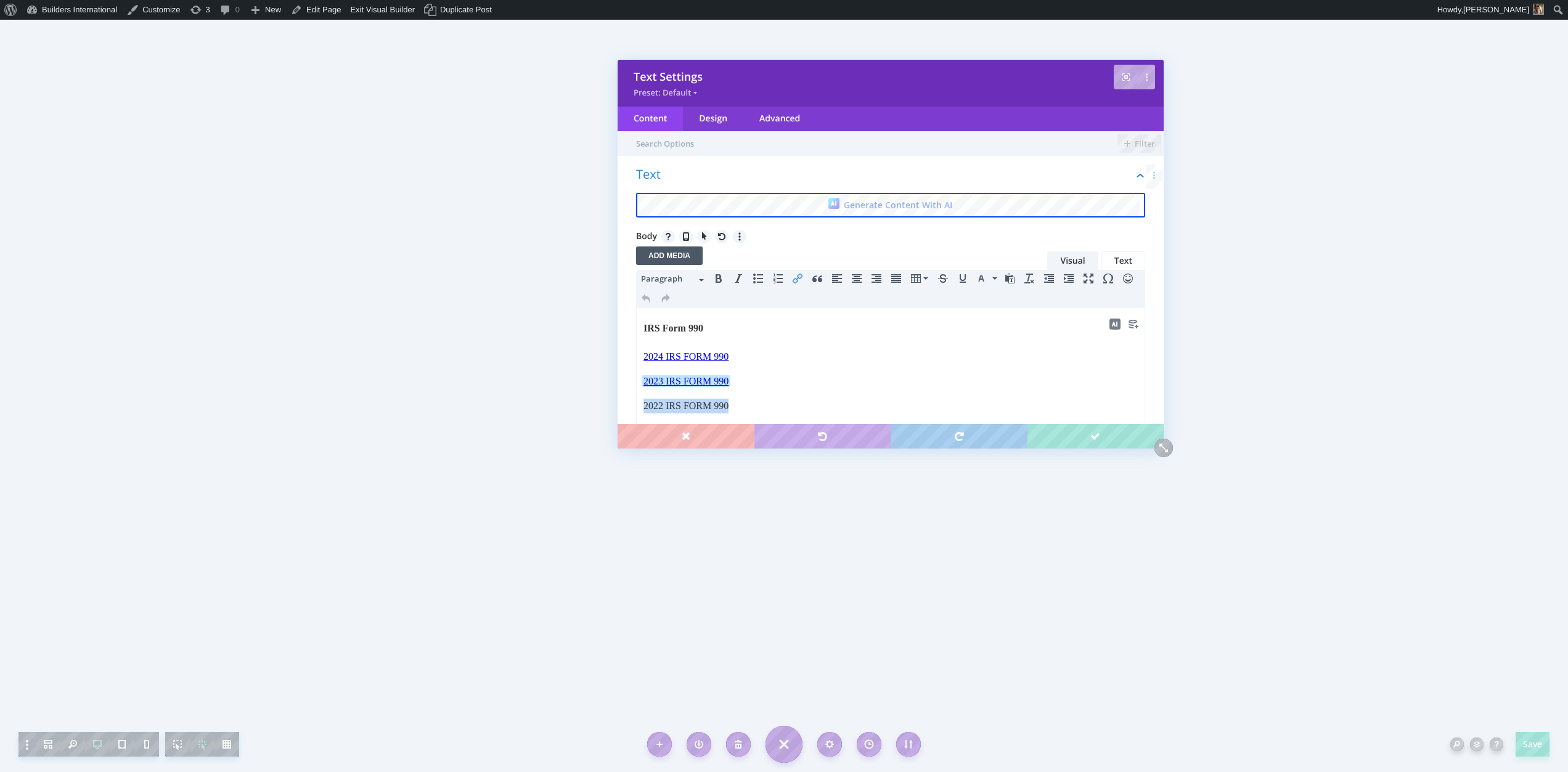
drag, startPoint x: 739, startPoint y: 384, endPoint x: 638, endPoint y: 390, distance: 101.2
click at [638, 390] on html "IRS Form 990 2024 IRS FORM 990 2023 IRS FORM 990﻿ 2022 IRS FORM 990 2021 IRS FO…" at bounding box center [890, 464] width 508 height 312
click at [797, 276] on icon "Insert/edit link" at bounding box center [797, 278] width 10 height 10
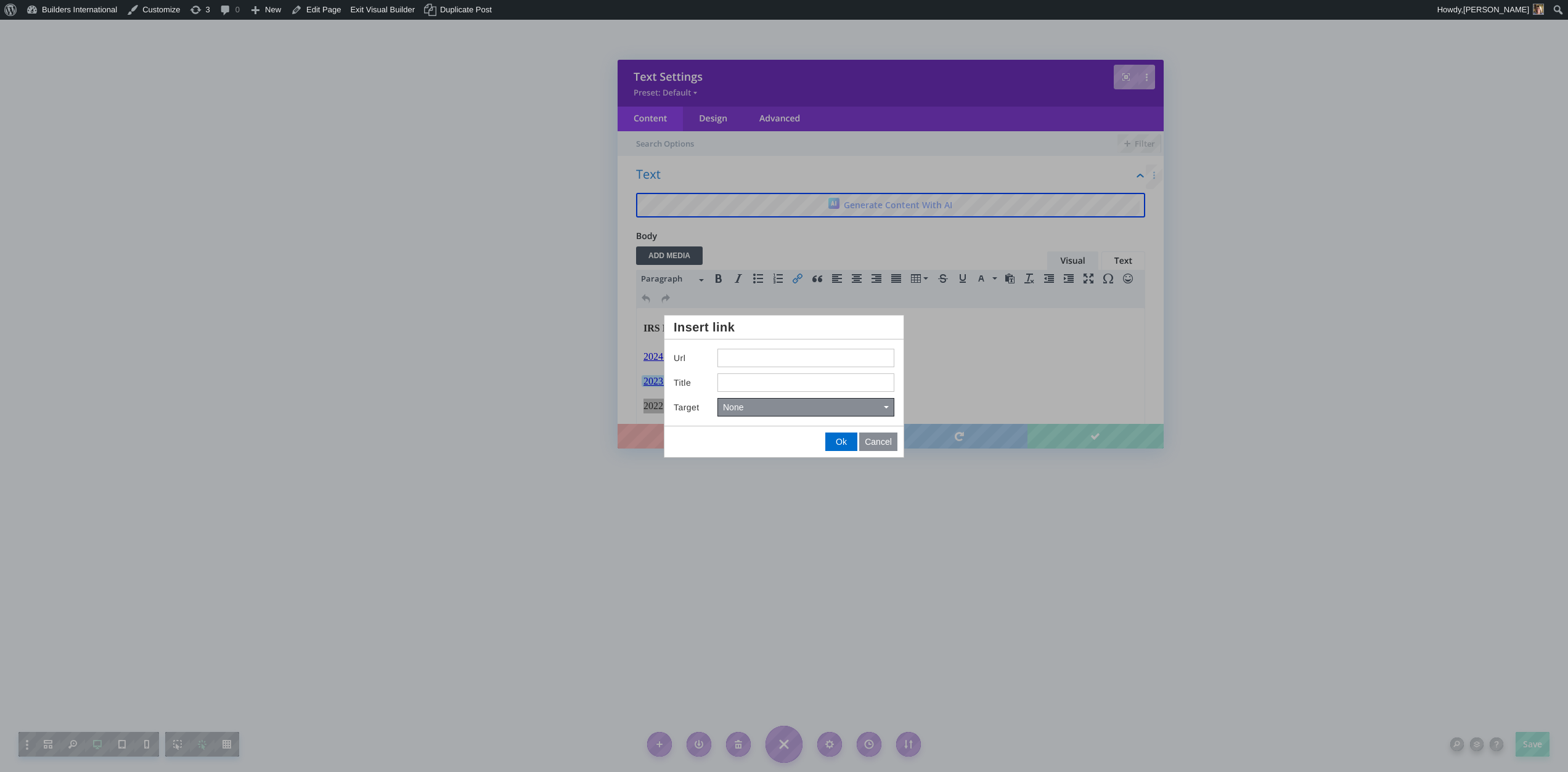
click at [946, 351] on div at bounding box center [784, 386] width 1568 height 772
click at [880, 442] on span "Cancel" at bounding box center [878, 441] width 27 height 10
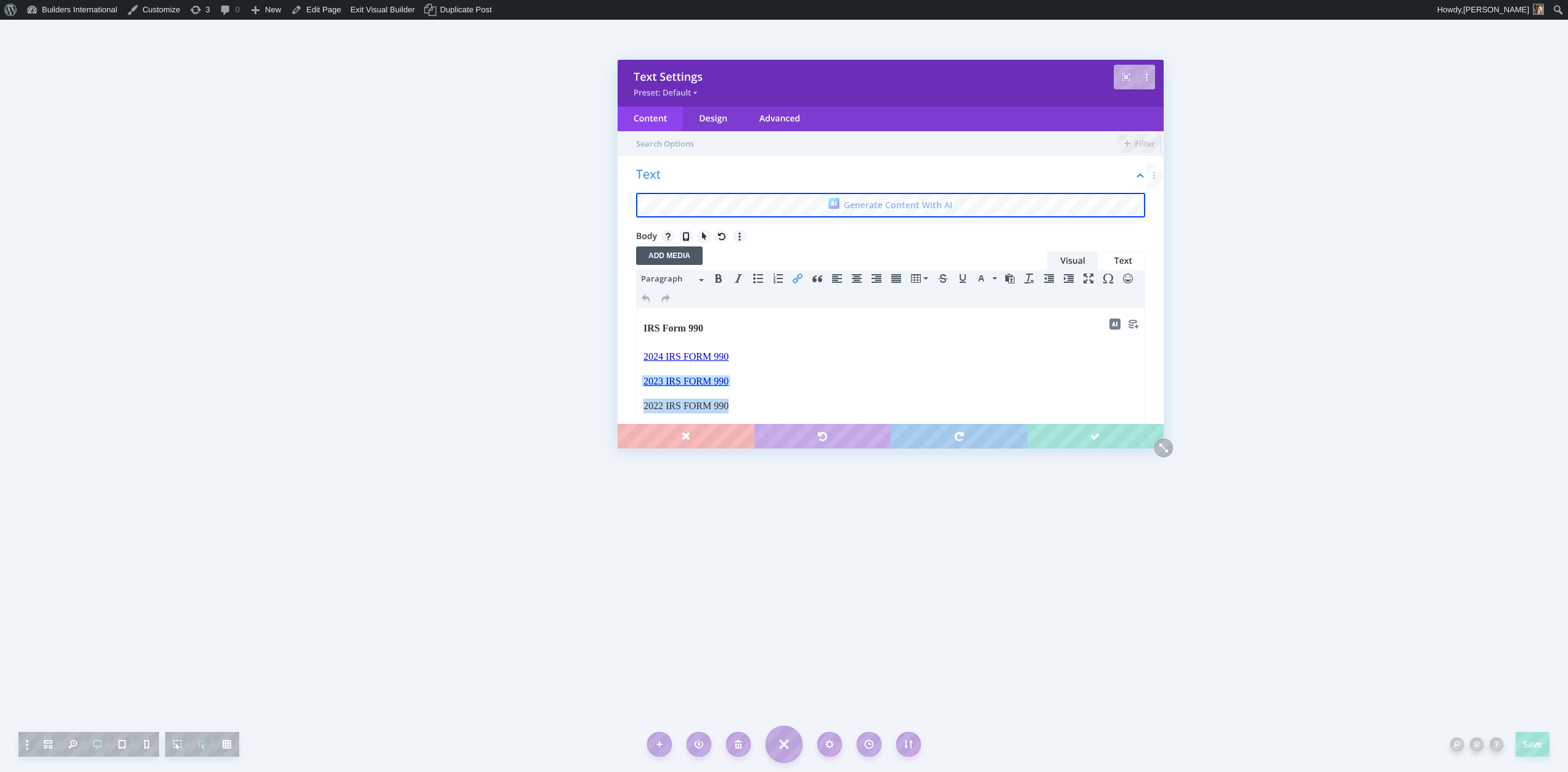
drag, startPoint x: 739, startPoint y: 381, endPoint x: 642, endPoint y: 384, distance: 97.0
click at [642, 384] on html "IRS Form 990 2024 IRS FORM 990 2023 IRS FORM 990﻿ 2022 IRS FORM 990 2021 IRS FO…" at bounding box center [890, 464] width 508 height 312
click at [792, 284] on button "Insert/edit link" at bounding box center [798, 279] width 20 height 17
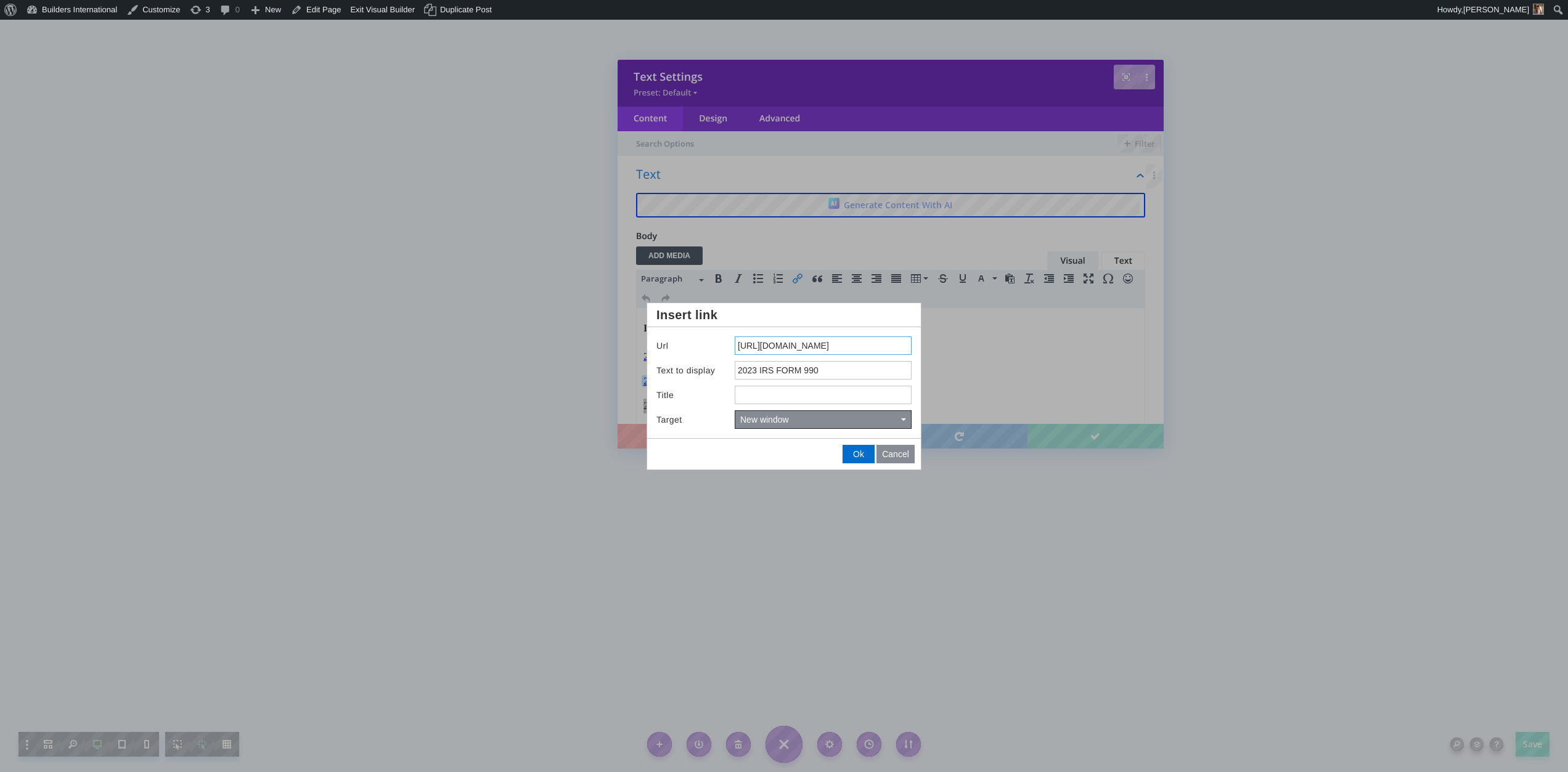
click at [772, 350] on input "https://drive.google.com/file/d/1z0RzoBkIazHwkstiA9q1ilr2HND9ipuh/view?usp=shar…" at bounding box center [823, 346] width 177 height 18
click at [893, 452] on span "Cancel" at bounding box center [895, 453] width 27 height 10
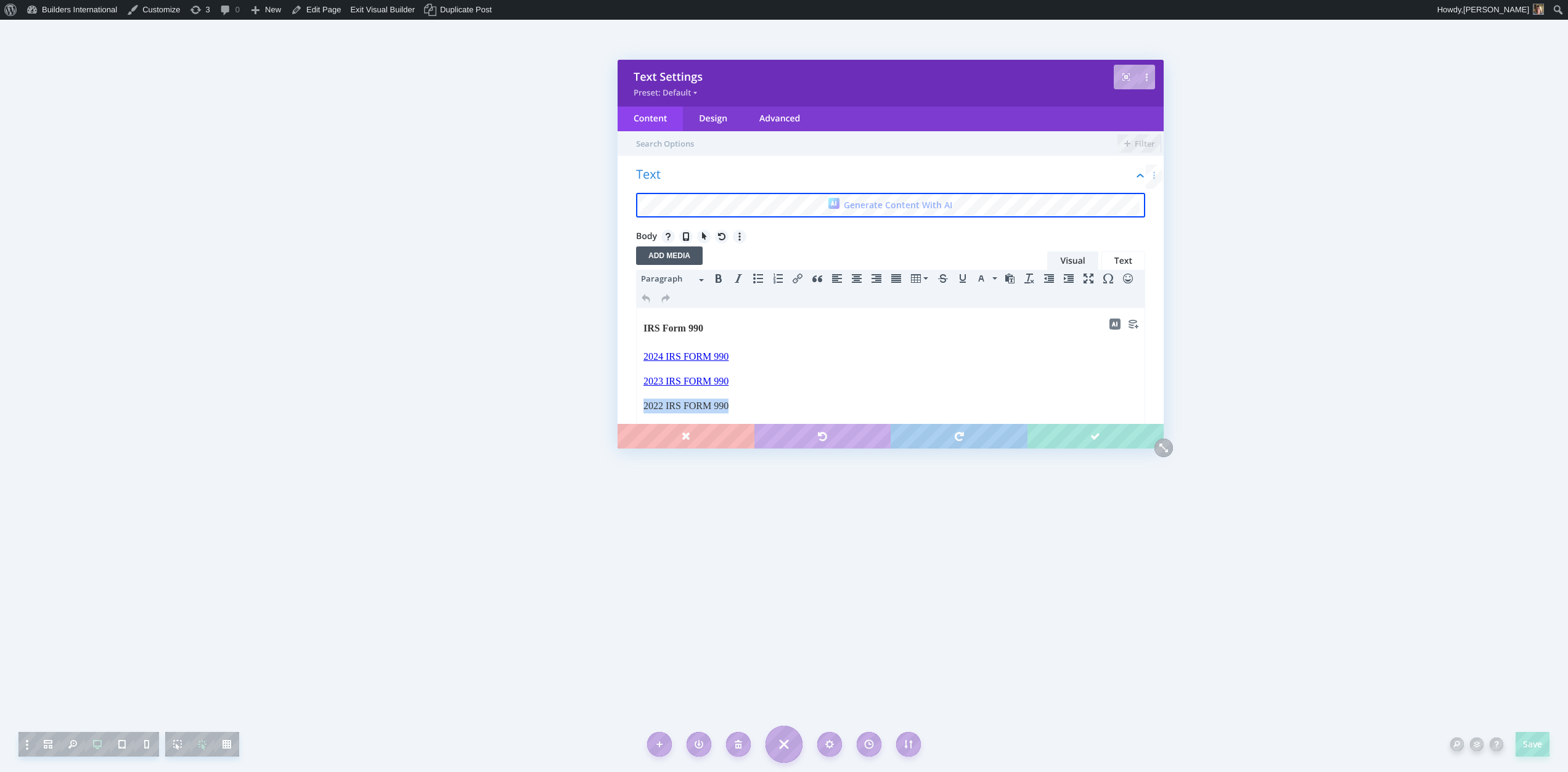
drag, startPoint x: 735, startPoint y: 400, endPoint x: 645, endPoint y: 406, distance: 90.2
click at [645, 406] on p "2022 IRS FORM 990" at bounding box center [890, 406] width 494 height 15
click at [796, 286] on button "Insert/edit link" at bounding box center [798, 279] width 20 height 17
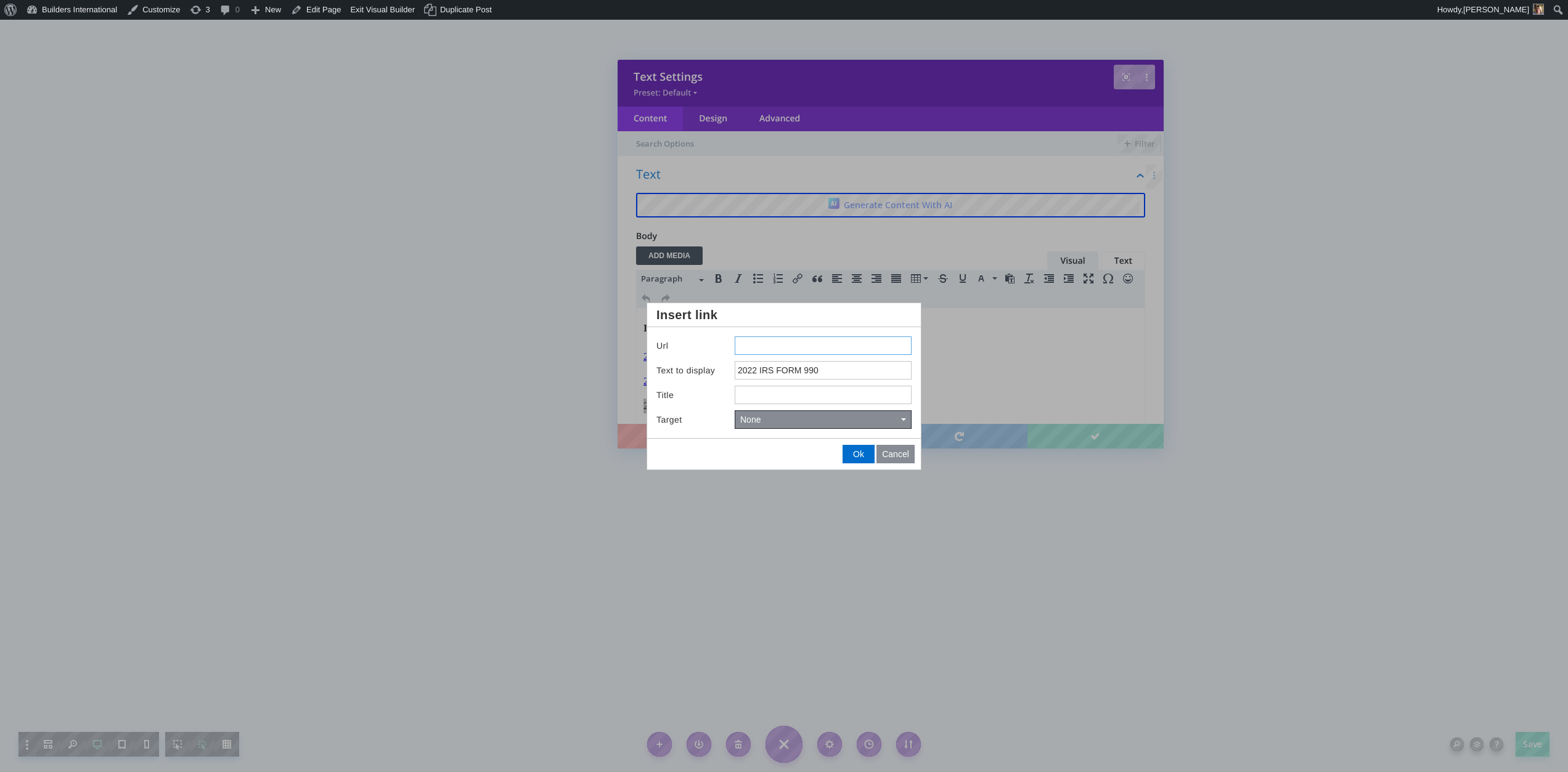
click at [772, 337] on input "Insert link" at bounding box center [823, 346] width 177 height 18
type input "https://drive.google.com/file/d/1z0RzoBkIazHwkstiA9q1ilr2HND9ipuh/view?usp=shar…"
click at [861, 457] on button "Ok" at bounding box center [859, 454] width 31 height 17
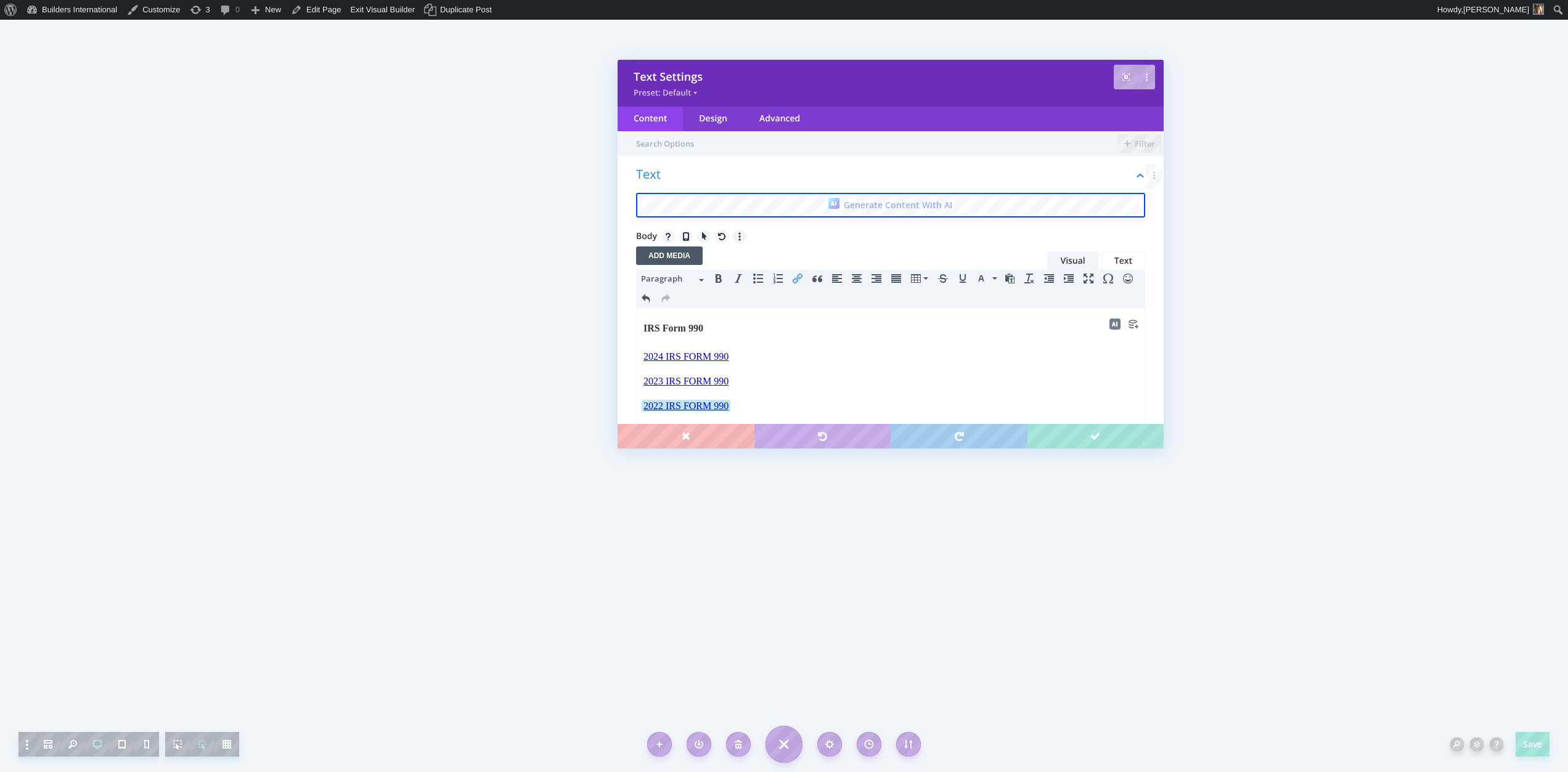
click at [794, 276] on icon "Insert/edit link" at bounding box center [797, 278] width 10 height 10
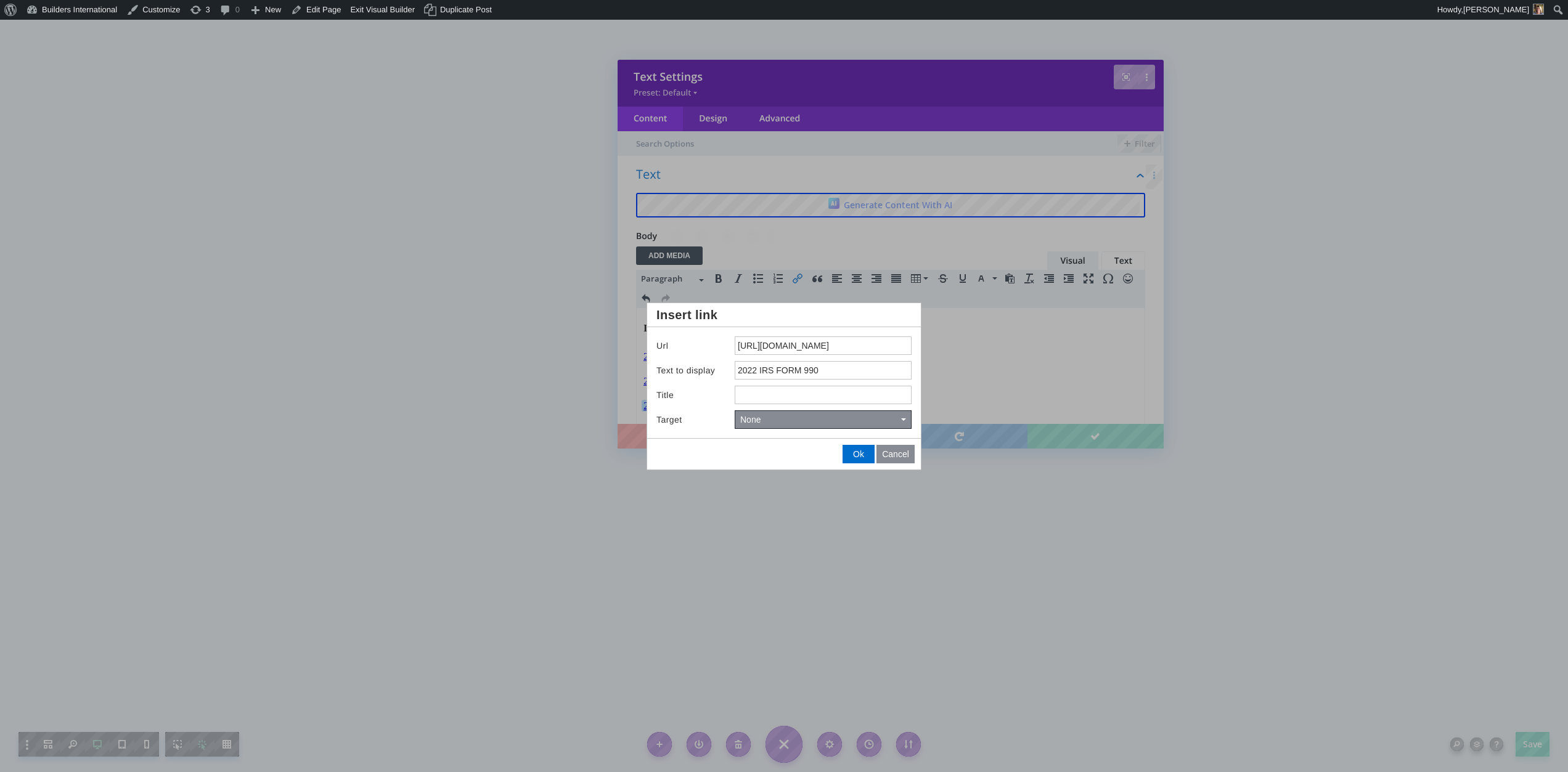
click at [733, 346] on label "Url" at bounding box center [695, 346] width 79 height 10
drag, startPoint x: 738, startPoint y: 343, endPoint x: 925, endPoint y: 363, distance: 188.1
click at [925, 363] on body "Save Discard All Changes Text Settings Preset: Default Content Design Advanced …" at bounding box center [784, 386] width 1568 height 772
click at [919, 477] on div at bounding box center [784, 386] width 1568 height 772
click at [853, 451] on span "Ok" at bounding box center [859, 453] width 11 height 10
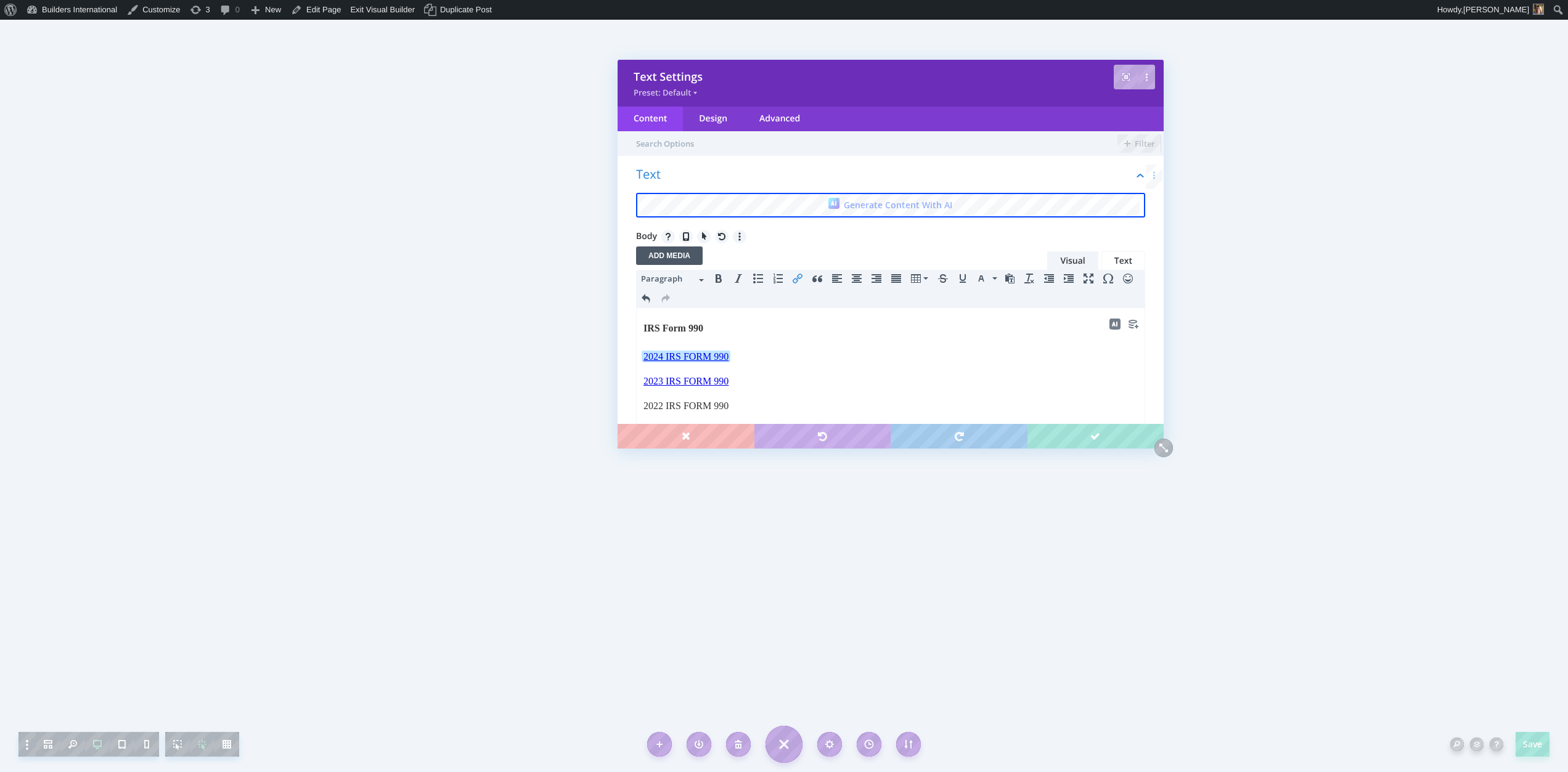
drag, startPoint x: 745, startPoint y: 359, endPoint x: 643, endPoint y: 359, distance: 102.0
click at [643, 359] on body "IRS Form 990 2024 IRS FORM 990﻿ 2023 IRS FORM 990 2022 IRS FORM 990 2021 IRS FO…" at bounding box center [890, 465] width 495 height 289
copy link "2024 IRS FORM 990﻿"
click at [743, 381] on p "2023 IRS FORM 990﻿" at bounding box center [890, 381] width 494 height 15
click at [665, 406] on link "2024 IRS FORM 990" at bounding box center [685, 406] width 85 height 11
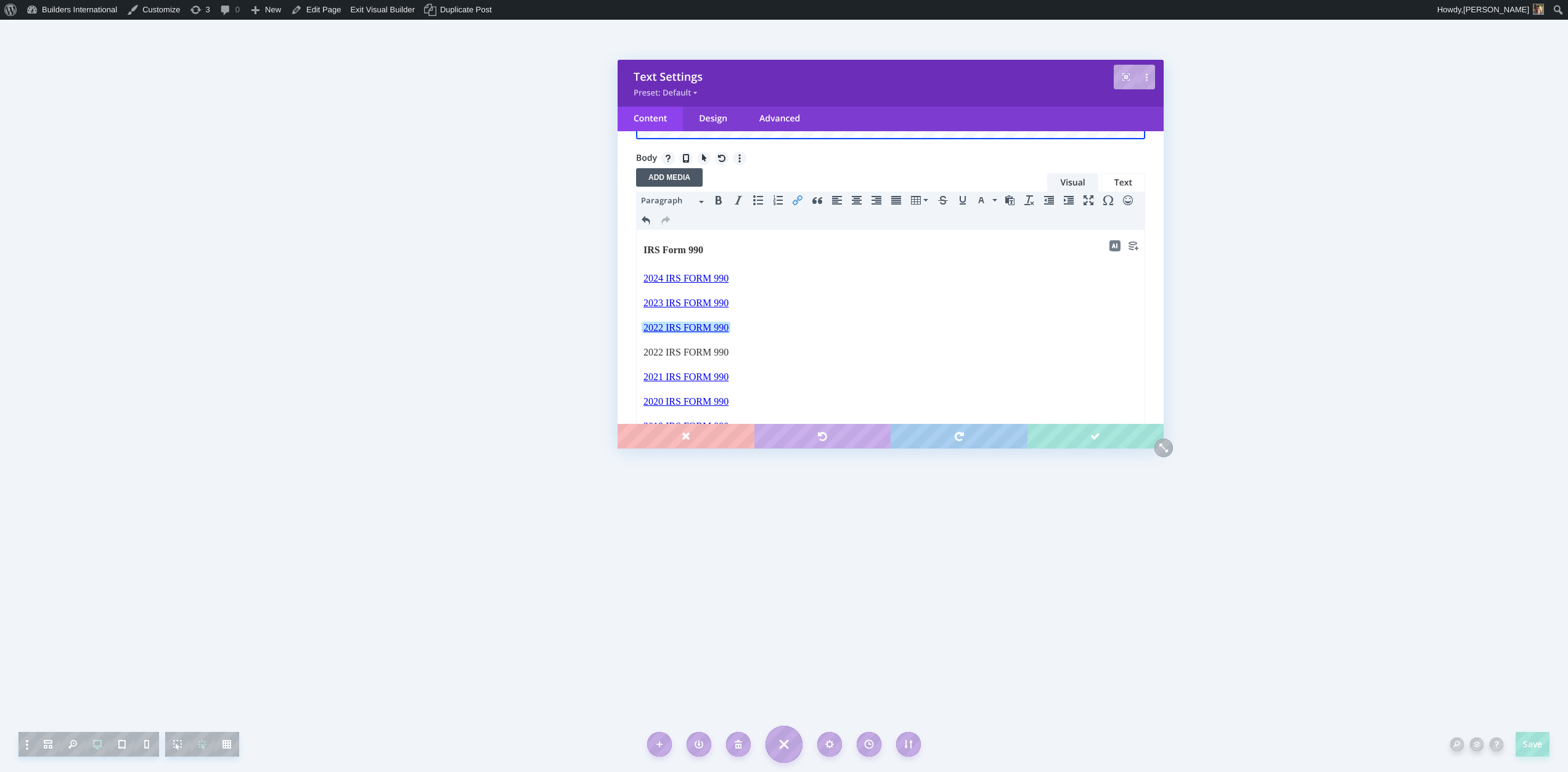
scroll to position [79, 0]
drag, startPoint x: 752, startPoint y: 356, endPoint x: 640, endPoint y: 350, distance: 112.2
click at [640, 350] on html "IRS Form 990 2024 IRS FORM 990 2023 IRS FORM 990 2022 IRS FORM 990 2022 IRS FOR…" at bounding box center [890, 397] width 508 height 337
drag, startPoint x: 735, startPoint y: 329, endPoint x: 639, endPoint y: 328, distance: 96.0
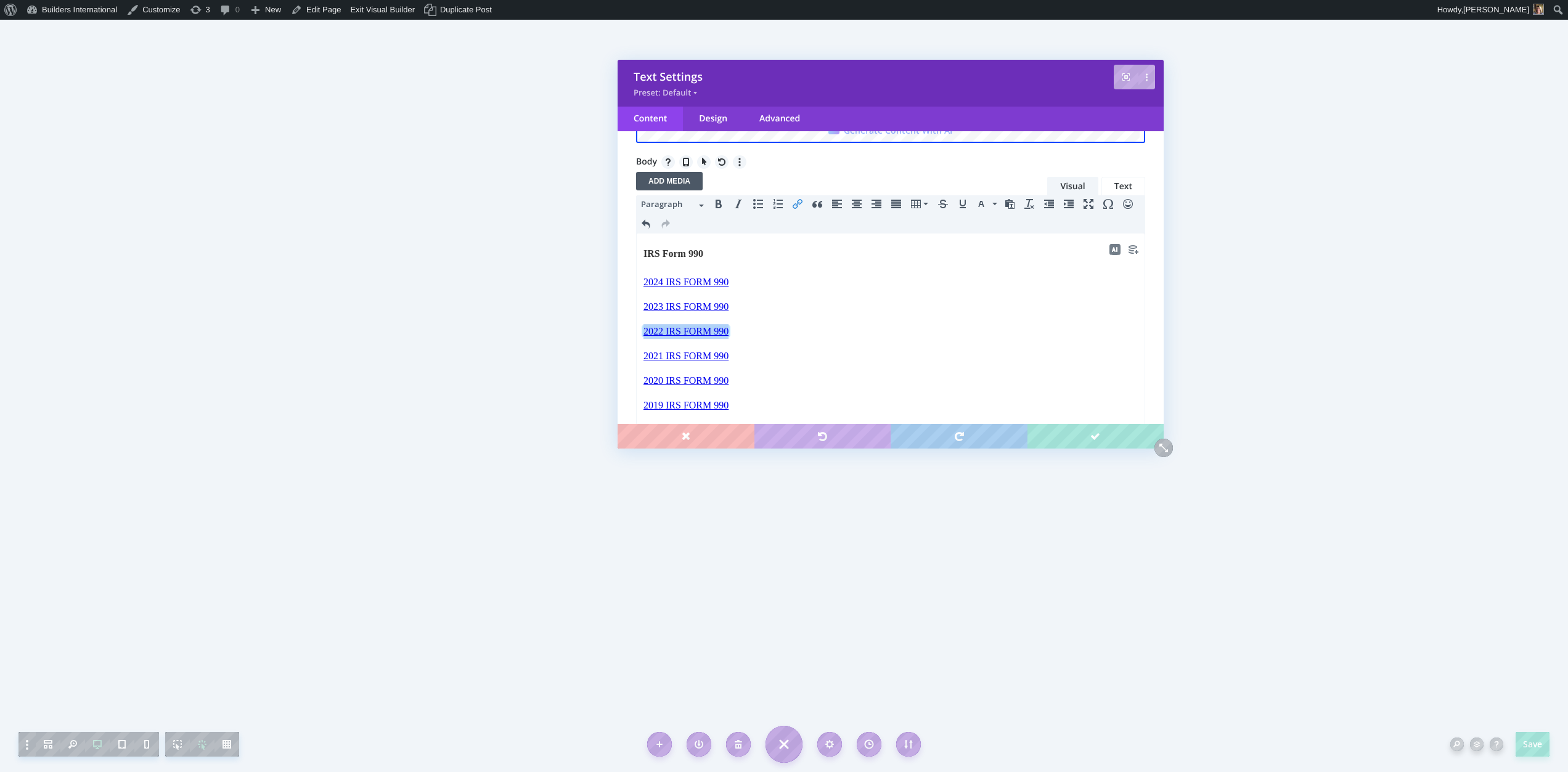
click at [639, 328] on html "IRS Form 990 2024 IRS FORM 990 2023 IRS FORM 990 2022 IRS FORM 990﻿ 2021 IRS FO…" at bounding box center [890, 389] width 508 height 312
click at [802, 206] on button "Insert/edit link" at bounding box center [798, 204] width 20 height 17
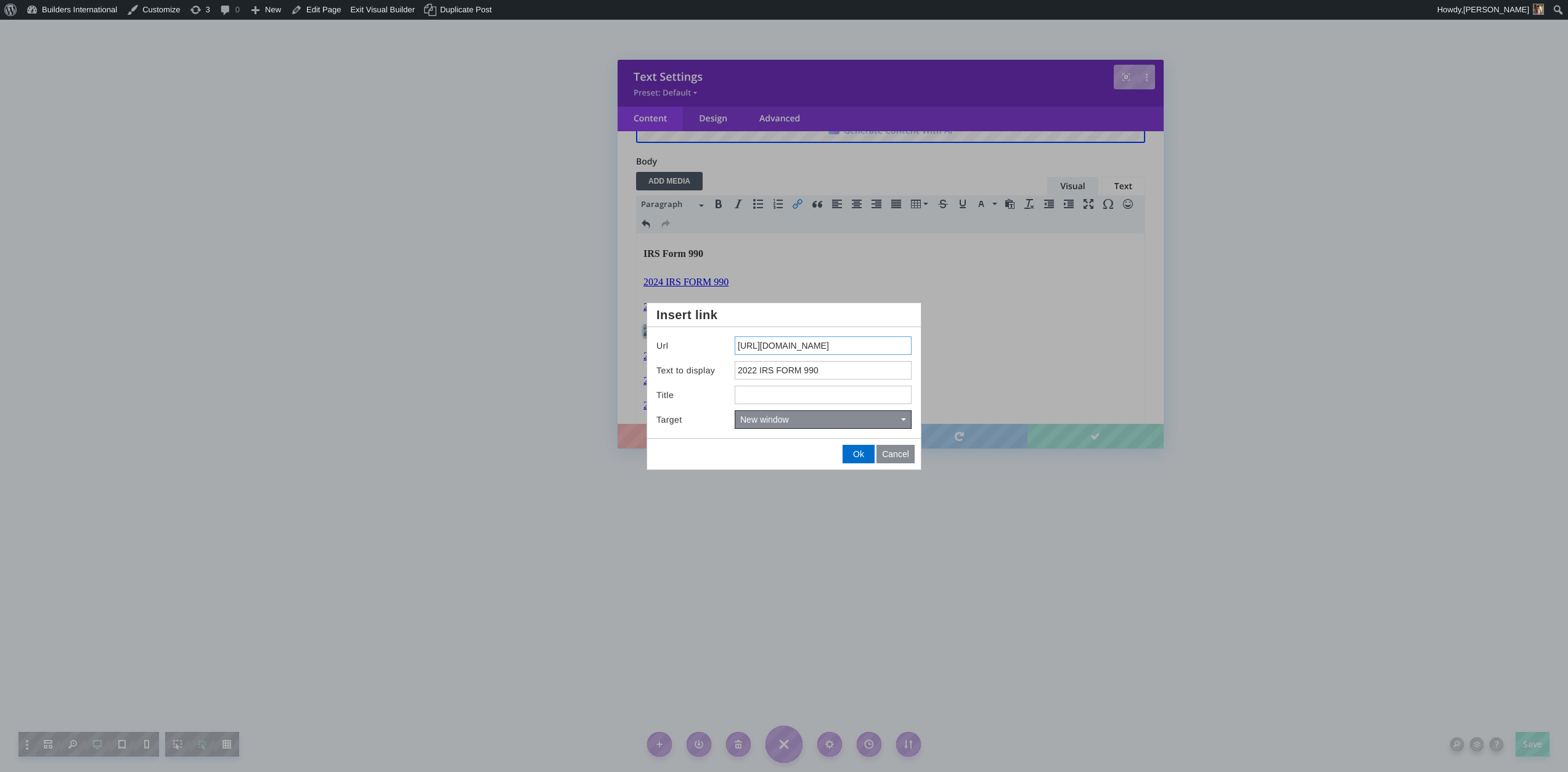
drag, startPoint x: 739, startPoint y: 344, endPoint x: 962, endPoint y: 377, distance: 225.4
click at [962, 377] on body "Save Discard All Changes Text Settings Preset: Default Content Design Advanced …" at bounding box center [784, 386] width 1568 height 772
click at [921, 611] on div at bounding box center [784, 386] width 1568 height 772
click at [853, 452] on span "Ok" at bounding box center [859, 453] width 11 height 10
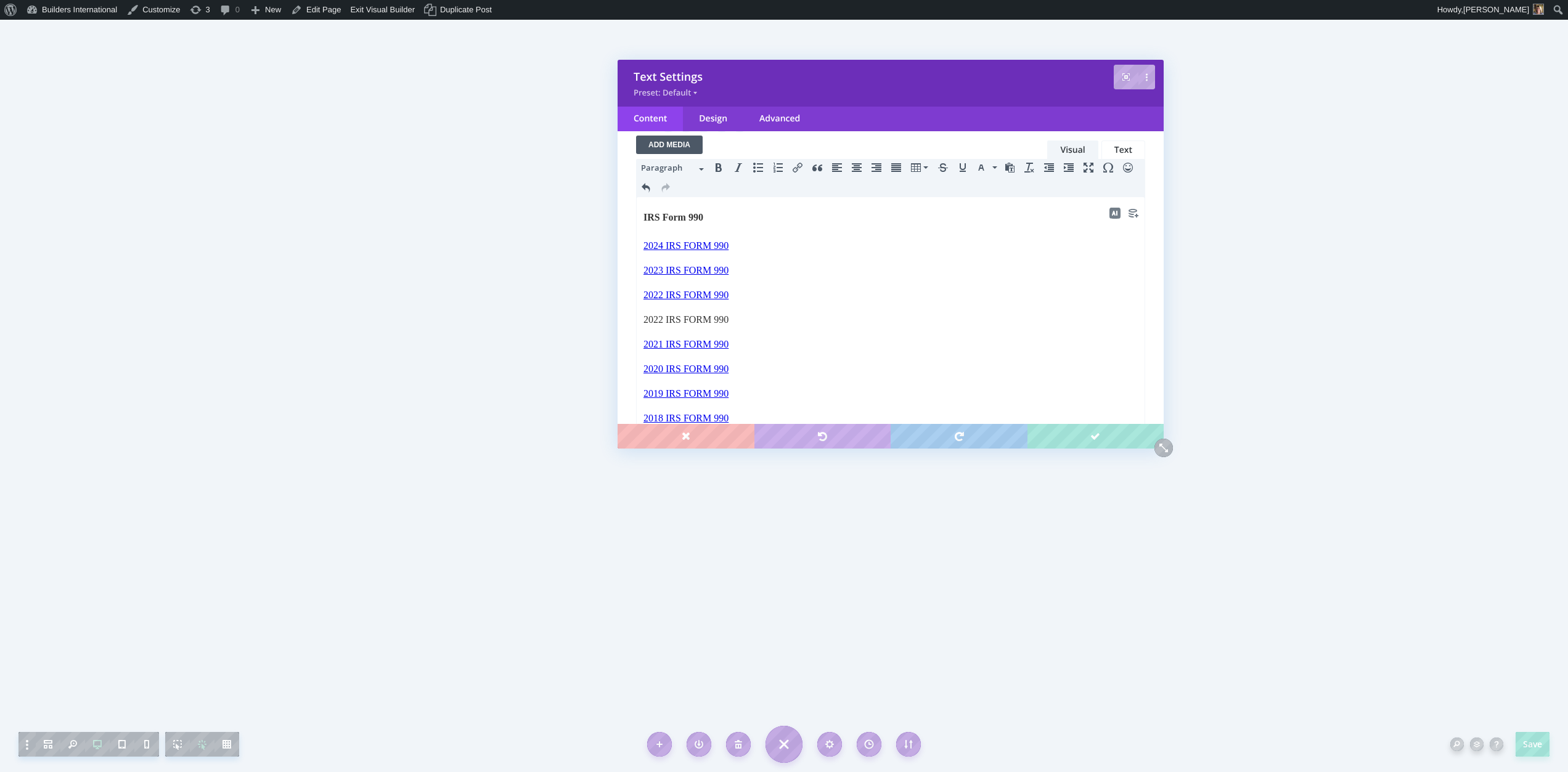
scroll to position [112, 0]
drag, startPoint x: 745, startPoint y: 314, endPoint x: 1271, endPoint y: 508, distance: 560.6
click at [637, 312] on html "IRS Form 990 2024 IRS FORM 990 2023 IRS FORM 990 2022 IRS FORM 990 2022 IRS FOR…" at bounding box center [890, 364] width 508 height 337
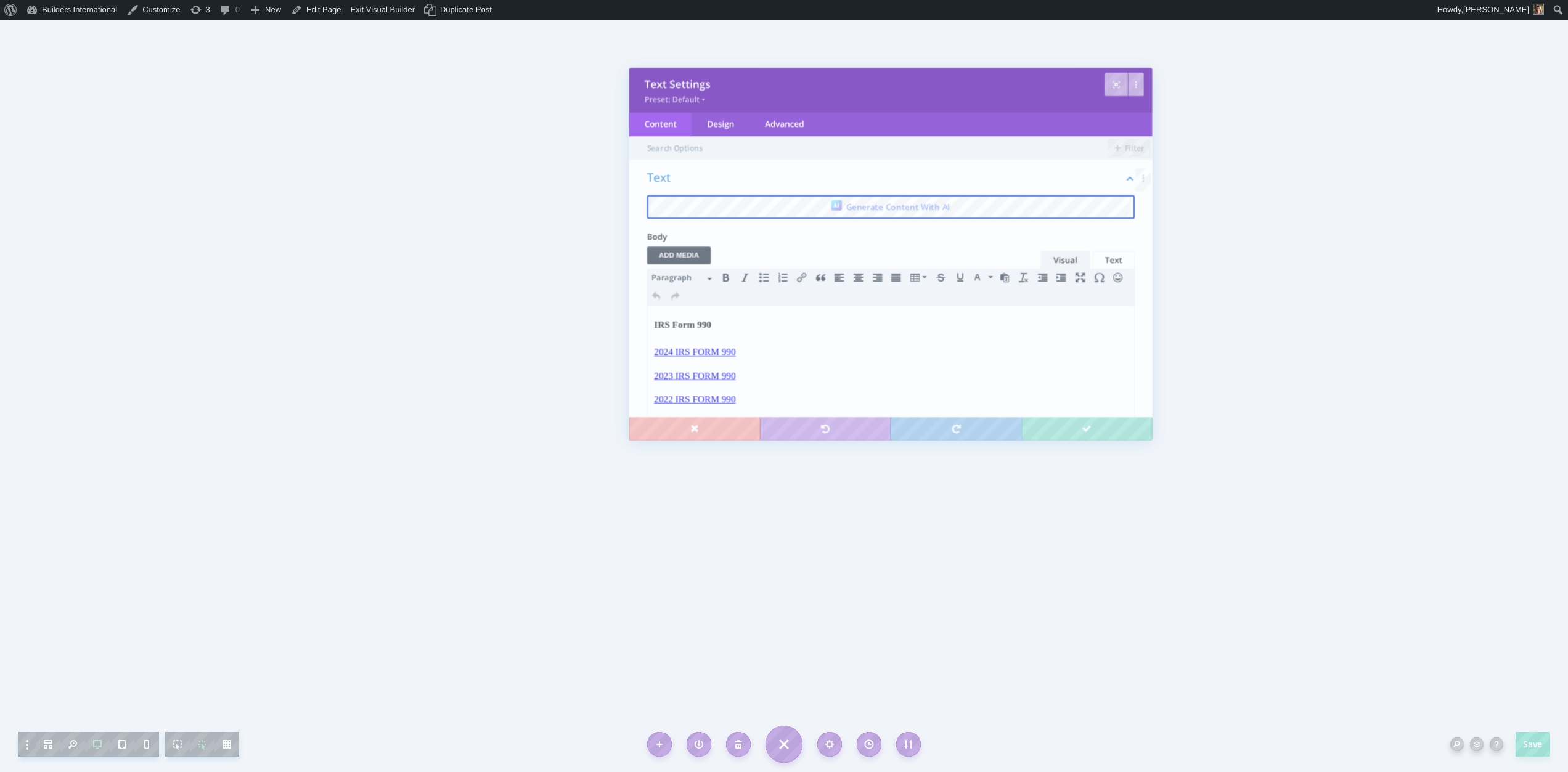
scroll to position [0, 0]
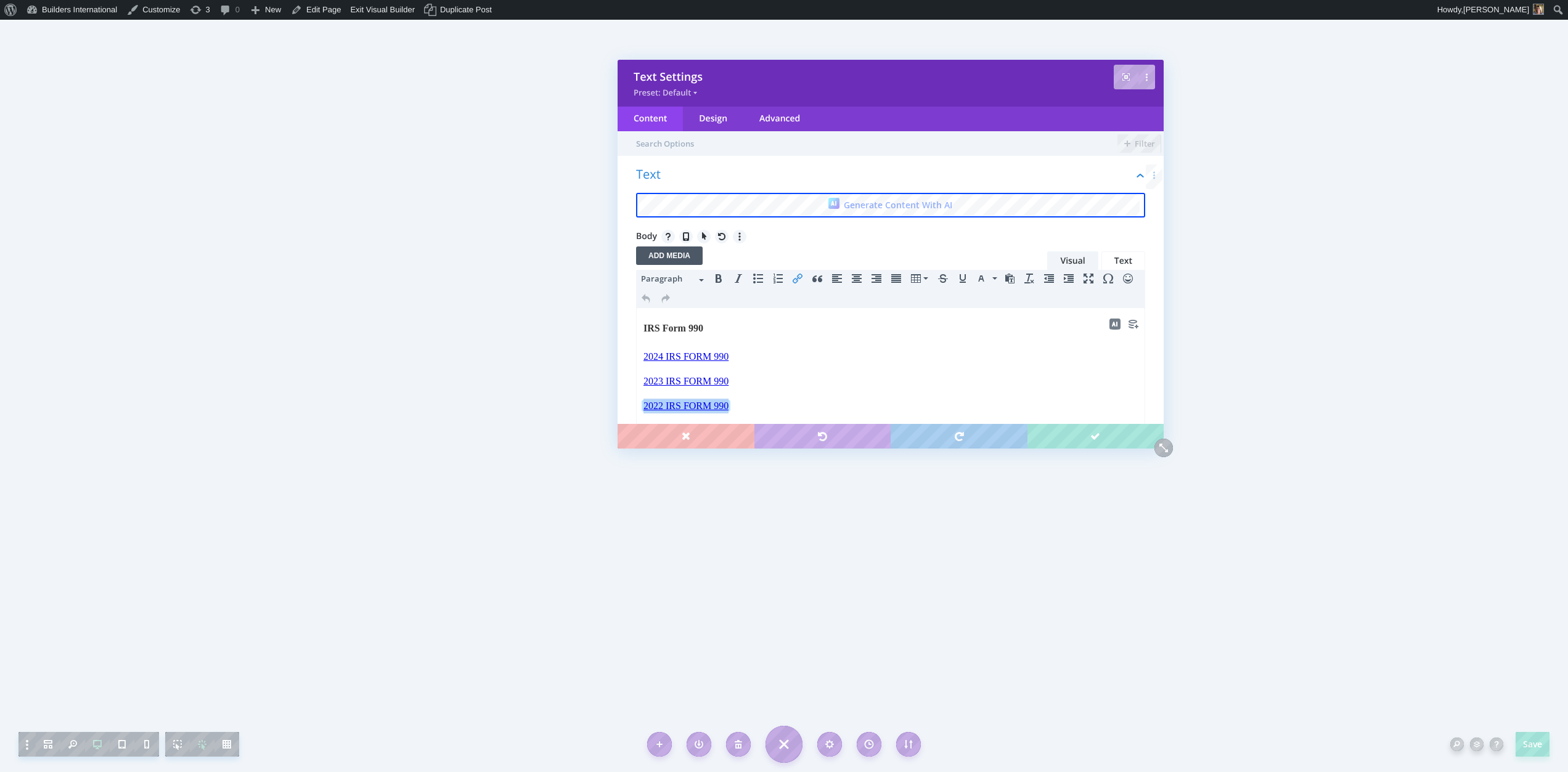
drag, startPoint x: 735, startPoint y: 406, endPoint x: 635, endPoint y: 409, distance: 100.0
click at [637, 409] on html "IRS Form 990 2024 IRS FORM 990 2023 IRS FORM 990 2022 IRS FORM 990﻿ 2021 IRS FO…" at bounding box center [890, 464] width 508 height 312
click at [800, 282] on icon "Insert/edit link" at bounding box center [797, 278] width 10 height 10
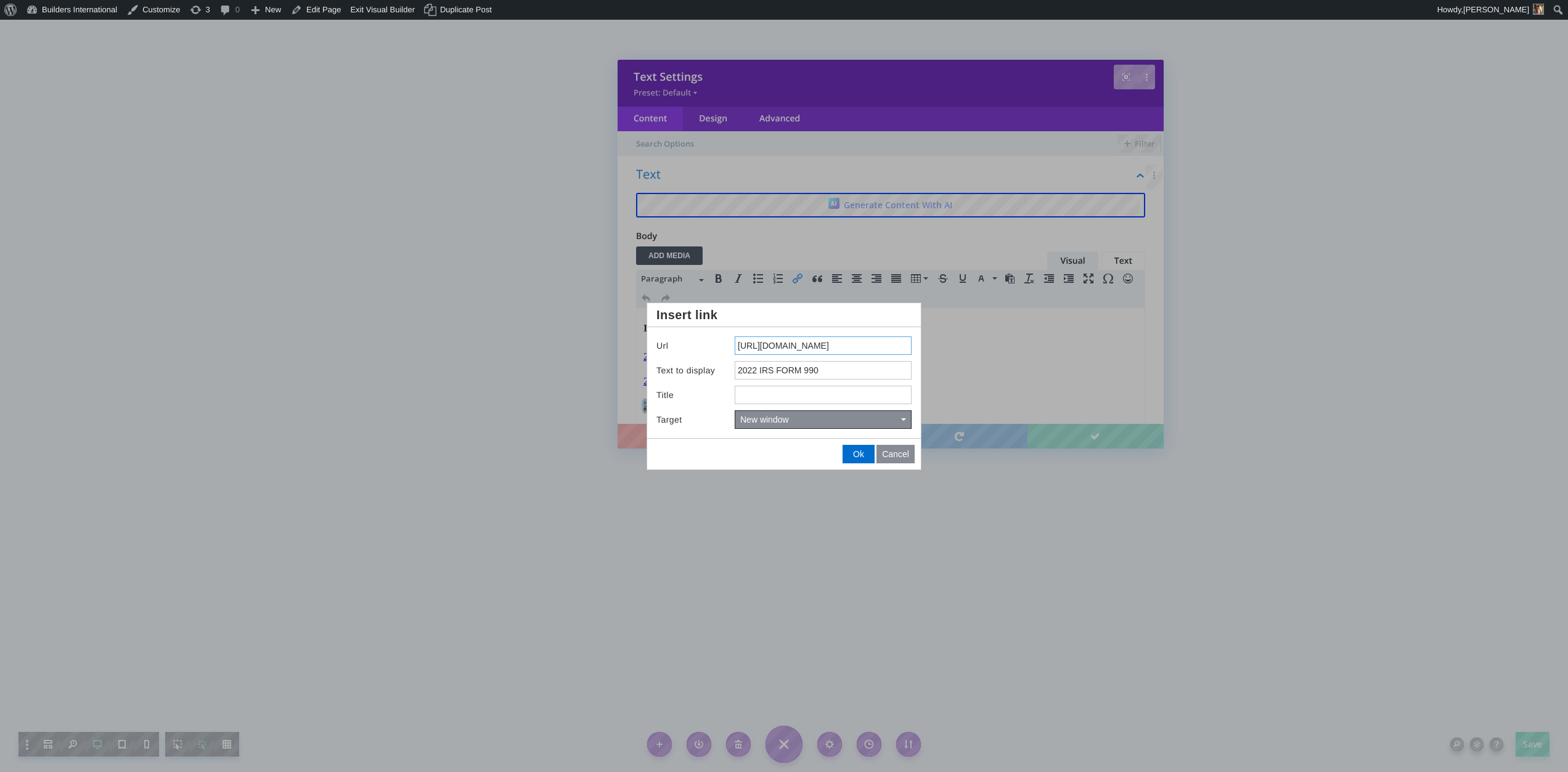
drag, startPoint x: 737, startPoint y: 344, endPoint x: 930, endPoint y: 373, distance: 195.2
click at [930, 373] on body "Save Discard All Changes Text Settings Preset: Default Content Design Advanced …" at bounding box center [784, 386] width 1568 height 772
type input "https://drive.google.com/file/d/1nS0mQalocbyKEgExKOhjycxaOTCJDP_b/view?usp=shar…"
click at [856, 453] on span "Ok" at bounding box center [859, 453] width 11 height 10
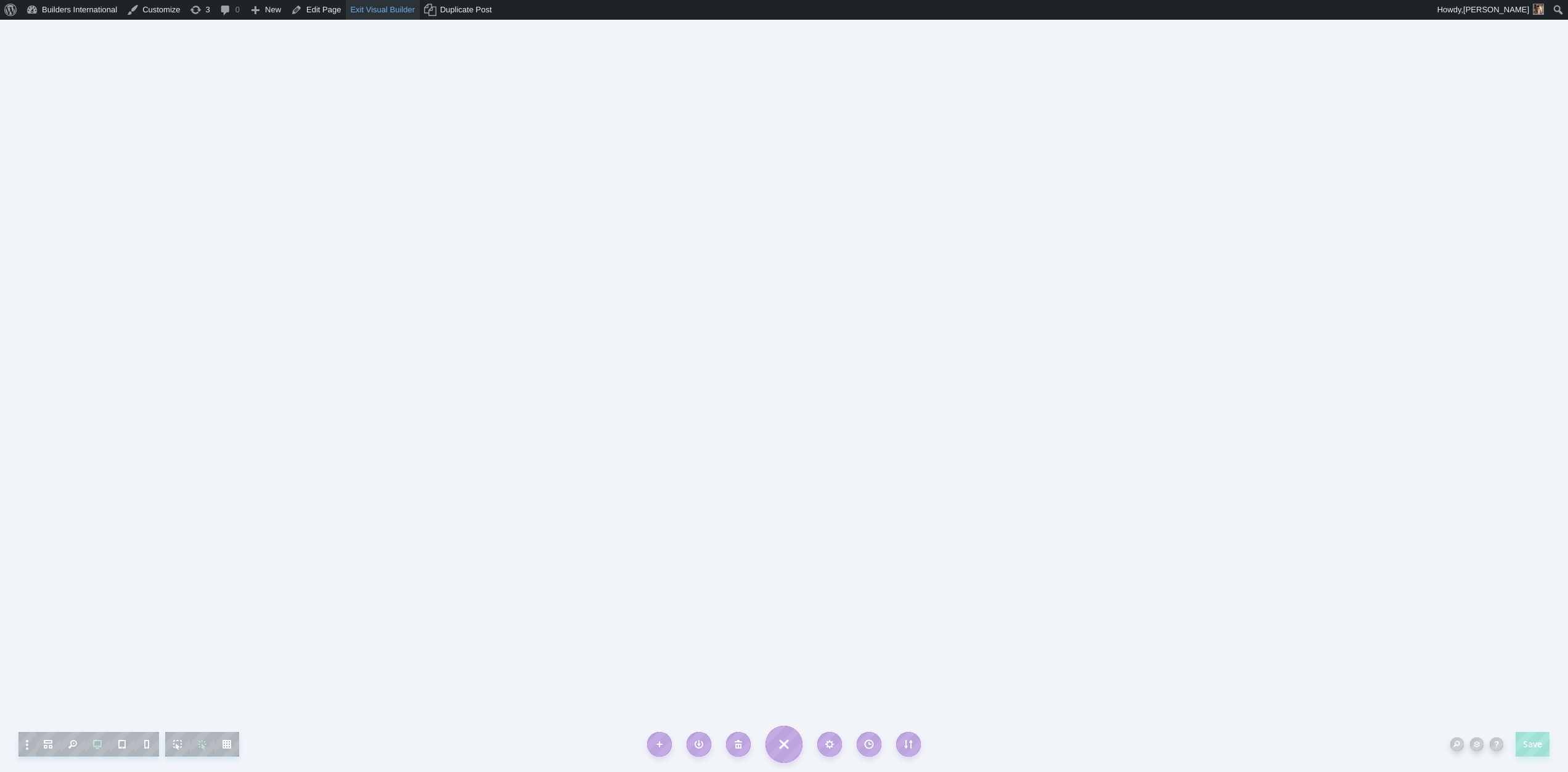
click at [413, 5] on link "Exit Visual Builder" at bounding box center [383, 10] width 74 height 20
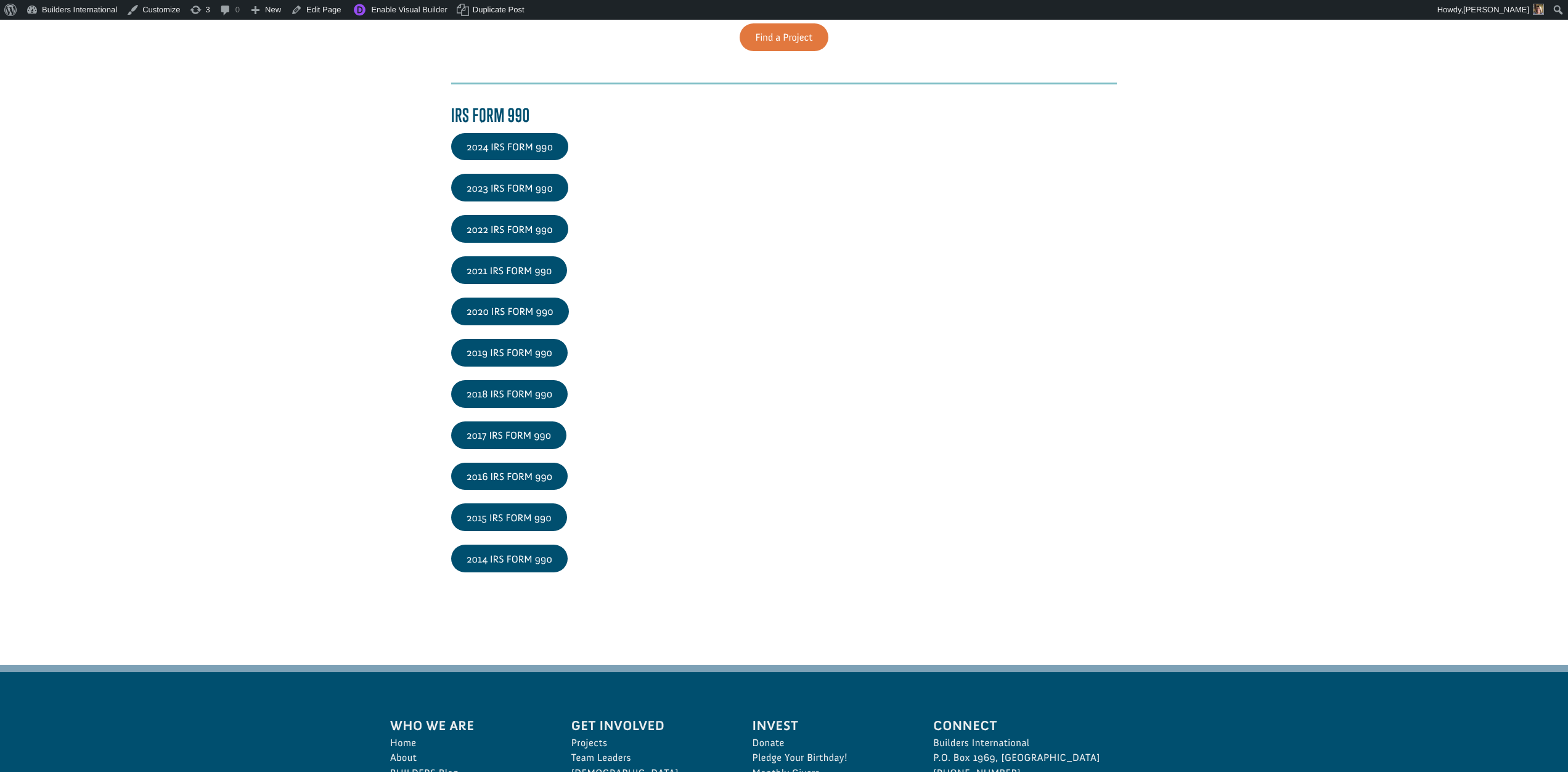
scroll to position [1832, 0]
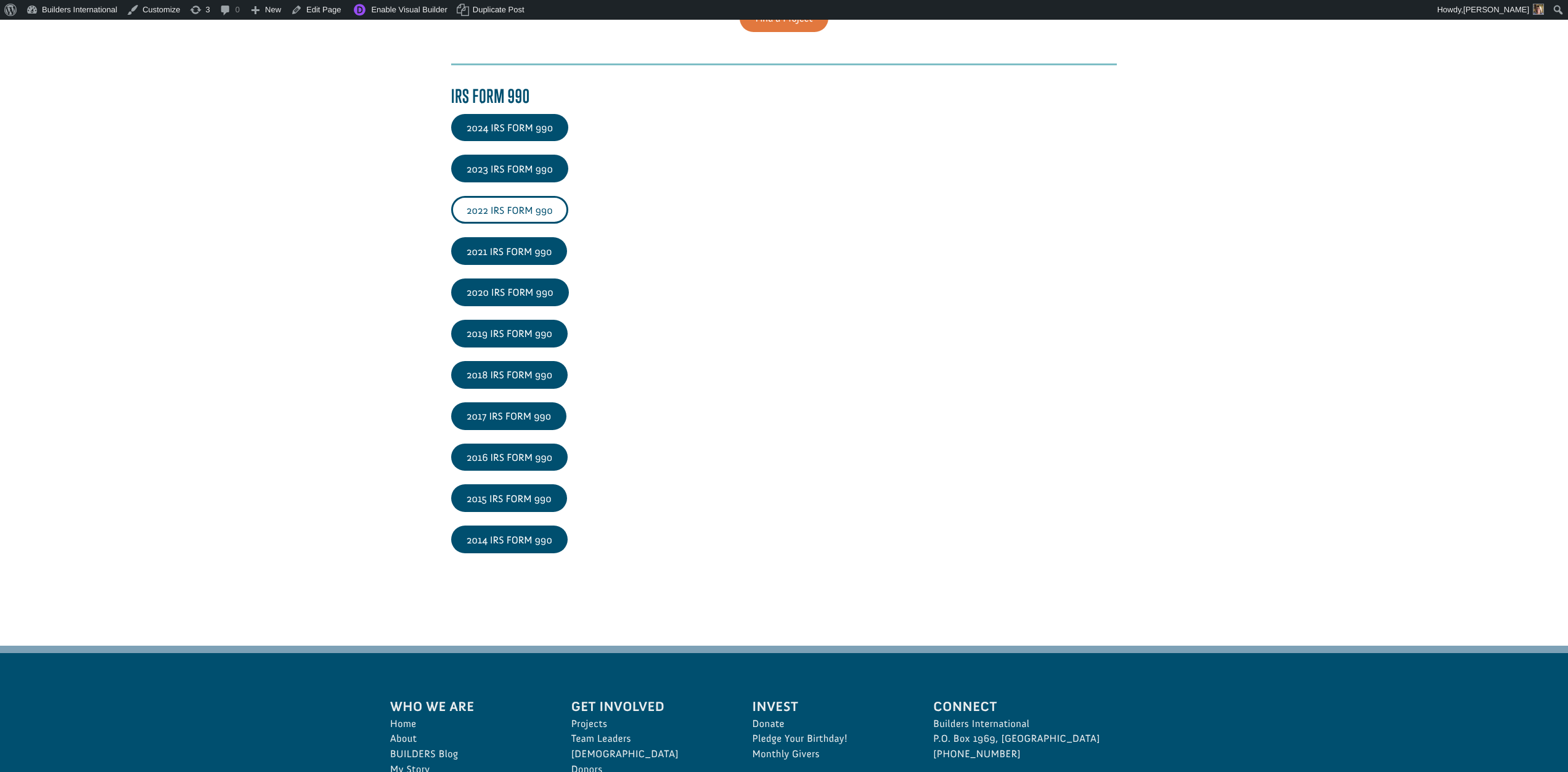
click at [511, 212] on link "2022 IRS FORM 990" at bounding box center [510, 209] width 117 height 28
click at [323, 12] on link "Edit Page" at bounding box center [316, 10] width 60 height 20
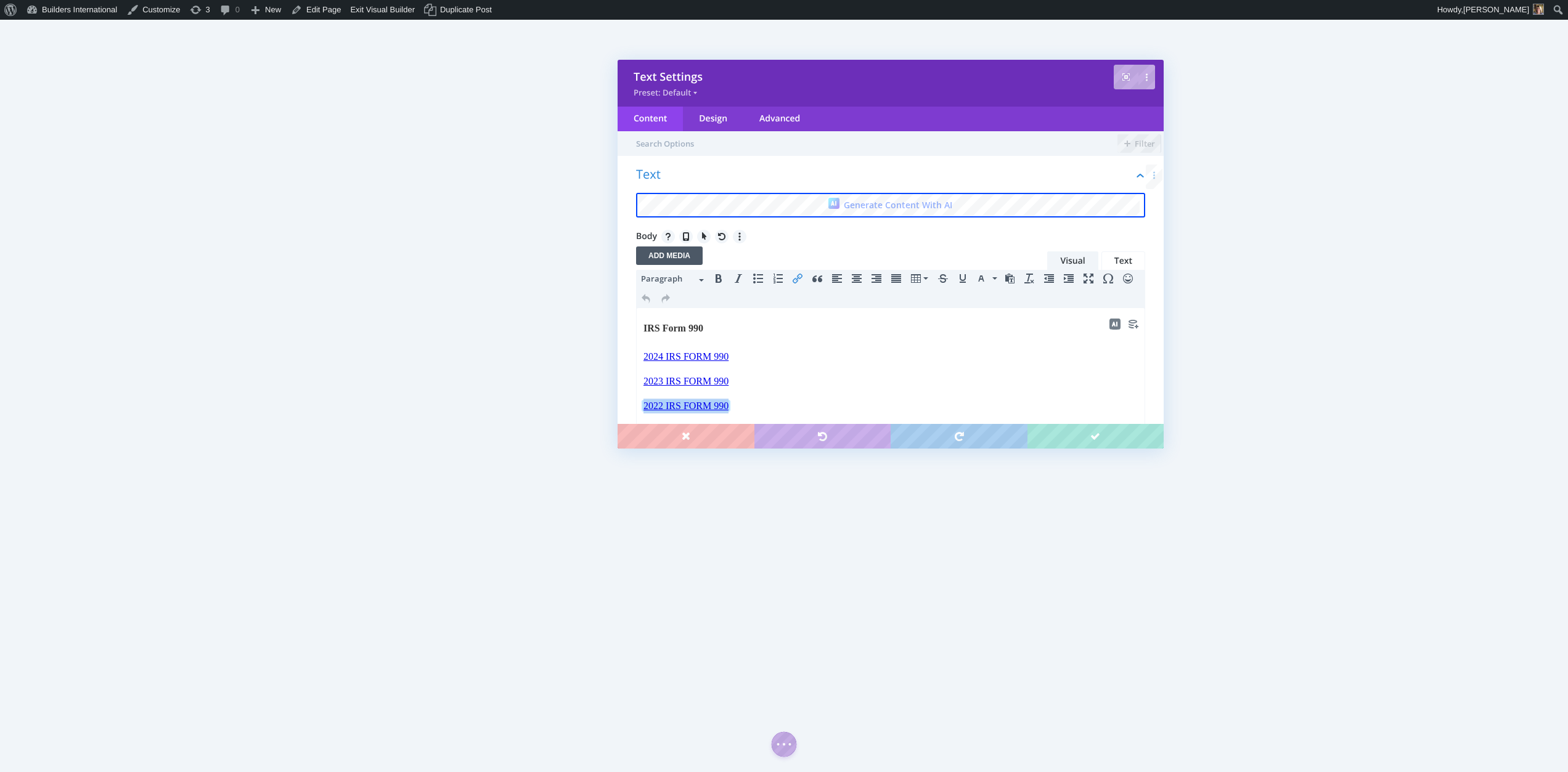
drag, startPoint x: 735, startPoint y: 406, endPoint x: 641, endPoint y: 400, distance: 94.2
click at [641, 400] on html "IRS Form 990 2024 IRS FORM 990 2023 IRS FORM 990 2022 IRS FORM 990﻿ 2021 IRS FO…" at bounding box center [890, 464] width 508 height 312
click at [795, 273] on button "Insert/edit link" at bounding box center [798, 279] width 20 height 17
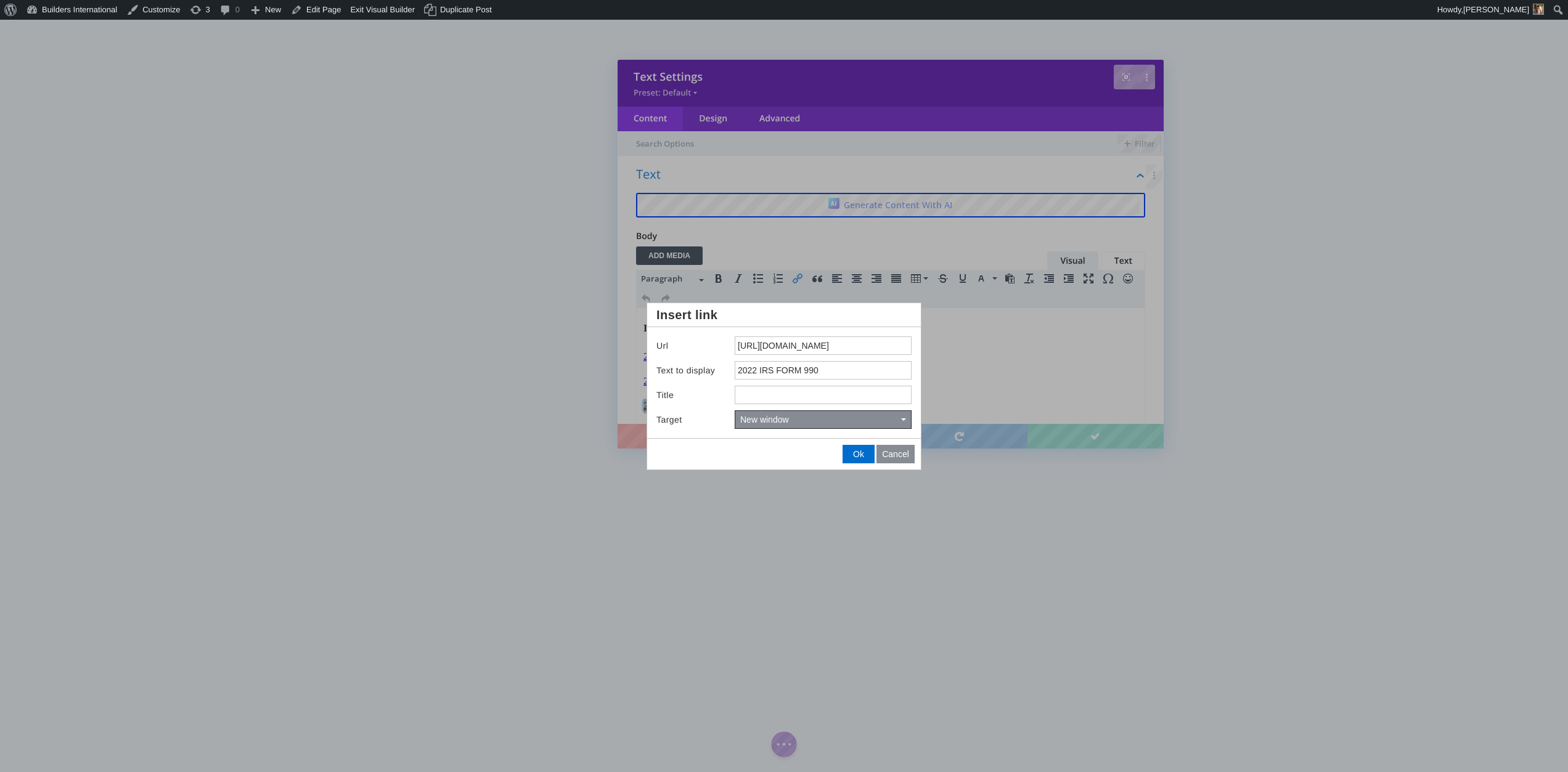
drag, startPoint x: 739, startPoint y: 339, endPoint x: 1042, endPoint y: 361, distance: 303.8
click at [1042, 361] on body "Save Text Settings Preset: Default Content Design Advanced Filter Text Generate…" at bounding box center [784, 386] width 1568 height 772
type input "[URL][DOMAIN_NAME]"
click at [857, 451] on span "Ok" at bounding box center [859, 453] width 11 height 10
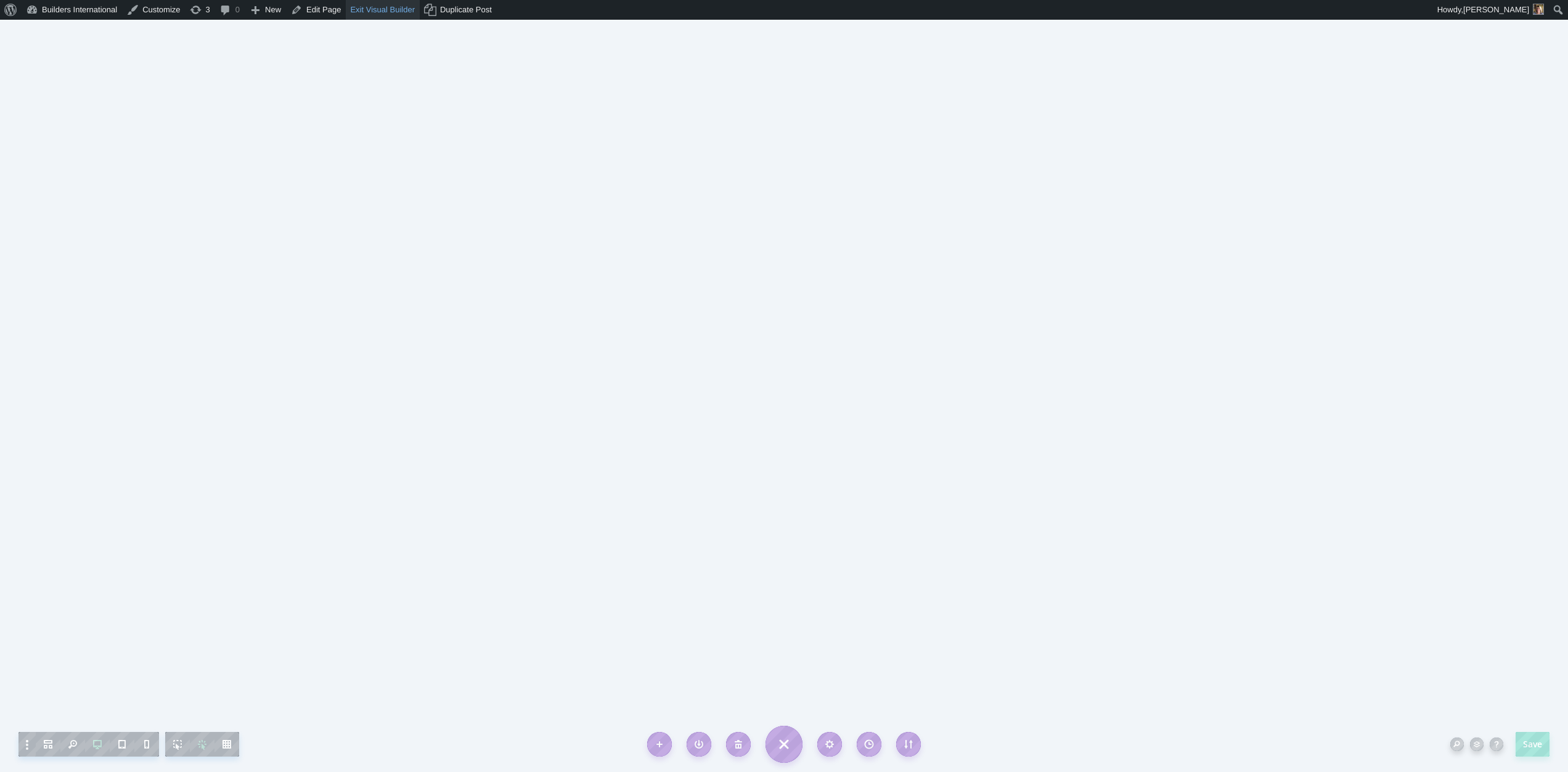
click at [370, 6] on link "Exit Visual Builder" at bounding box center [383, 10] width 74 height 20
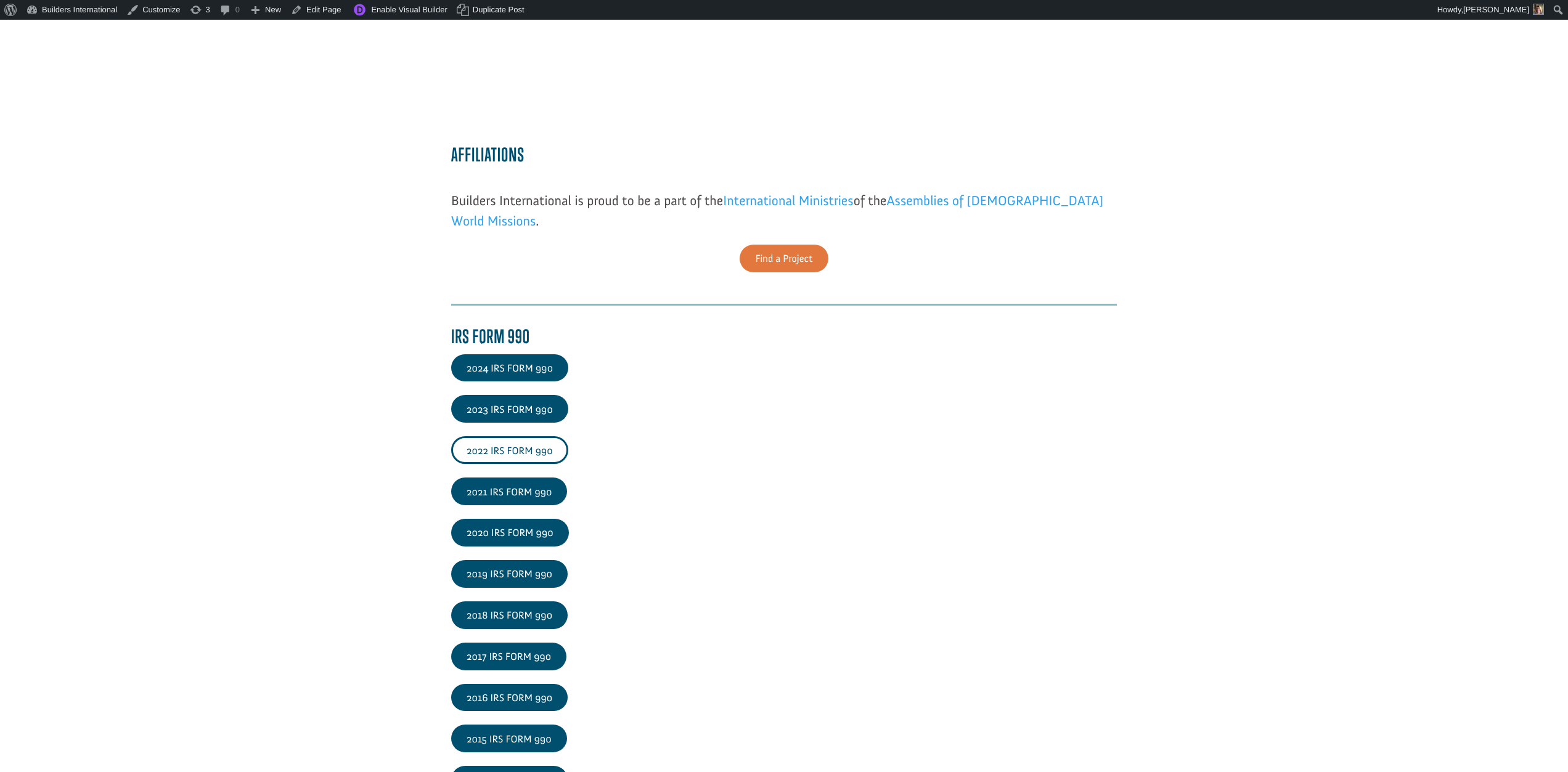
scroll to position [1592, 0]
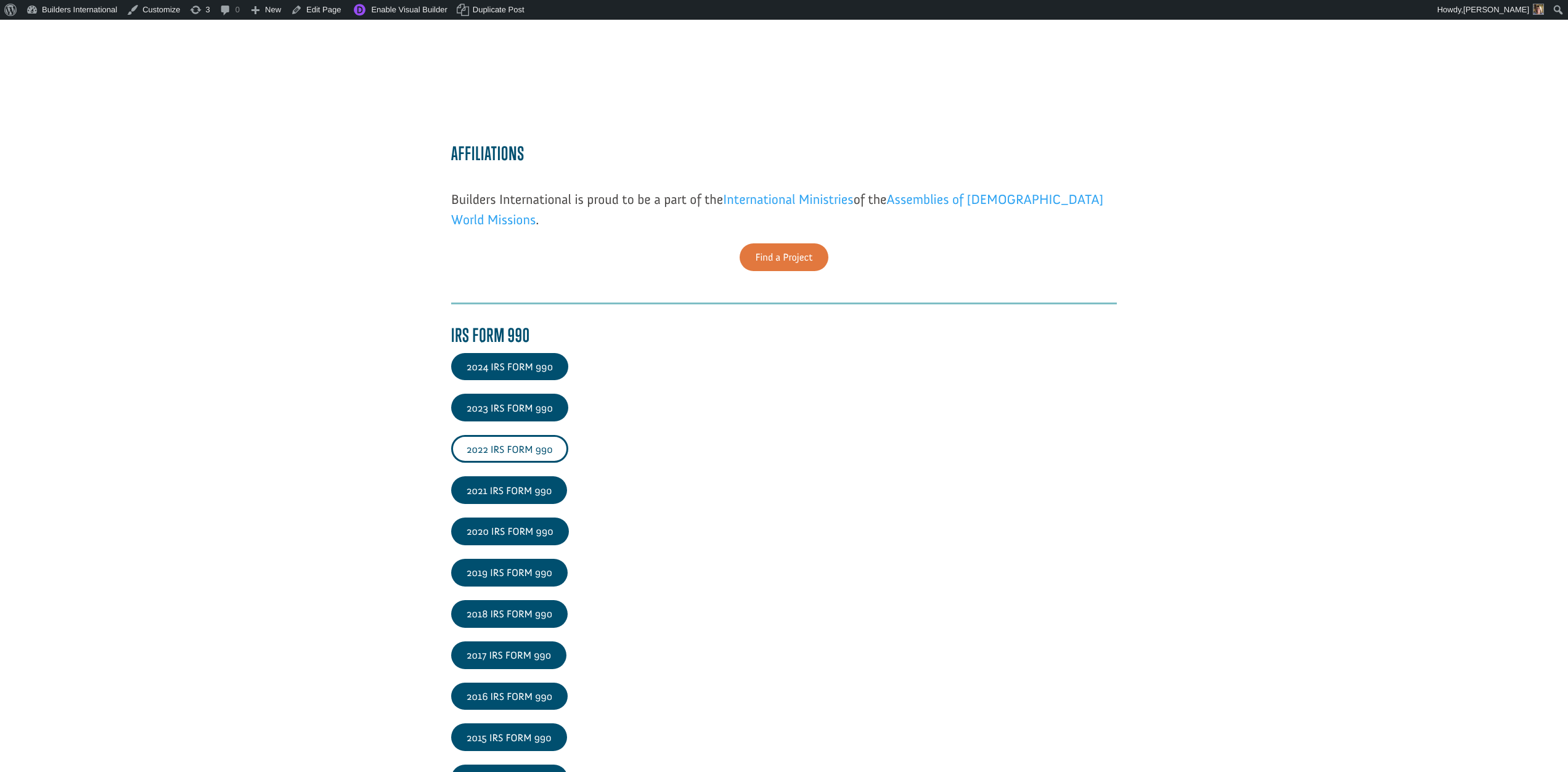
click at [503, 453] on link "2022 IRS FORM 990" at bounding box center [510, 449] width 117 height 28
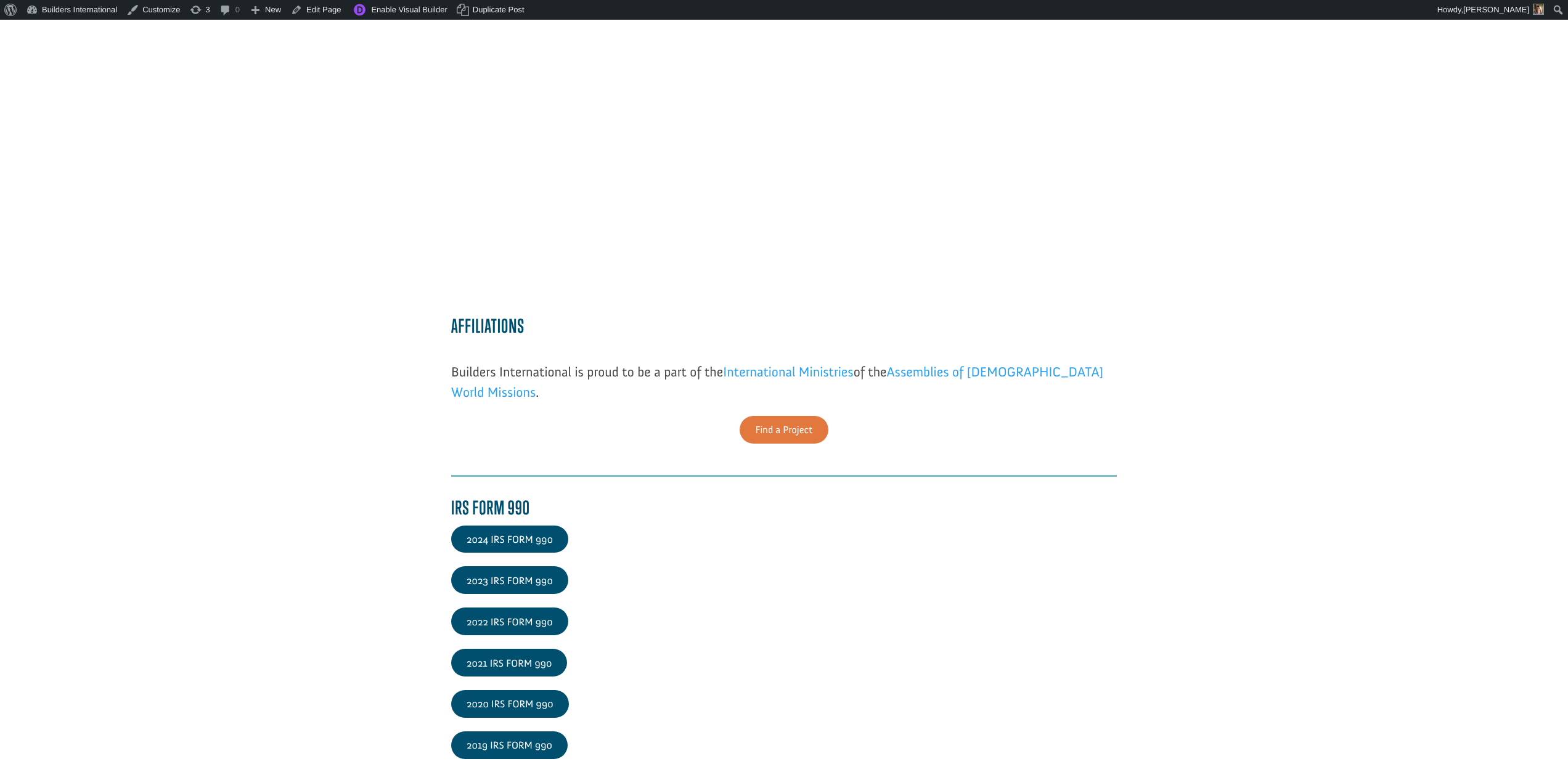
scroll to position [1494, 0]
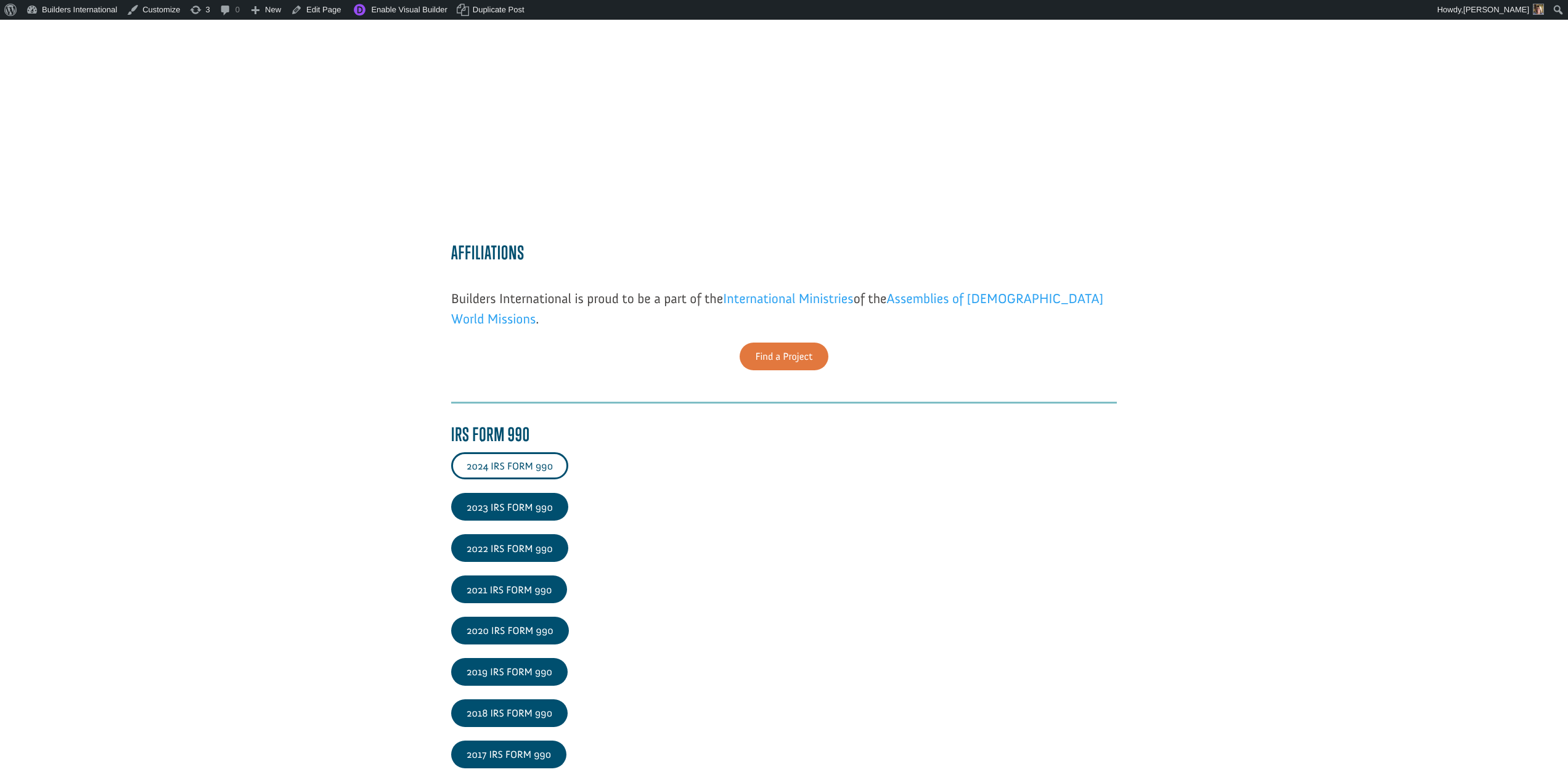
click at [482, 458] on link "2024 IRS FORM 990" at bounding box center [510, 466] width 117 height 28
click at [484, 497] on link "2023 IRS FORM 990" at bounding box center [510, 506] width 117 height 28
click at [484, 513] on link "2023 IRS FORM 990" at bounding box center [510, 506] width 117 height 28
click at [507, 553] on link "2022 IRS FORM 990" at bounding box center [510, 548] width 117 height 28
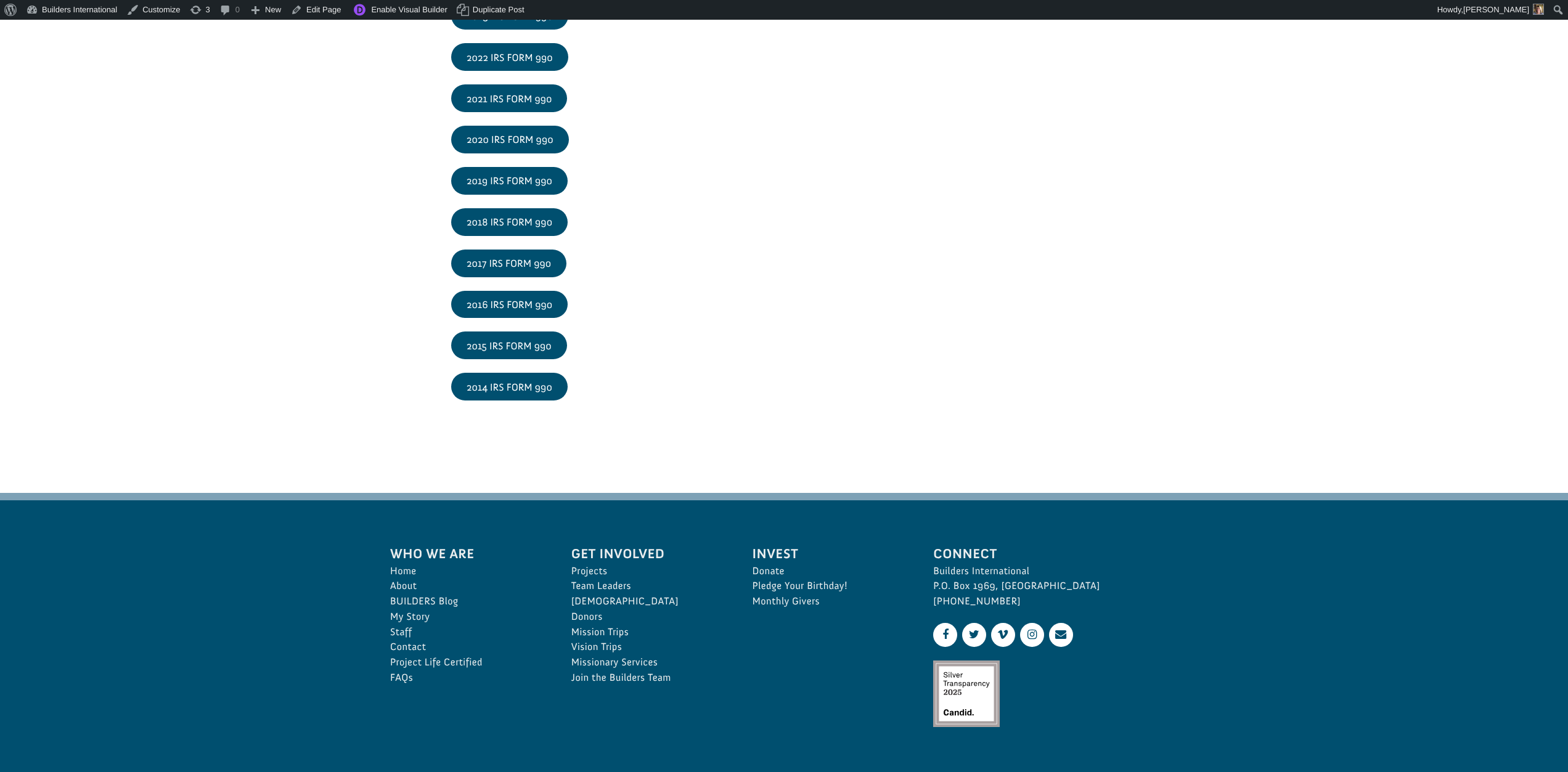
scroll to position [2000, 0]
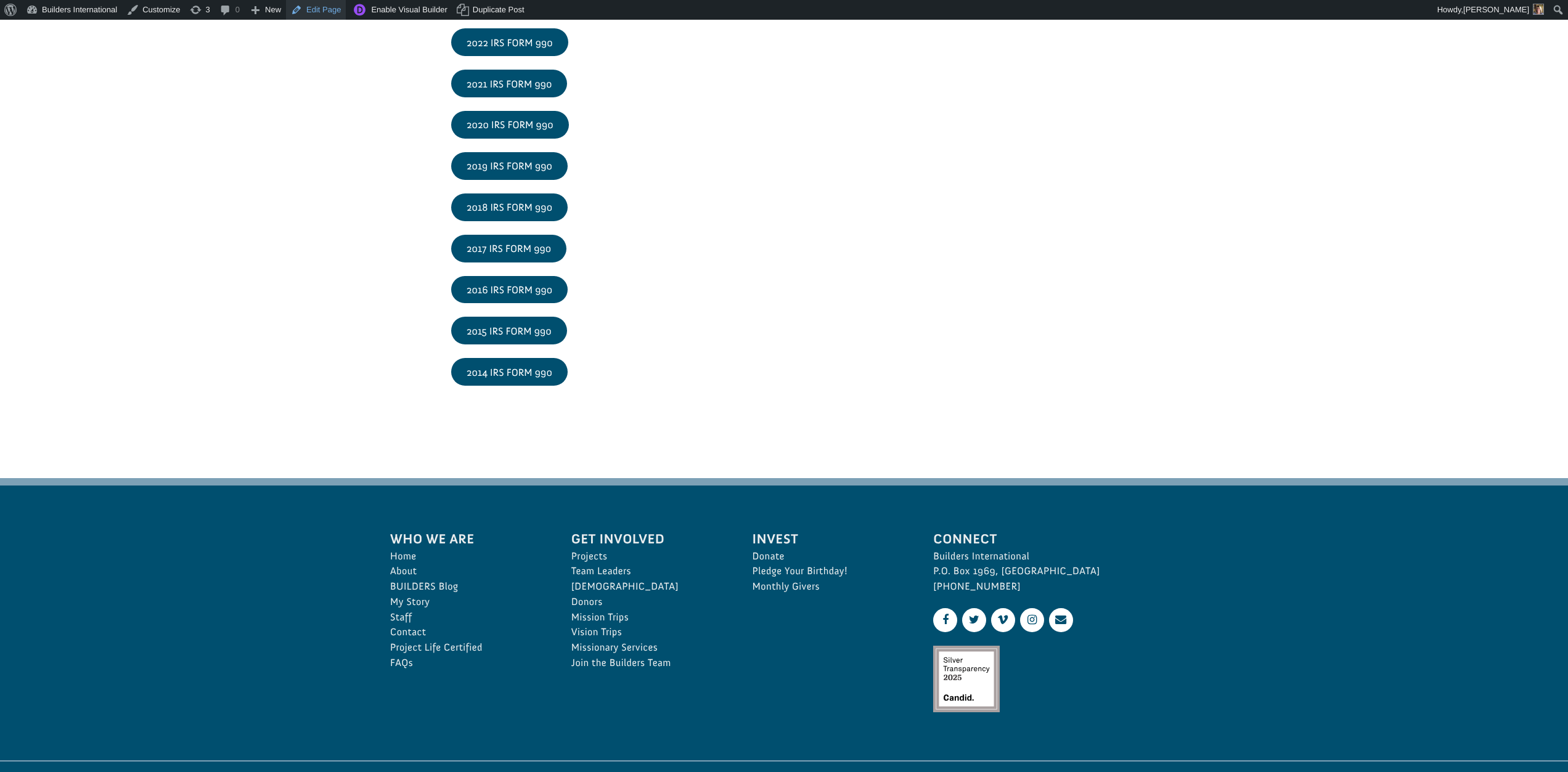
click at [335, 15] on link "Edit Page" at bounding box center [316, 10] width 60 height 20
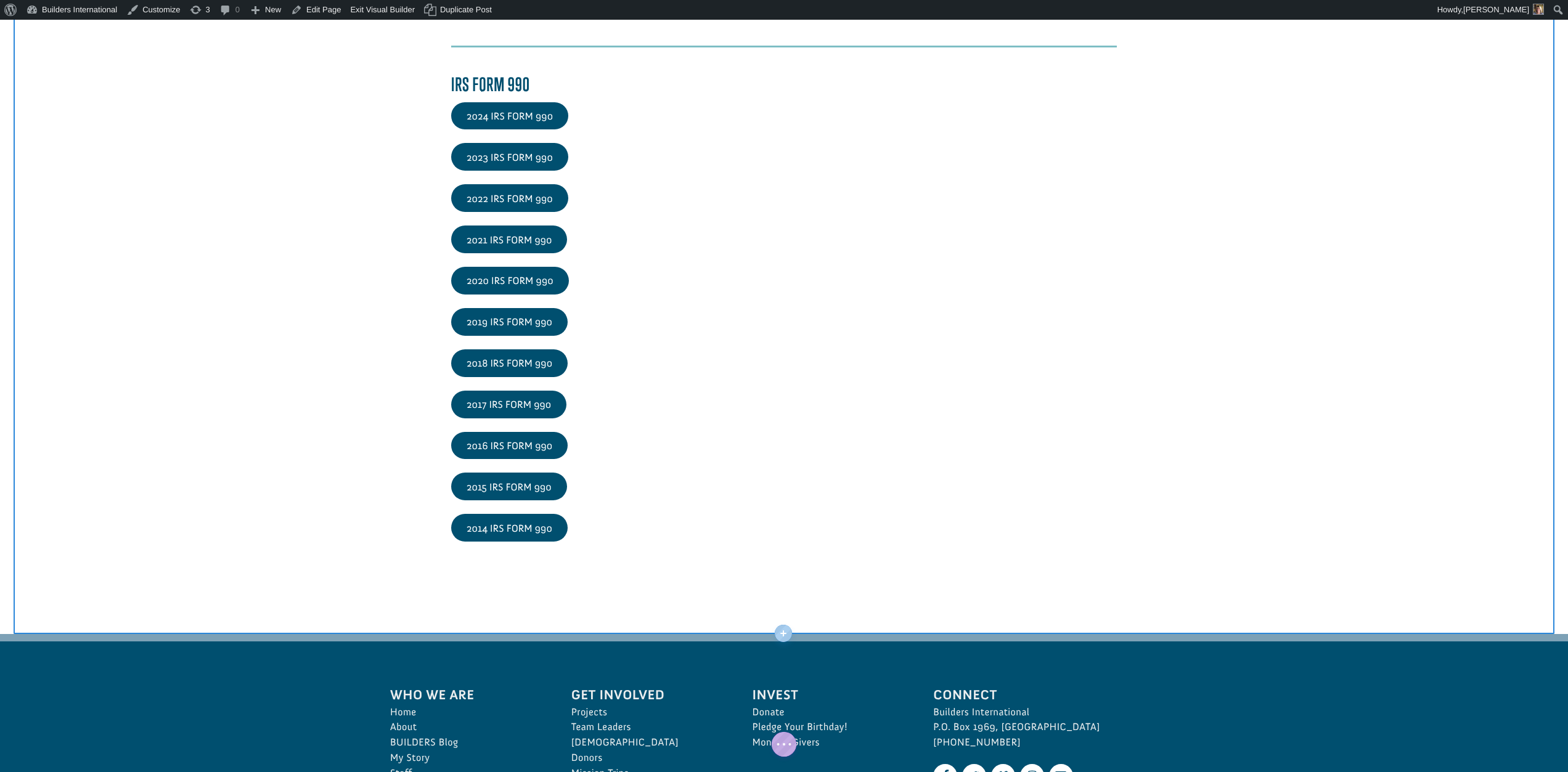
scroll to position [1921, 0]
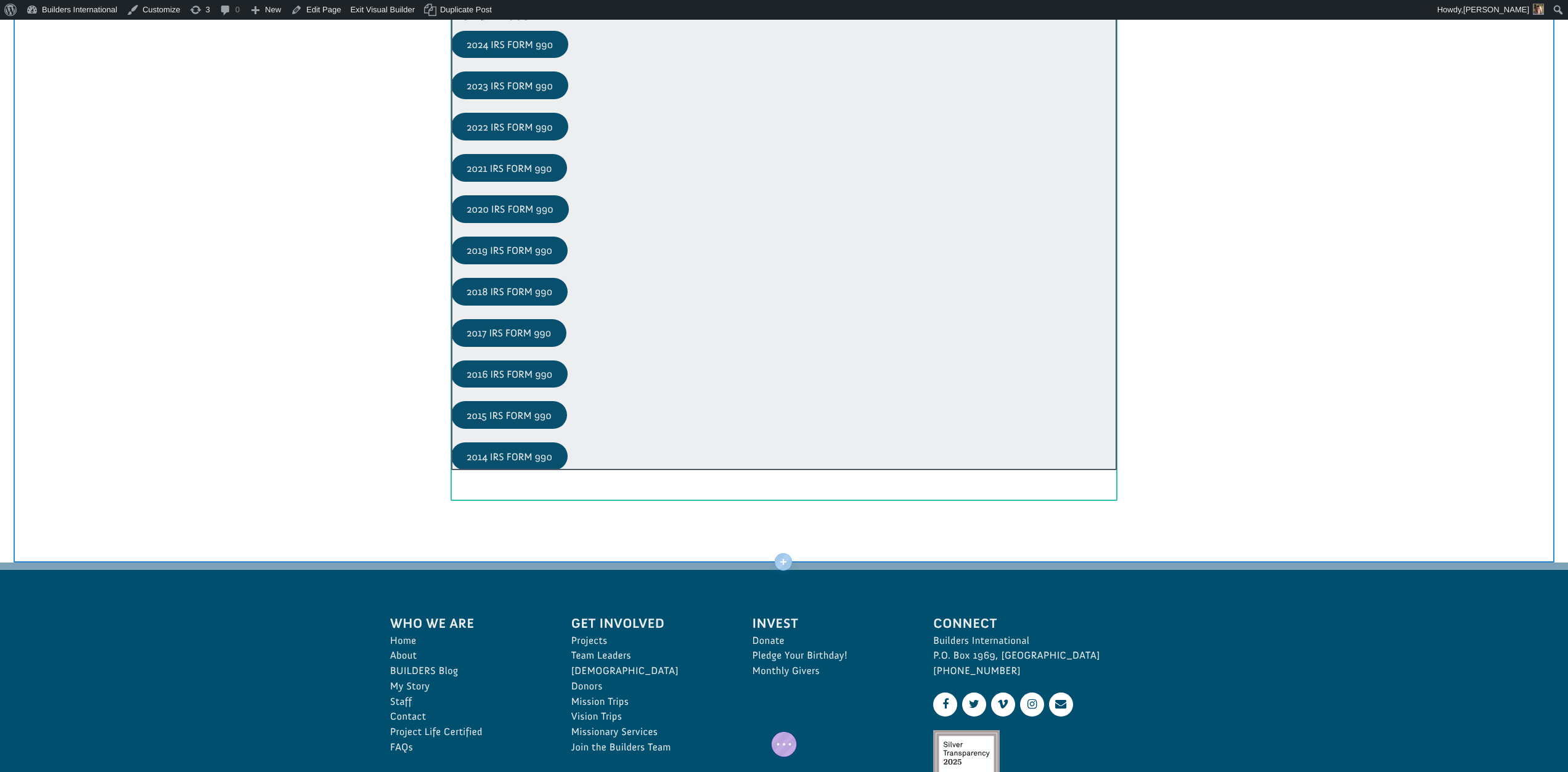
click at [504, 460] on div at bounding box center [784, 236] width 665 height 467
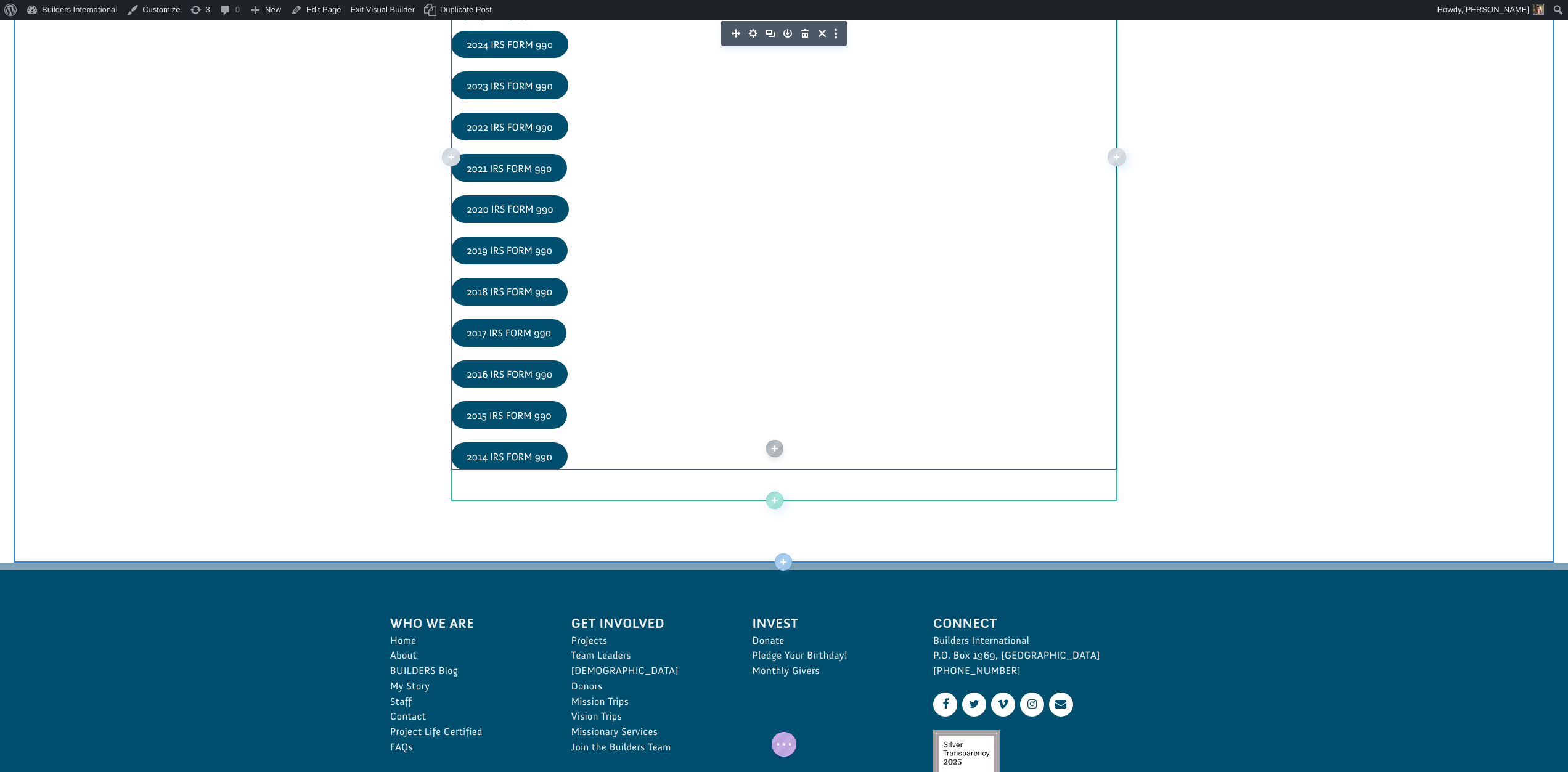
scroll to position [0, 0]
click at [750, 32] on icon "button" at bounding box center [752, 33] width 8 height 8
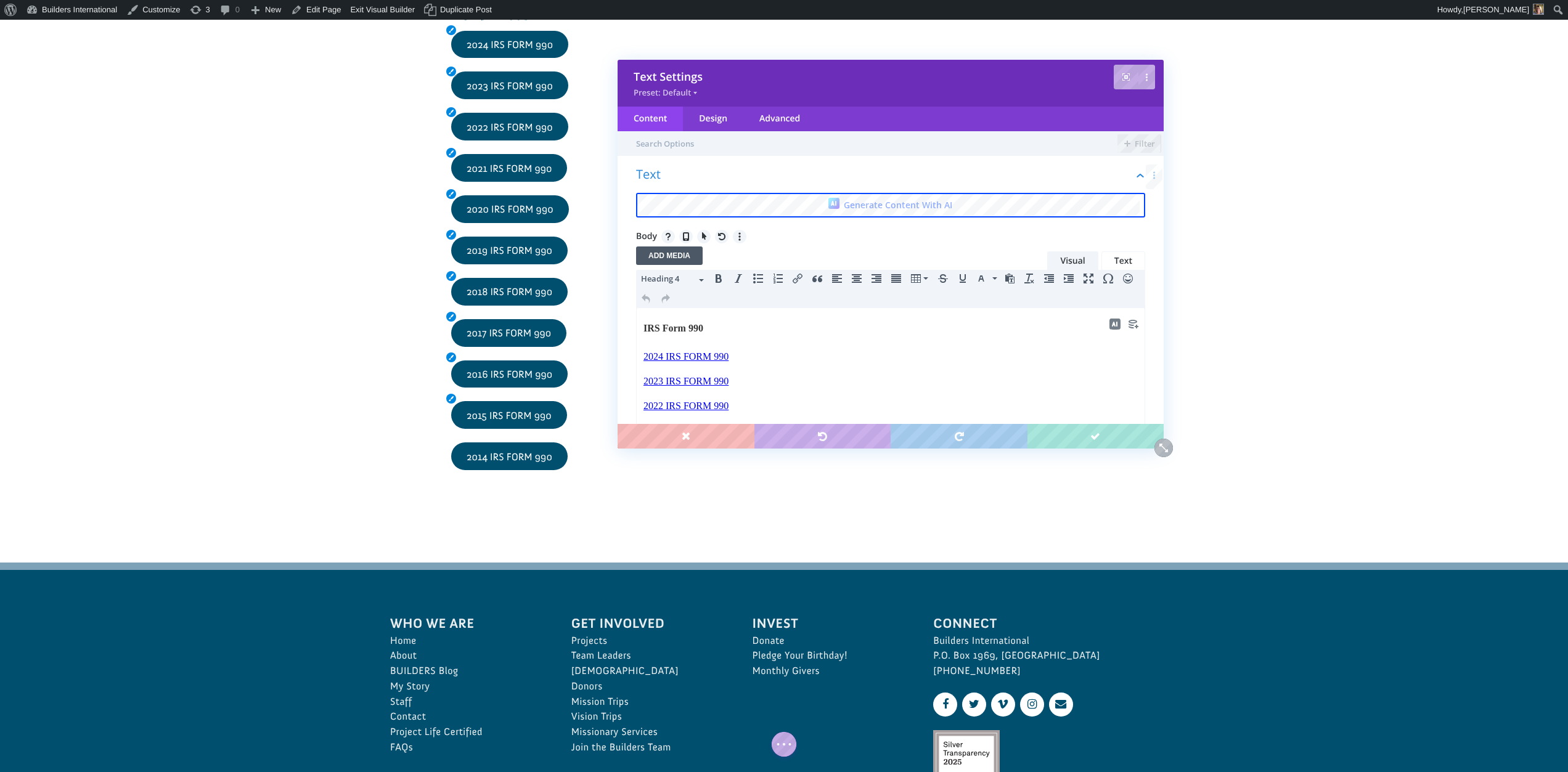
drag, startPoint x: 735, startPoint y: 603, endPoint x: 679, endPoint y: 222, distance: 385.1
click at [679, 308] on html "IRS Form 990 2024 IRS FORM 990 2023 IRS FORM 990 2022 IRS FORM 990 2021 IRS FOR…" at bounding box center [890, 464] width 508 height 312
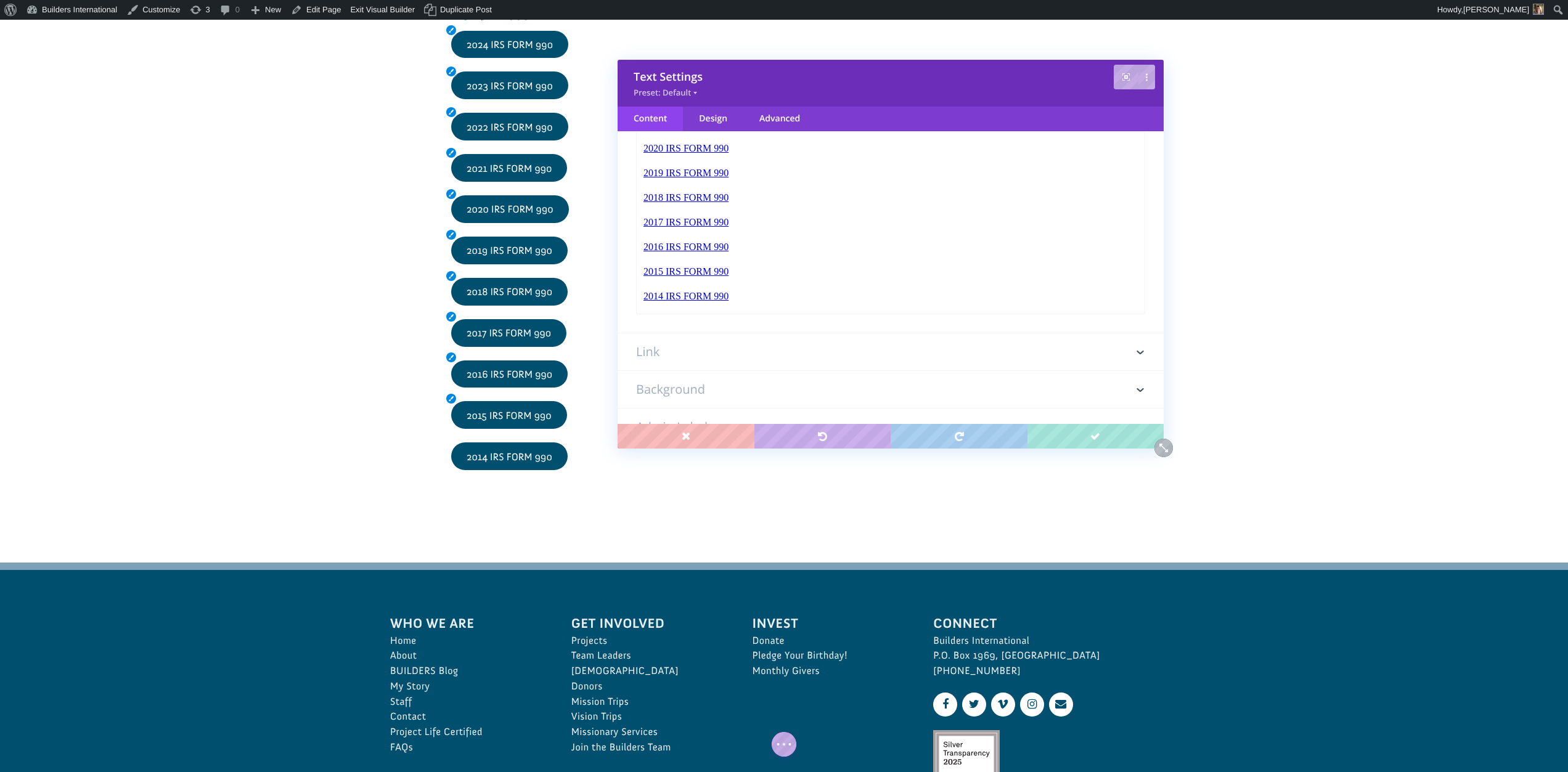
scroll to position [312, 0]
click at [736, 288] on p "2014 IRS FORM 990﻿" at bounding box center [890, 290] width 494 height 15
drag, startPoint x: 735, startPoint y: 290, endPoint x: 632, endPoint y: 292, distance: 103.0
click at [637, 292] on html "IRS Form 990 2024 IRS FORM 990 2023 IRS FORM 990 2022 IRS FORM 990 2021 IRS FOR…" at bounding box center [890, 152] width 508 height 312
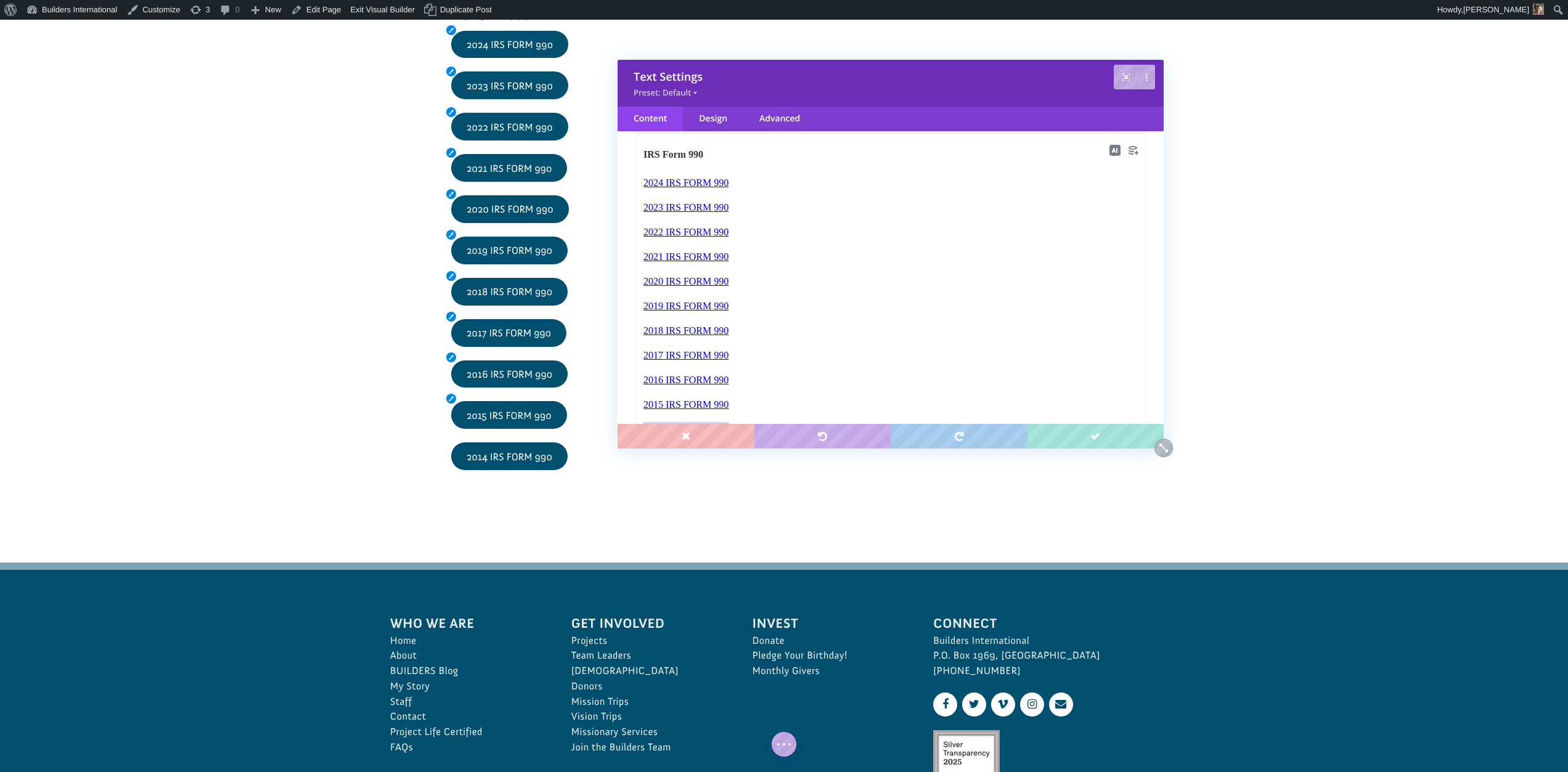
scroll to position [0, 0]
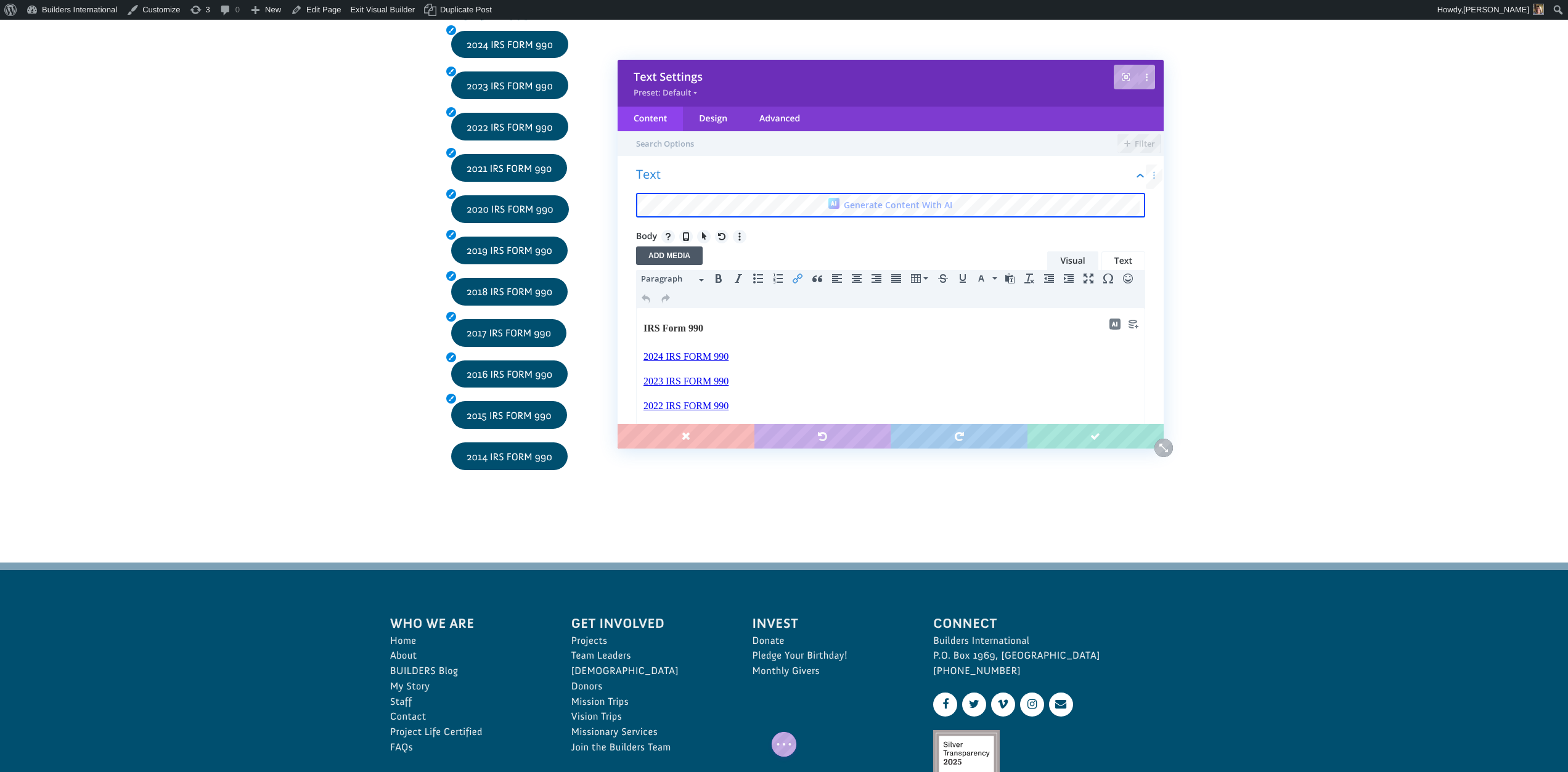
click at [801, 276] on icon "Insert/edit link" at bounding box center [797, 278] width 10 height 10
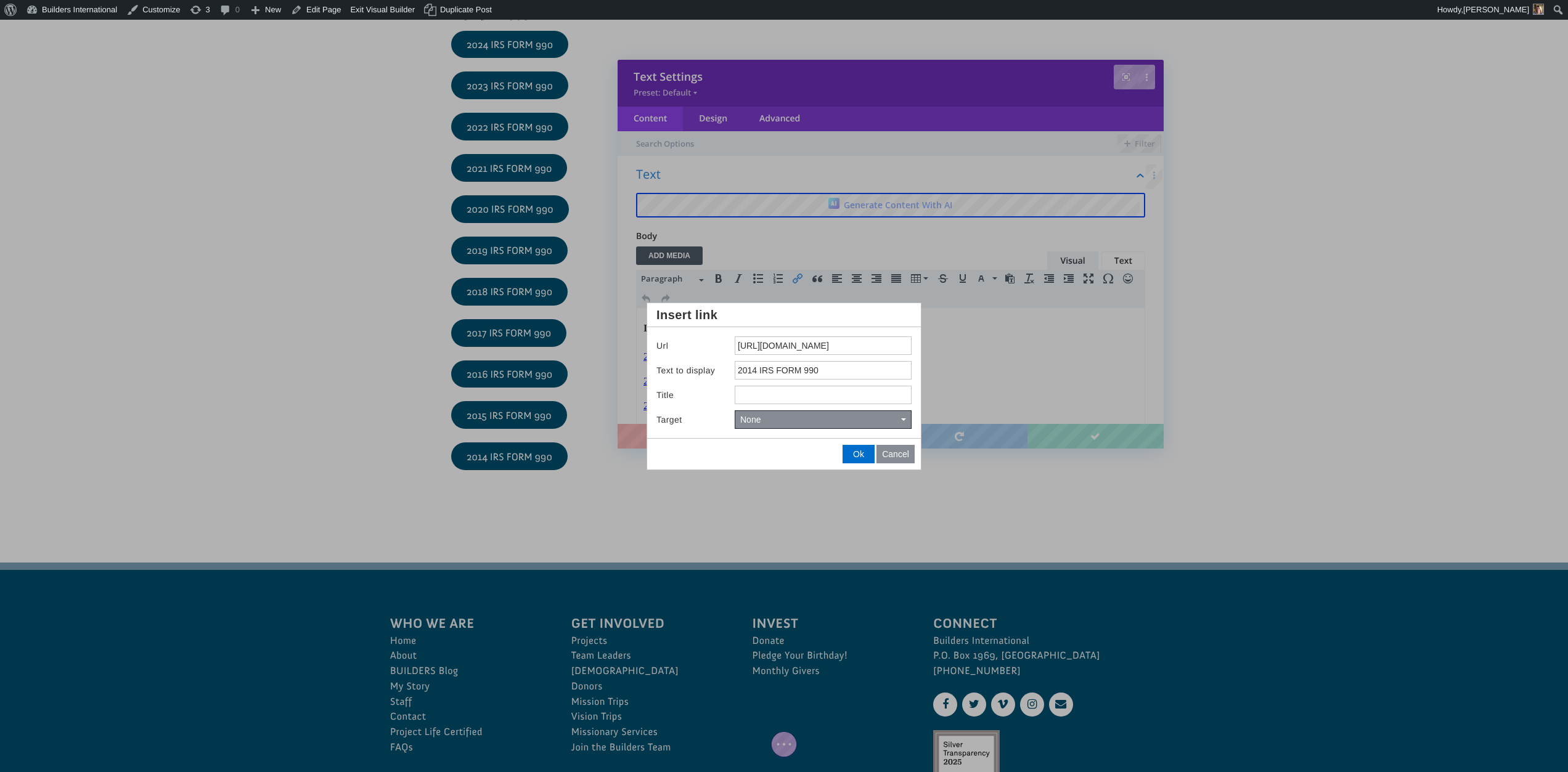
drag, startPoint x: 735, startPoint y: 343, endPoint x: 976, endPoint y: 357, distance: 241.4
click at [976, 357] on body "Save Text Settings Preset: Default Content Design Advanced Filter Text Generate…" at bounding box center [784, 386] width 1568 height 772
type input "[URL][DOMAIN_NAME]"
click at [857, 457] on span "Ok" at bounding box center [859, 453] width 11 height 10
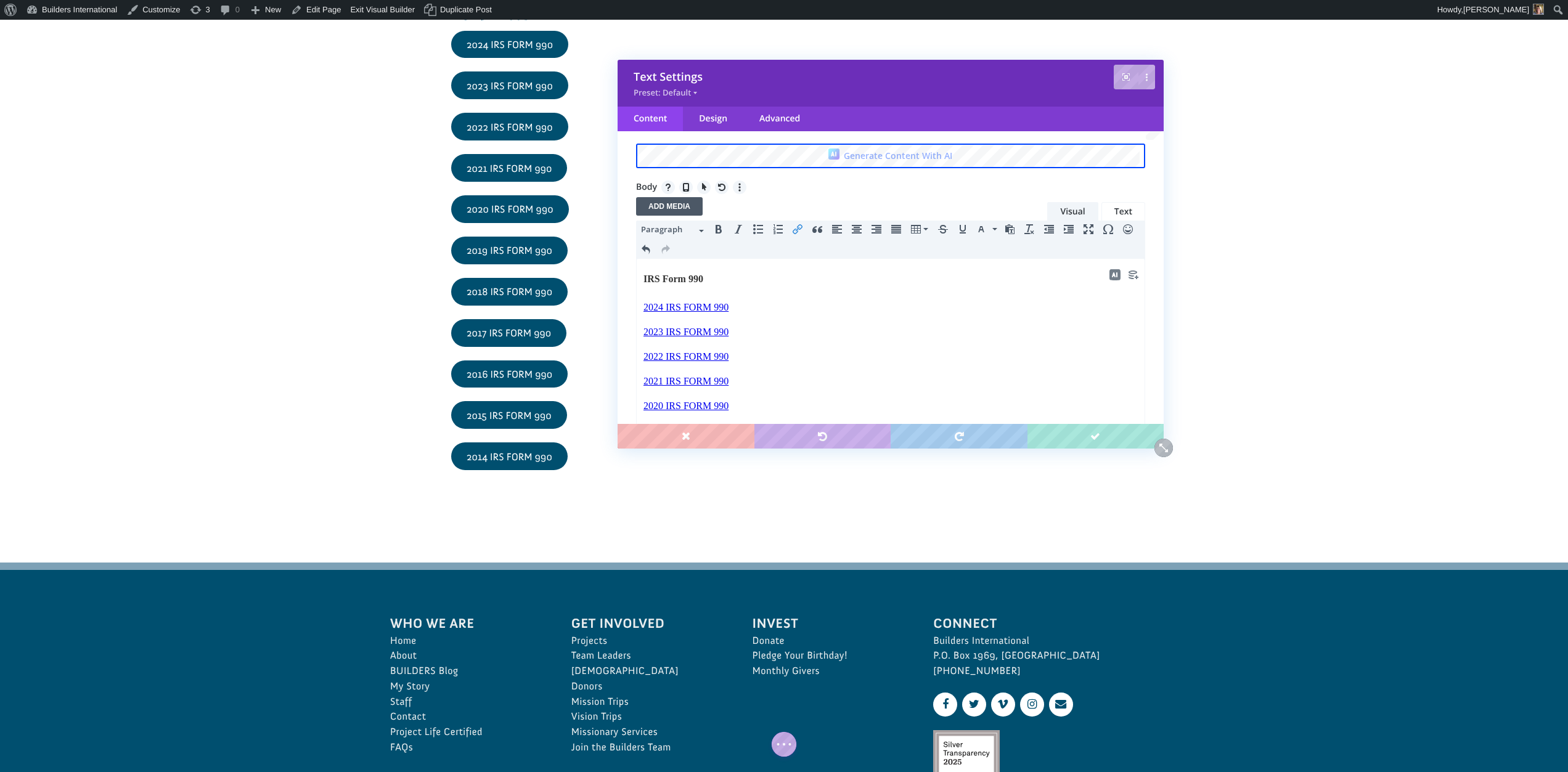
scroll to position [44, 0]
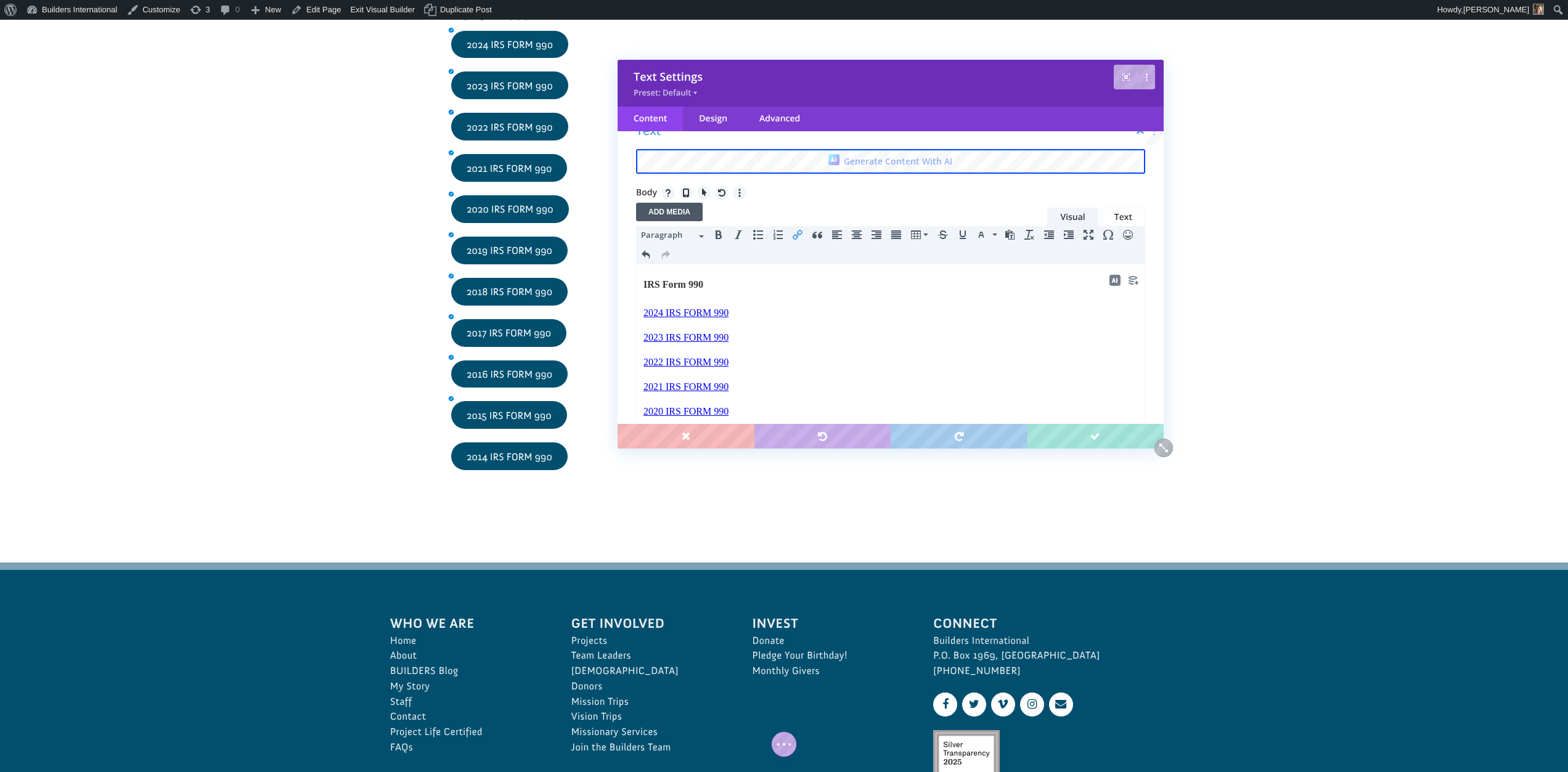
click at [793, 232] on icon "Insert/edit link" at bounding box center [797, 234] width 10 height 10
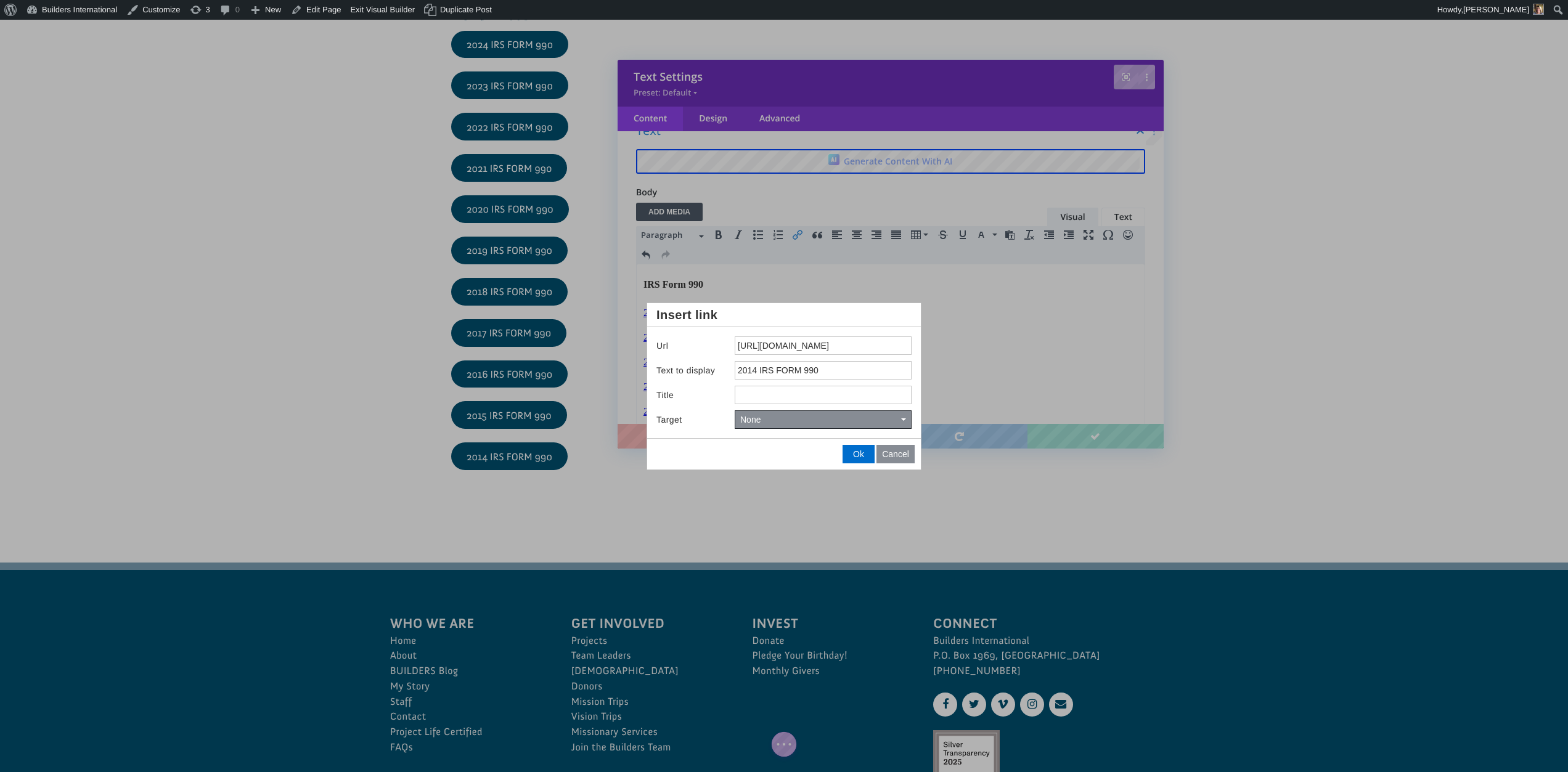
drag, startPoint x: 735, startPoint y: 347, endPoint x: 1004, endPoint y: 378, distance: 270.8
click at [1004, 378] on body "Save Undo Text Settings Preset: Default Content Design Advanced Filter Text Gen…" at bounding box center [784, 386] width 1568 height 772
click at [859, 452] on button "Ok" at bounding box center [859, 454] width 31 height 17
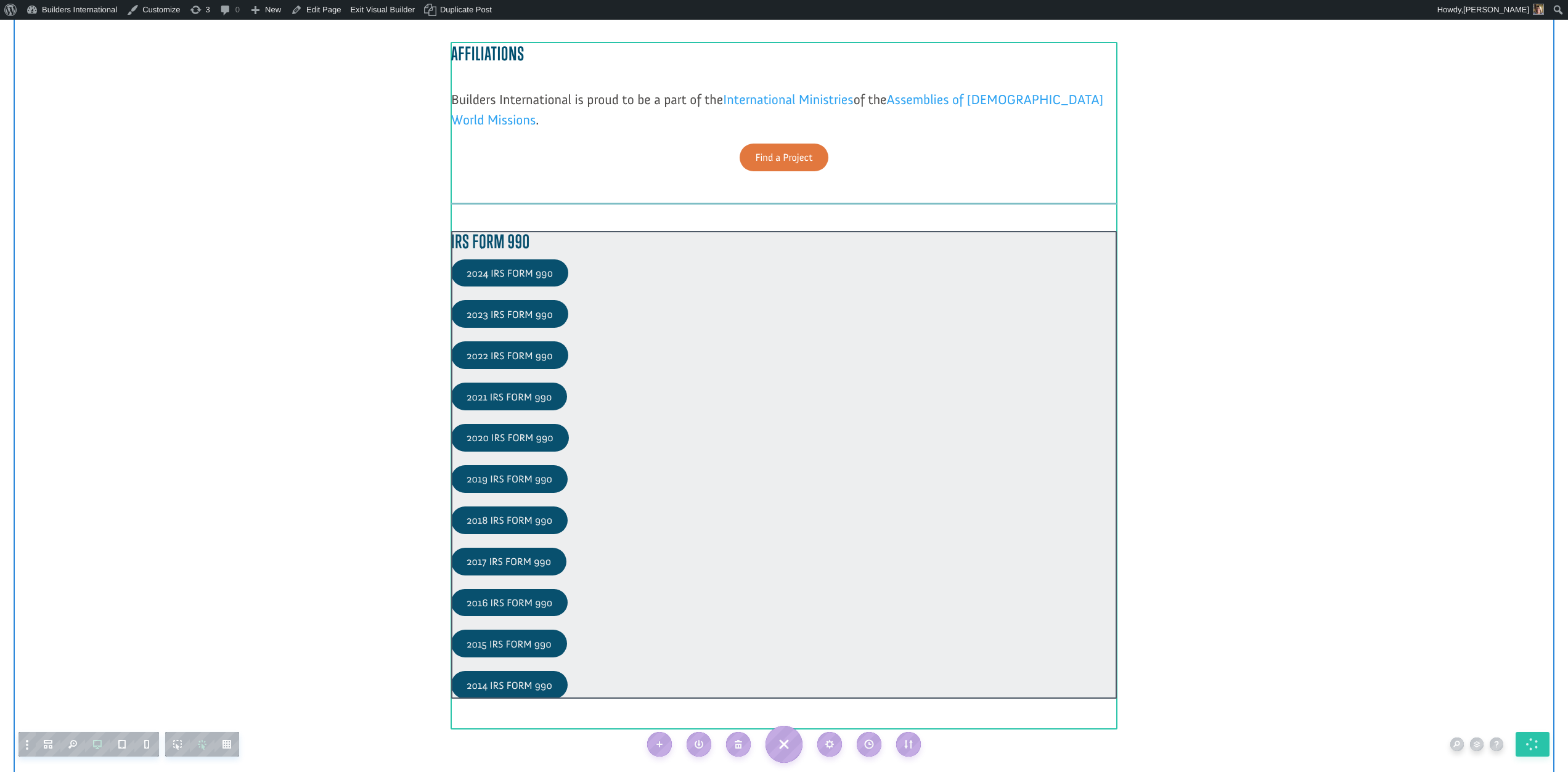
scroll to position [1692, 0]
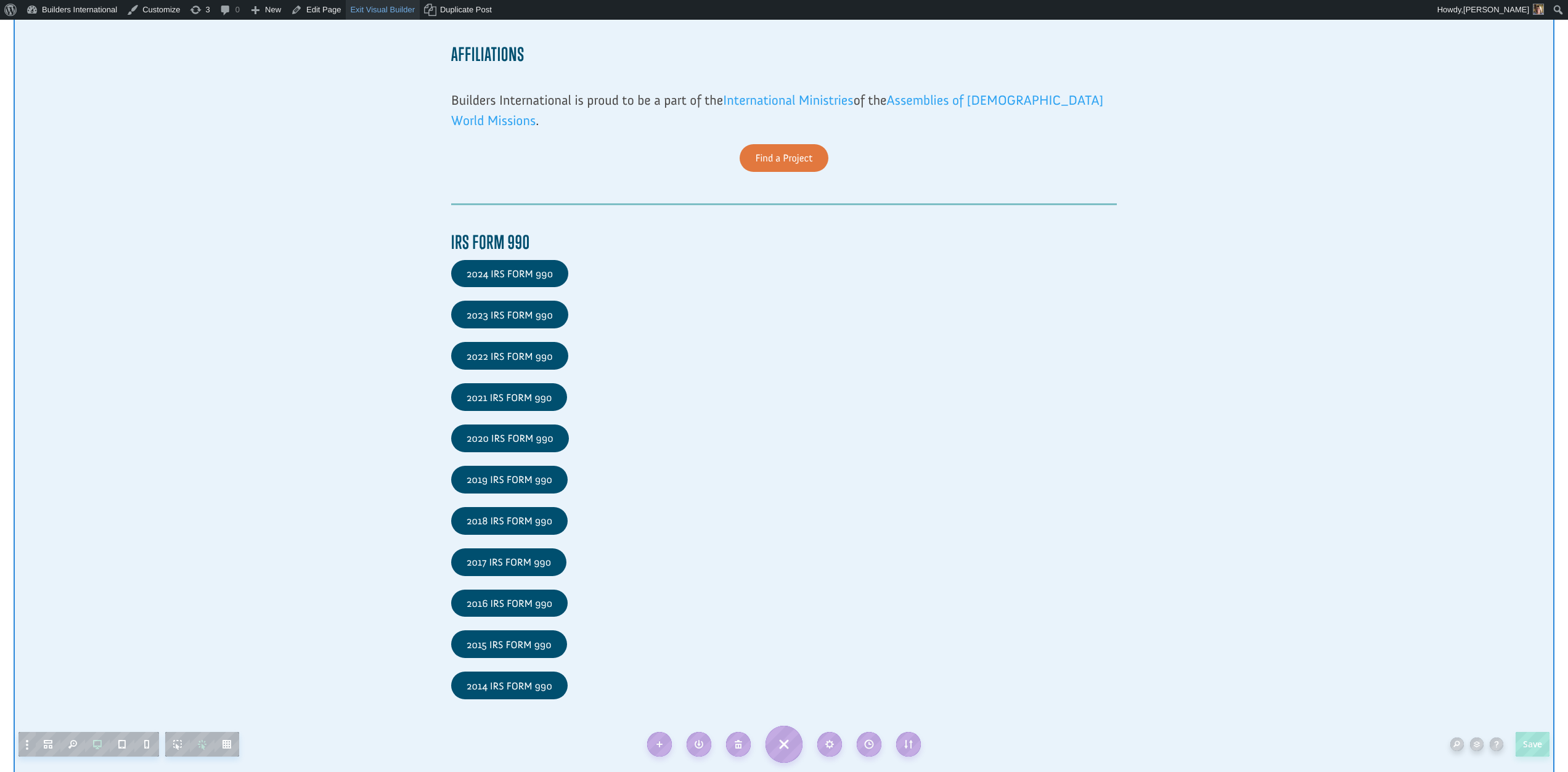
click at [384, 14] on link "Exit Visual Builder" at bounding box center [383, 10] width 74 height 20
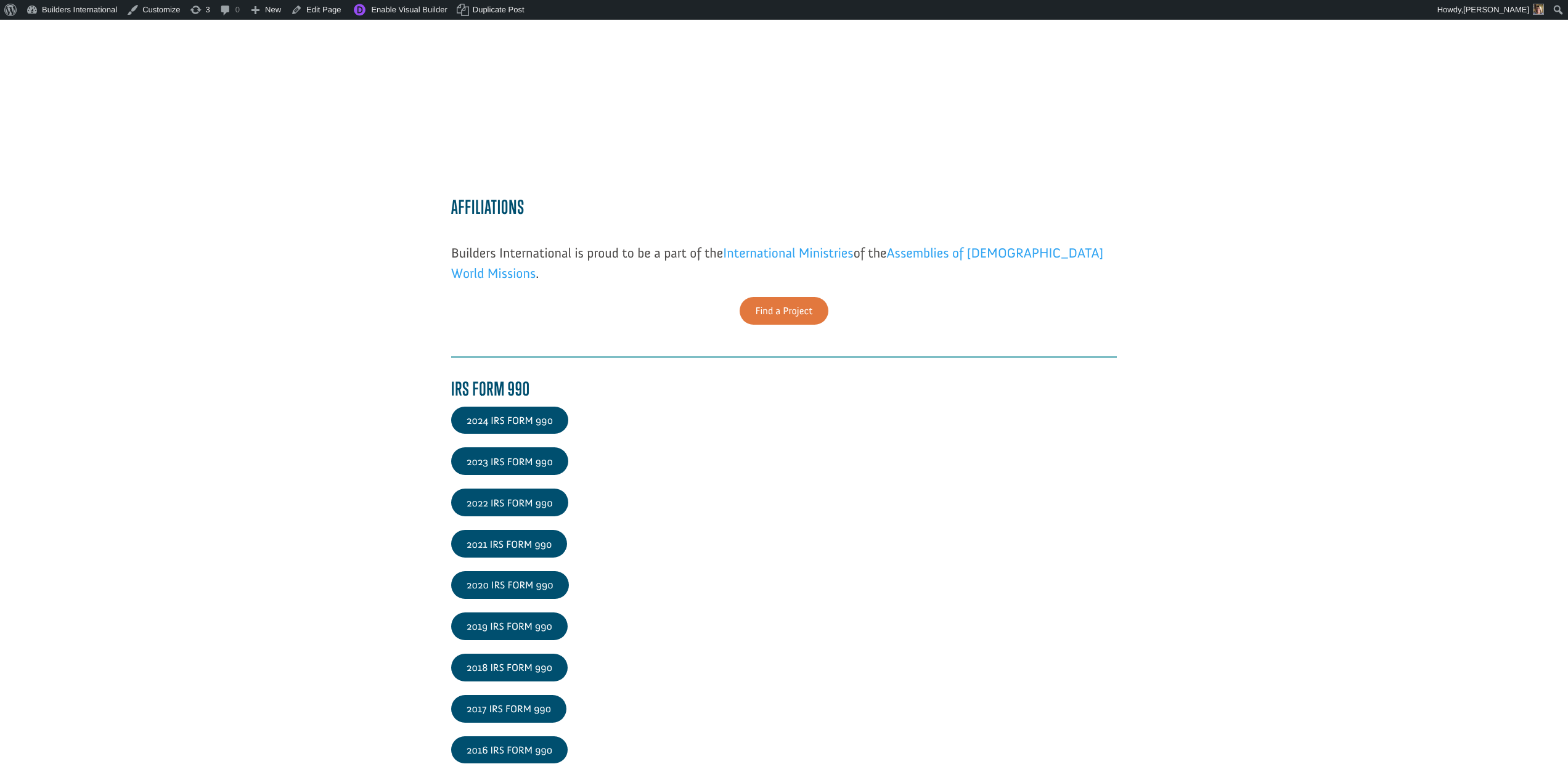
scroll to position [1574, 0]
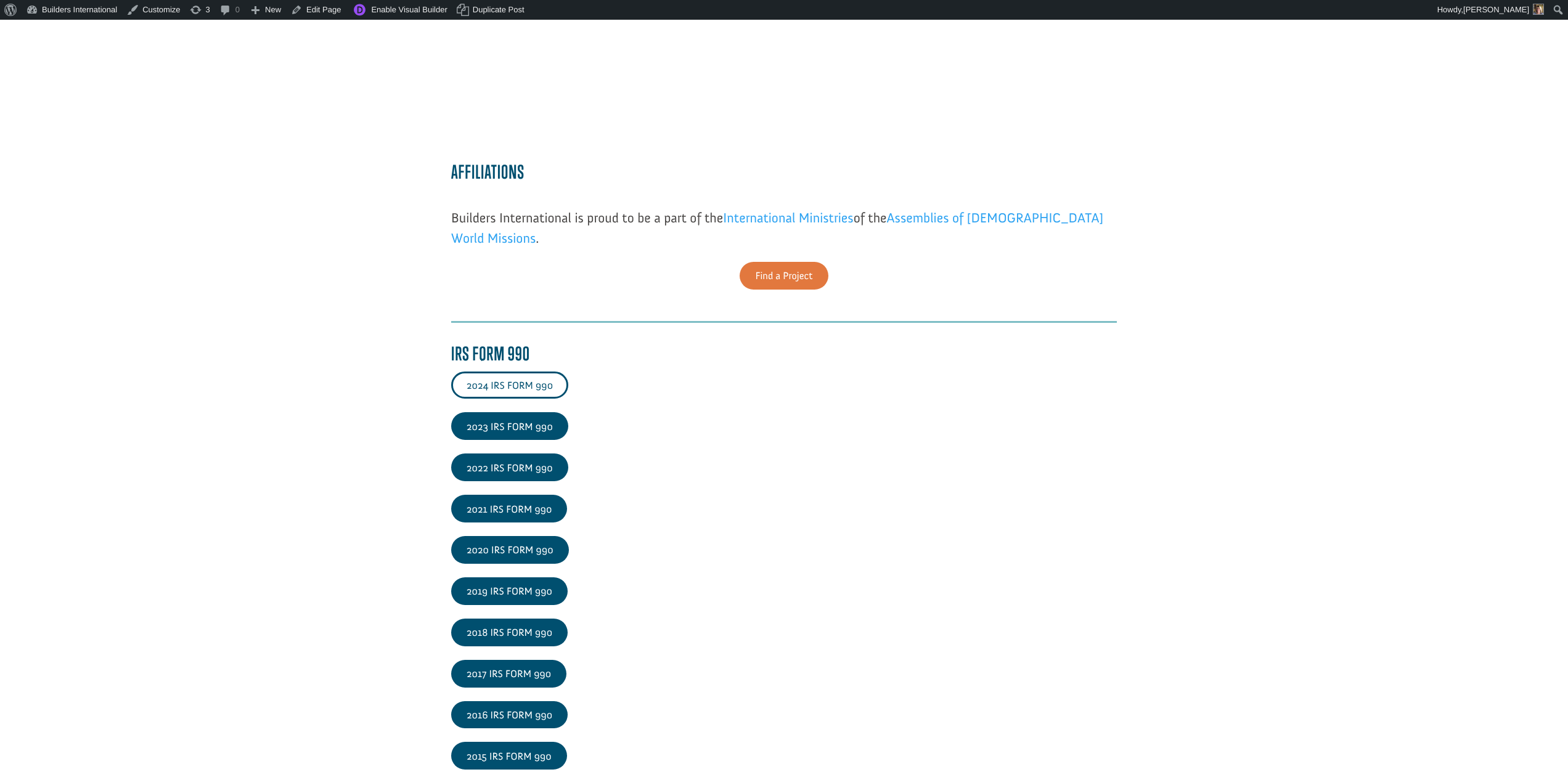
click at [539, 389] on link "2024 IRS FORM 990" at bounding box center [510, 386] width 117 height 28
